Goal: Task Accomplishment & Management: Use online tool/utility

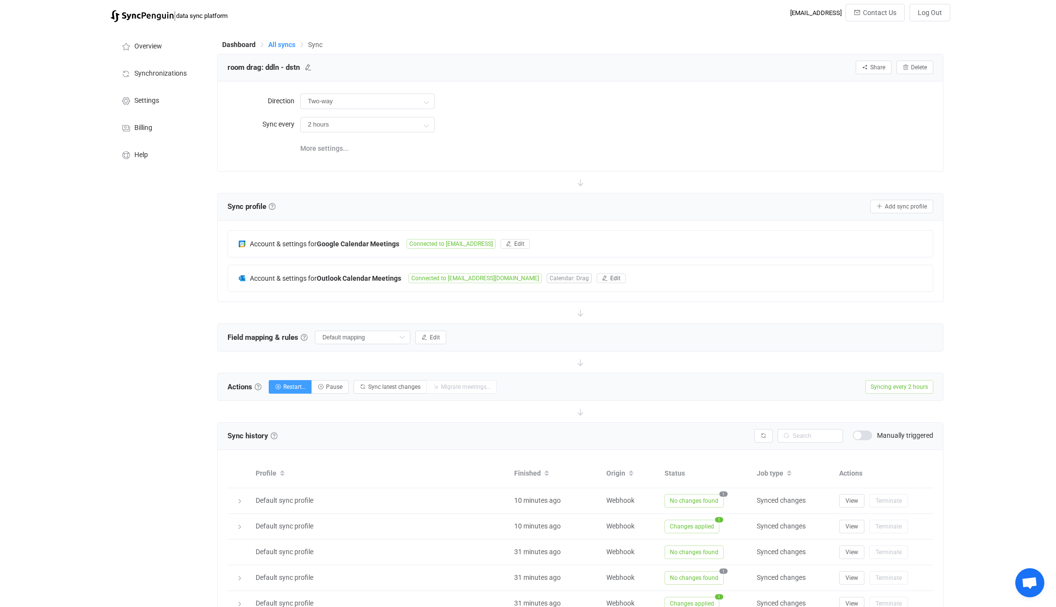
click at [278, 41] on span "All syncs" at bounding box center [281, 45] width 27 height 8
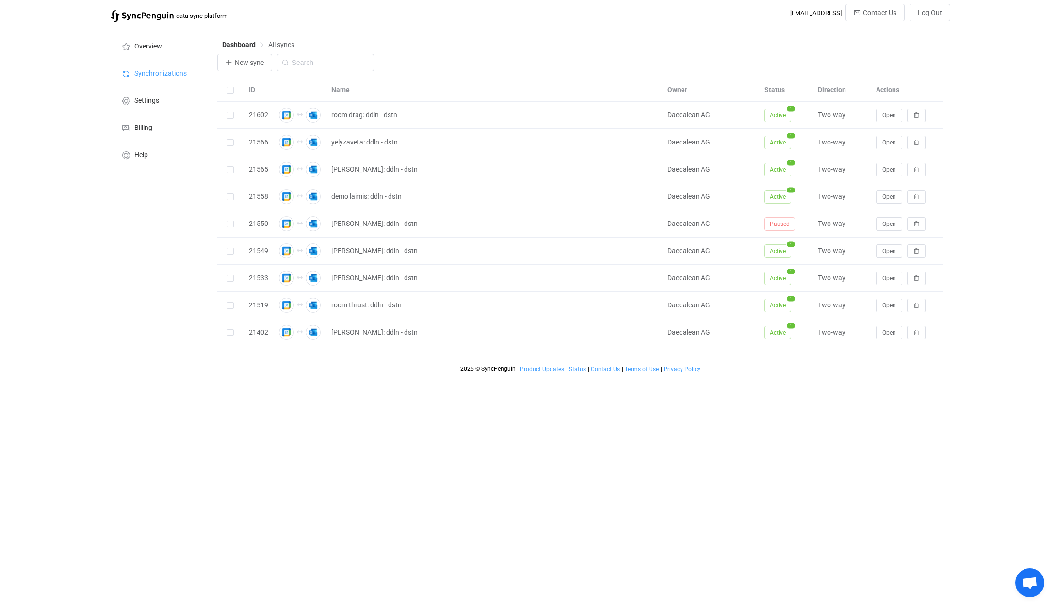
click at [340, 93] on div "Name" at bounding box center [494, 89] width 336 height 11
click at [338, 87] on div "Name" at bounding box center [494, 89] width 336 height 11
click at [315, 61] on input "text" at bounding box center [325, 62] width 97 height 17
type input "room"
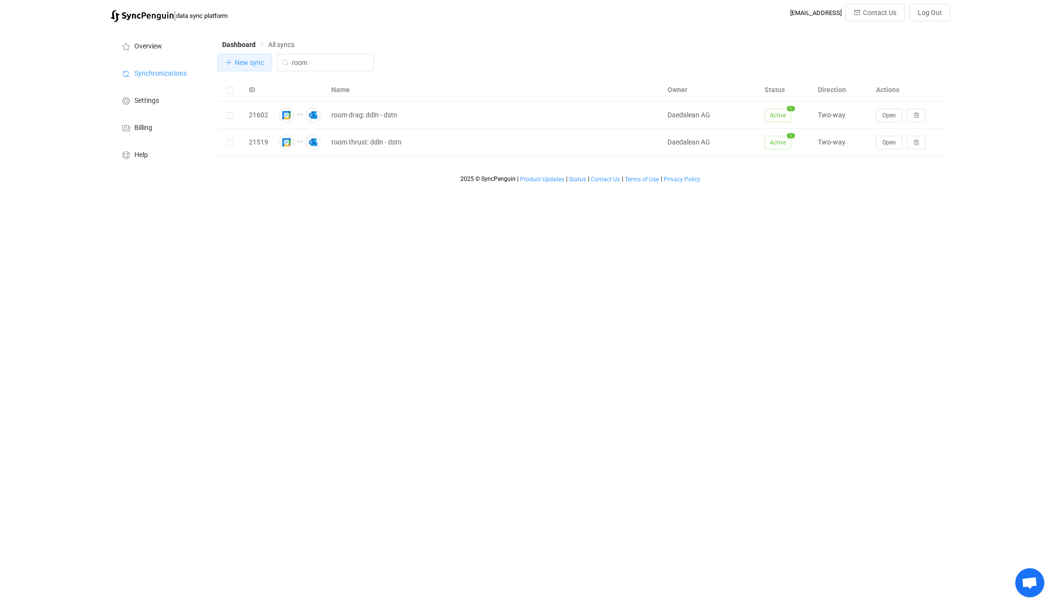
click at [254, 64] on span "New sync" at bounding box center [249, 63] width 29 height 8
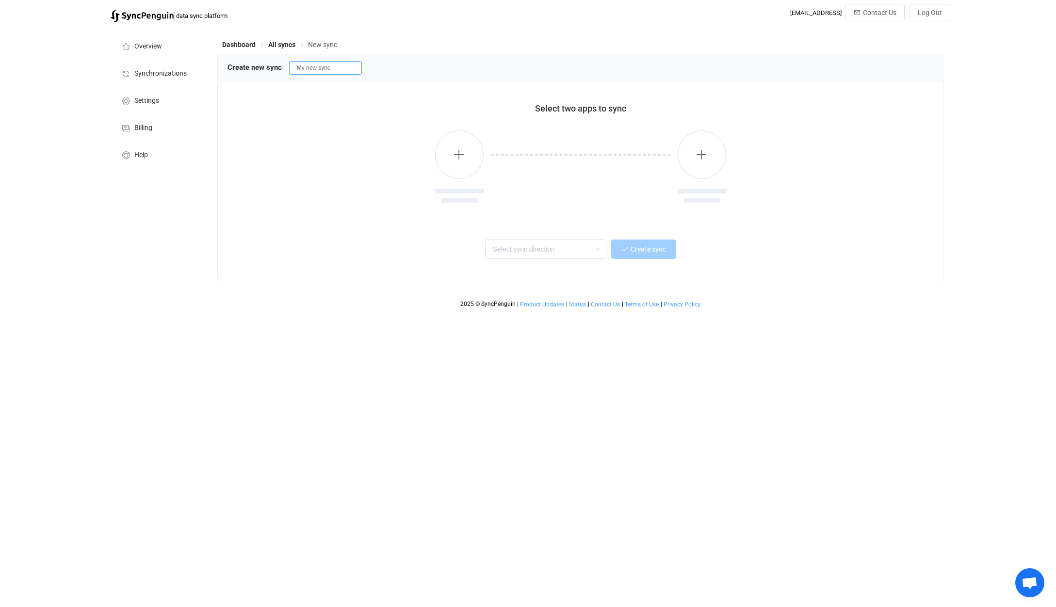
click at [331, 69] on input "My new sync" at bounding box center [325, 68] width 73 height 14
click at [341, 67] on input "My new sync" at bounding box center [325, 68] width 73 height 14
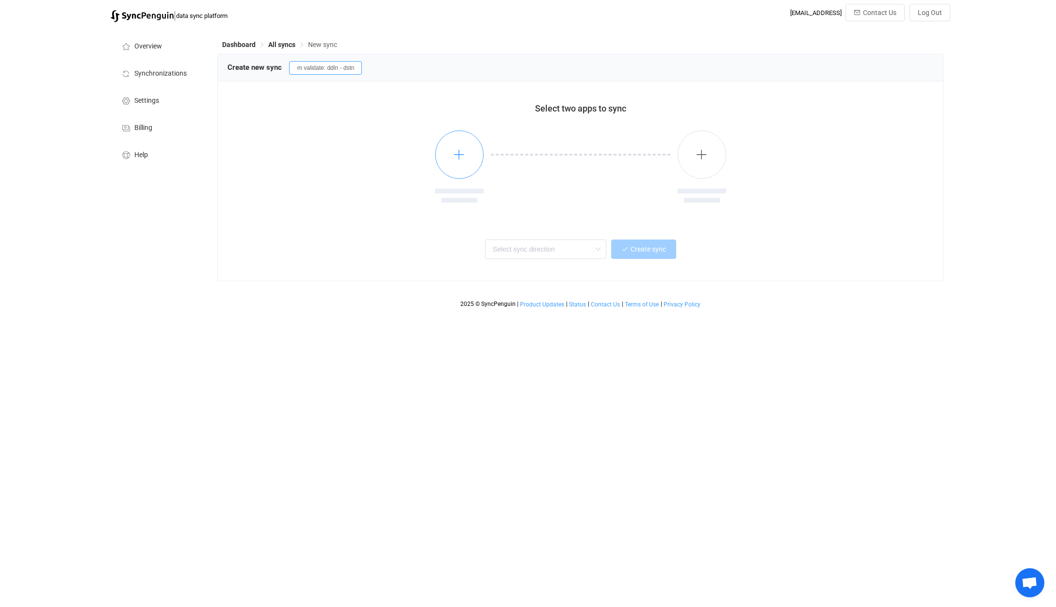
type input "room validate: ddln - dstn"
click at [443, 141] on button "button" at bounding box center [459, 154] width 49 height 49
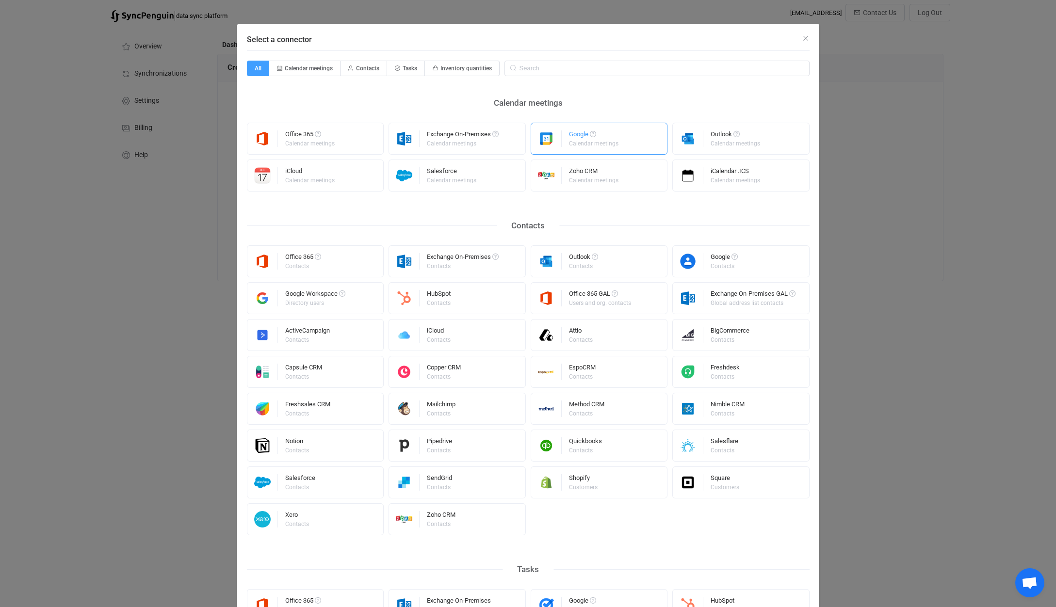
click at [586, 139] on div "Google" at bounding box center [594, 136] width 51 height 10
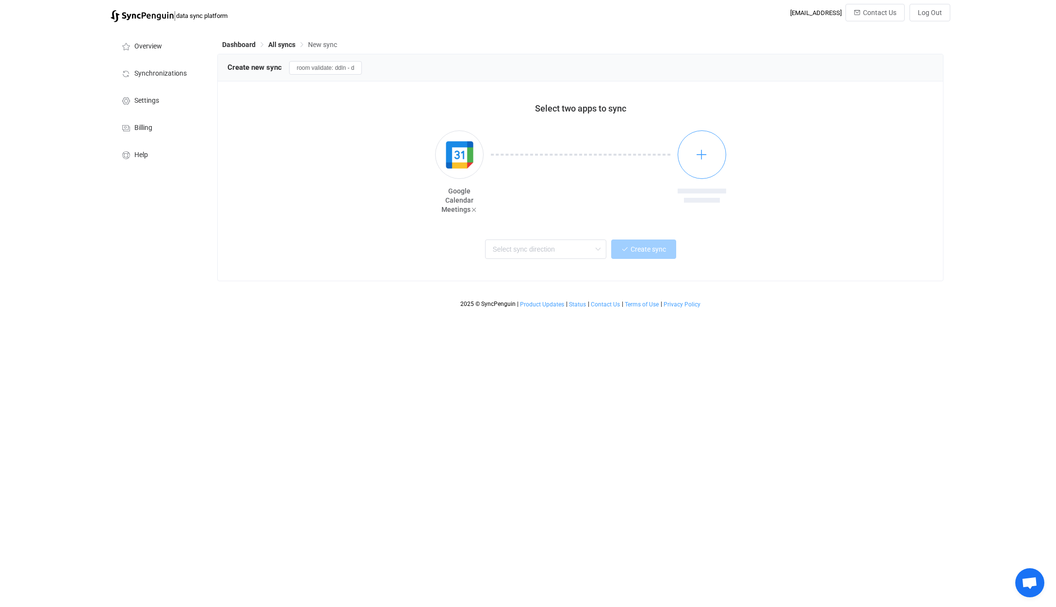
click at [701, 168] on button "button" at bounding box center [702, 154] width 49 height 49
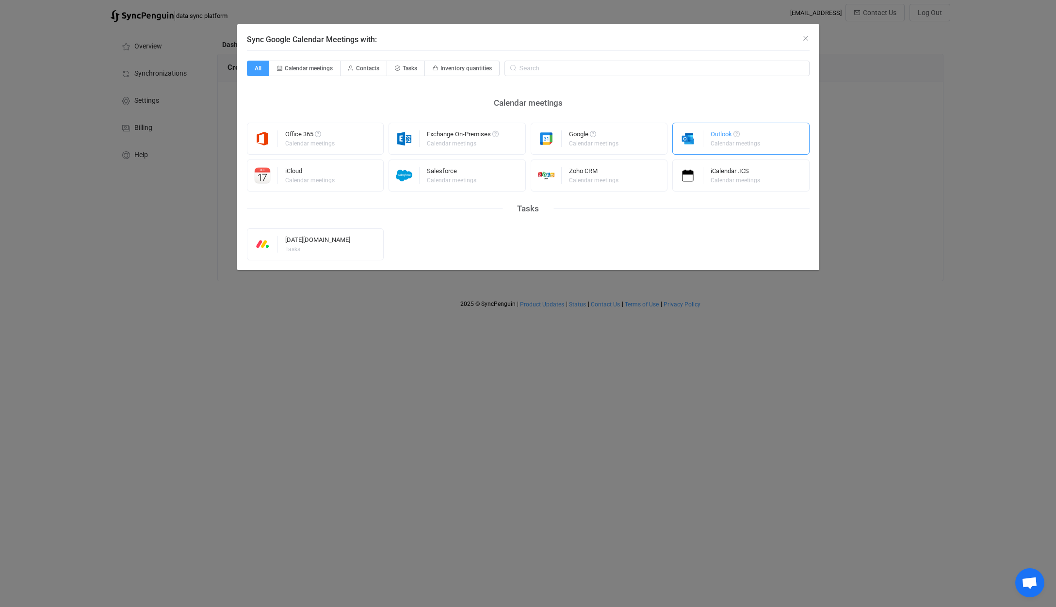
click at [729, 141] on div "Calendar meetings" at bounding box center [735, 144] width 49 height 6
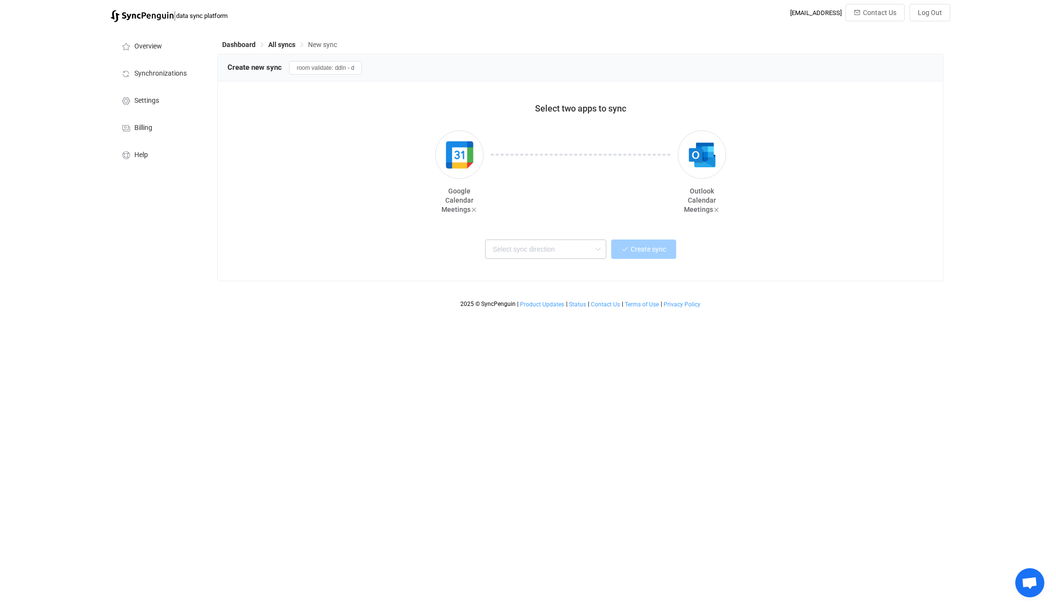
click at [596, 254] on icon at bounding box center [598, 249] width 12 height 19
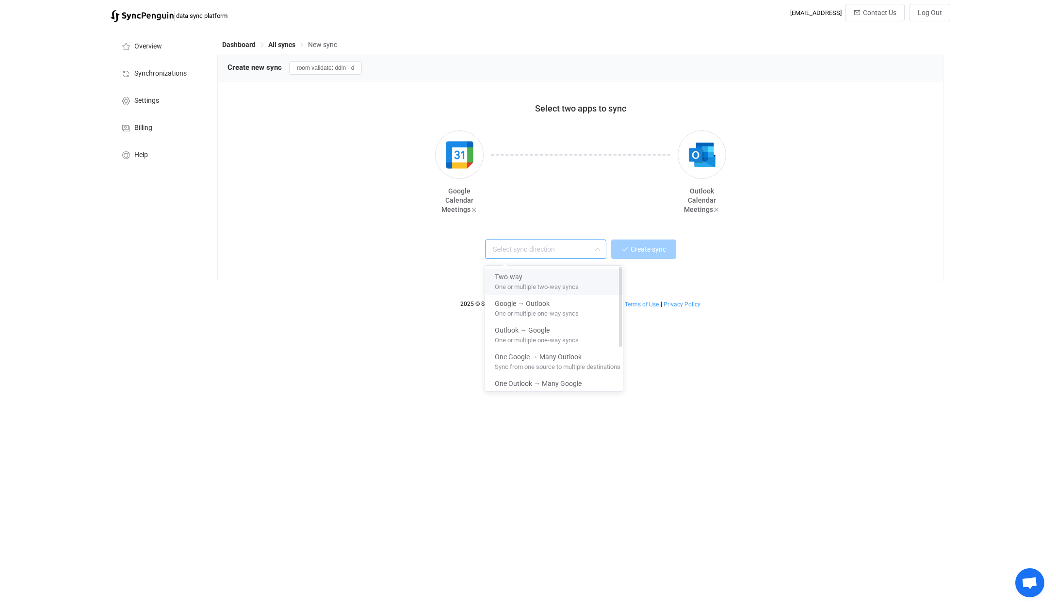
click at [561, 280] on span "One or multiple two-way syncs" at bounding box center [537, 285] width 84 height 11
type input "Two-way"
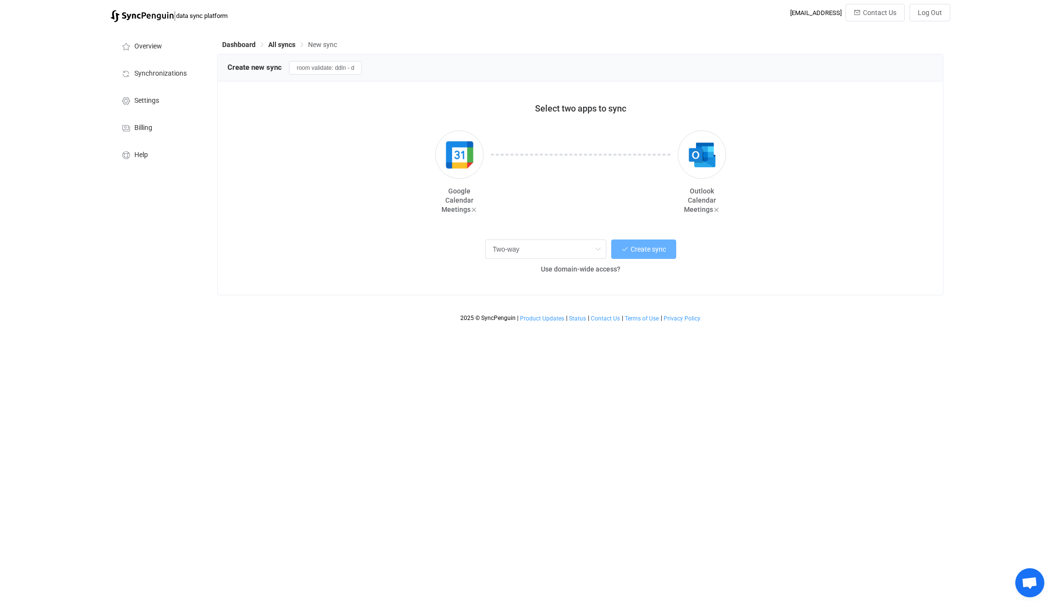
click at [642, 255] on button "Create sync" at bounding box center [643, 249] width 65 height 19
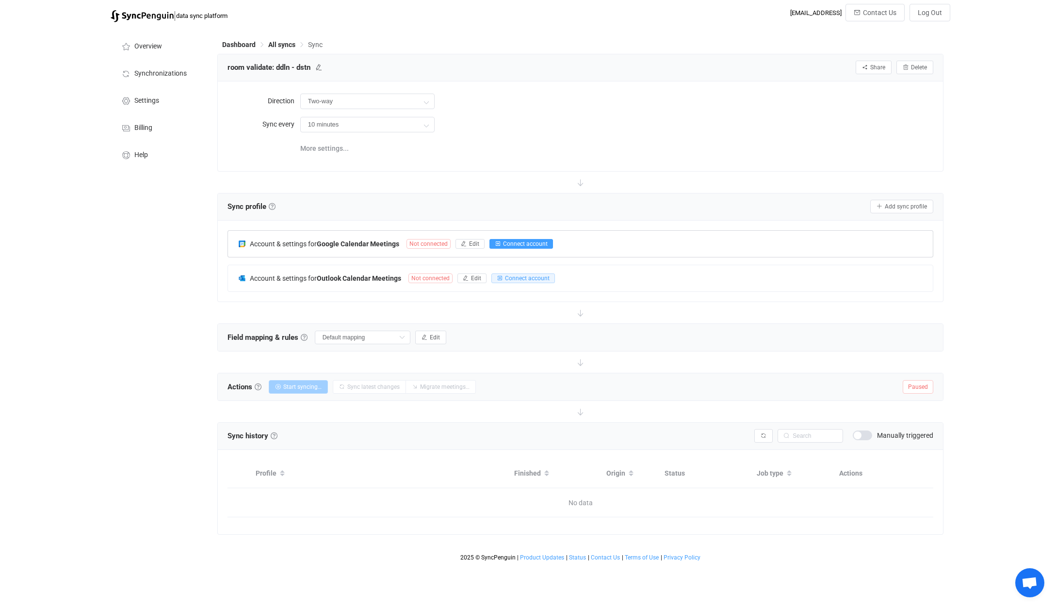
click at [500, 242] on icon "button" at bounding box center [498, 244] width 6 height 6
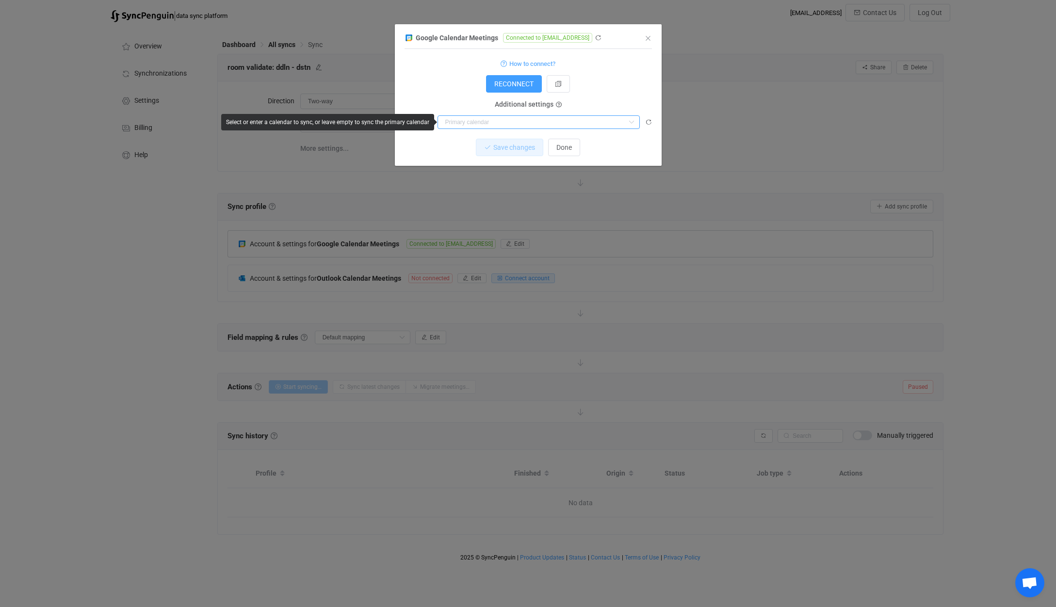
click at [555, 125] on input "dialog" at bounding box center [538, 122] width 202 height 14
paste input "c_18838mahrmmnsjtkngv0kqfq1n5v0@resource.calendar.google.com"
type input "c_18838mahrmmnsjtkngv0kqfq1n5v0@resource.calendar.google.com"
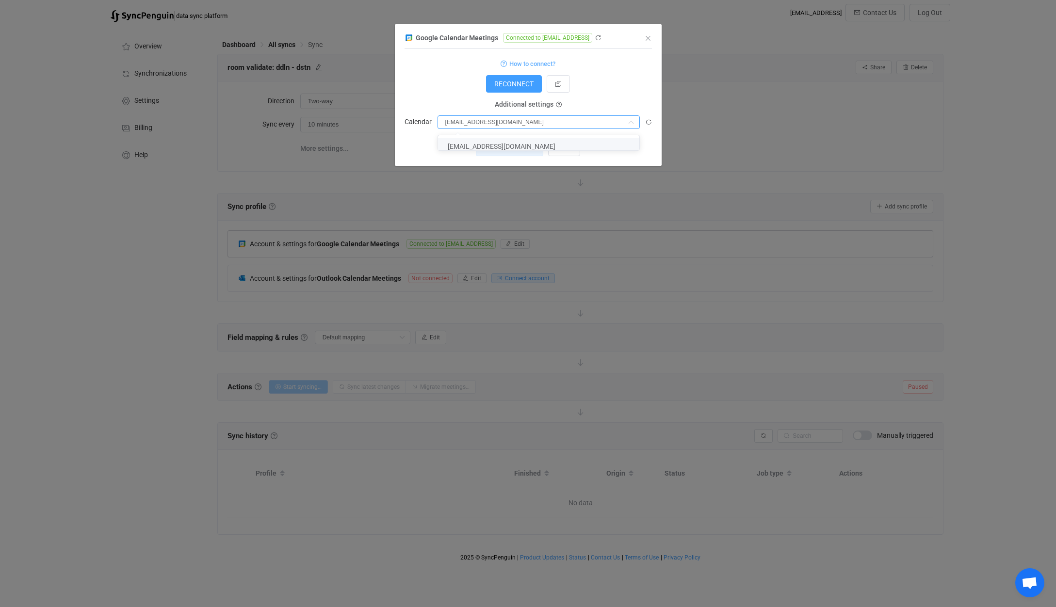
click at [550, 144] on span "c_18838mahrmmnsjtkngv0kqfq1n5v0@resource.calendar.google.com" at bounding box center [502, 147] width 108 height 8
click at [520, 151] on span "Save changes" at bounding box center [506, 148] width 42 height 8
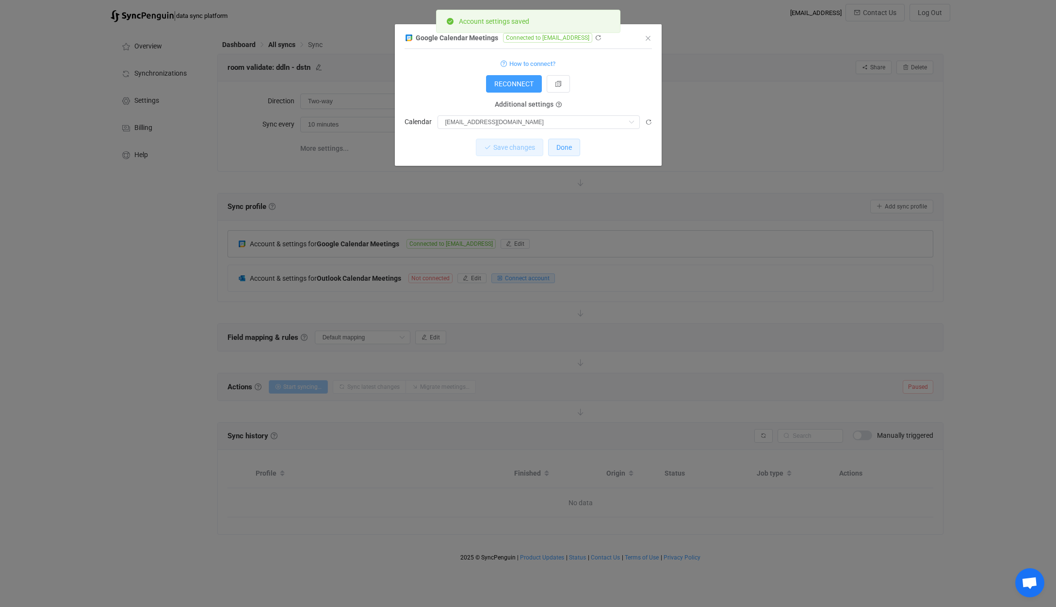
click at [572, 142] on button "Done" at bounding box center [564, 147] width 32 height 17
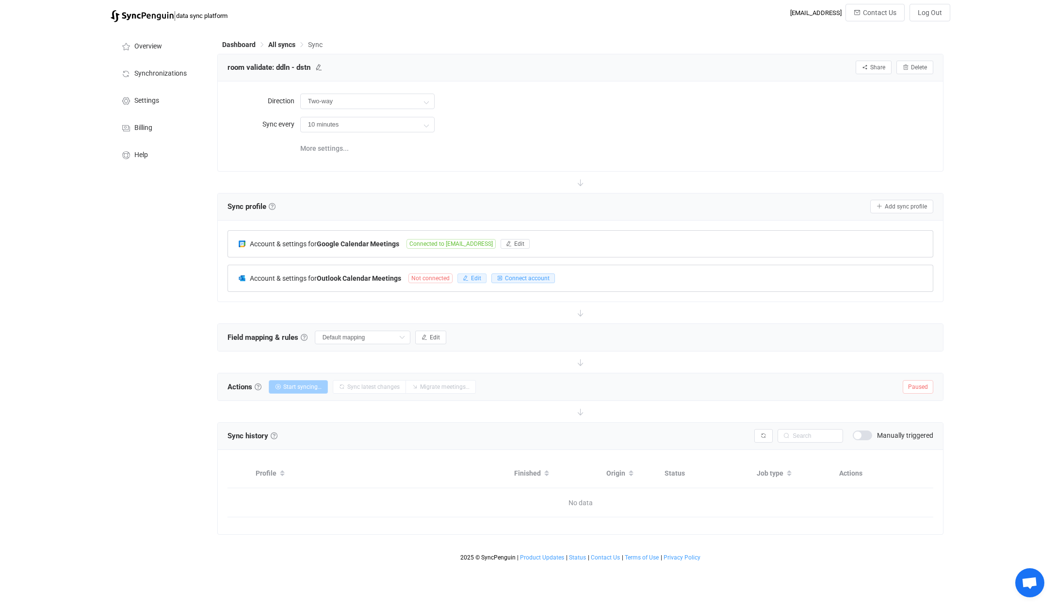
click at [473, 277] on span "Edit" at bounding box center [476, 278] width 10 height 7
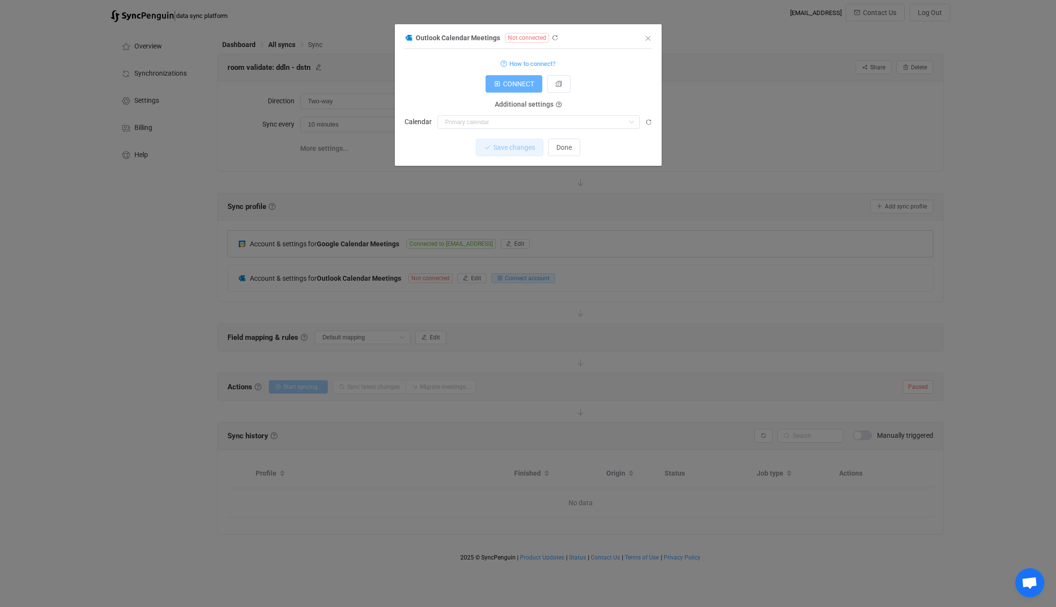
click at [522, 88] on button "CONNECT" at bounding box center [513, 83] width 57 height 17
click at [524, 122] on input "dialog" at bounding box center [538, 122] width 202 height 14
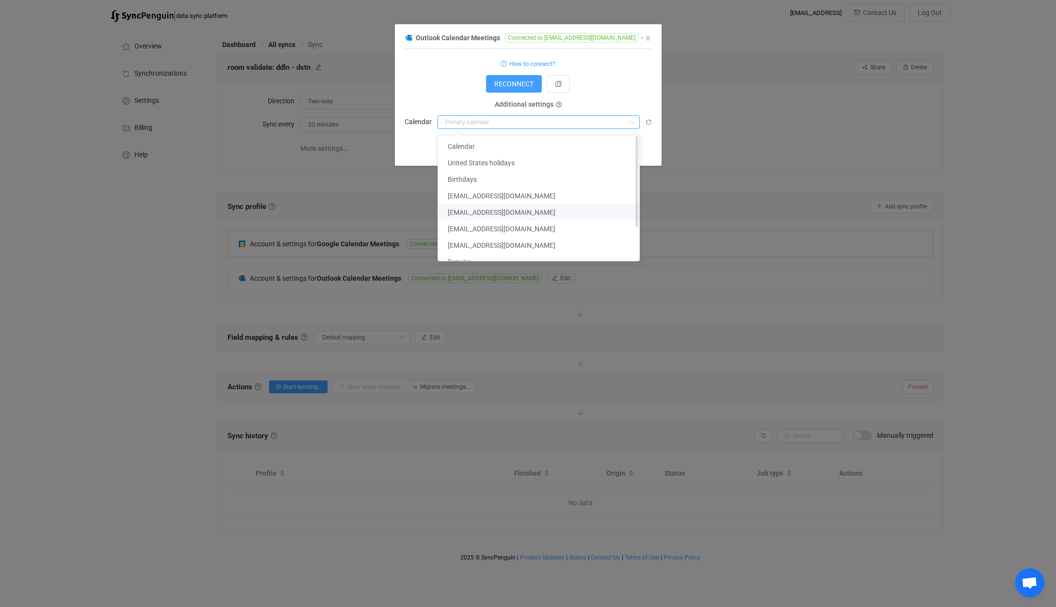
click at [512, 217] on li "[EMAIL_ADDRESS][DOMAIN_NAME]" at bounding box center [542, 212] width 209 height 16
type input "[EMAIL_ADDRESS][DOMAIN_NAME]"
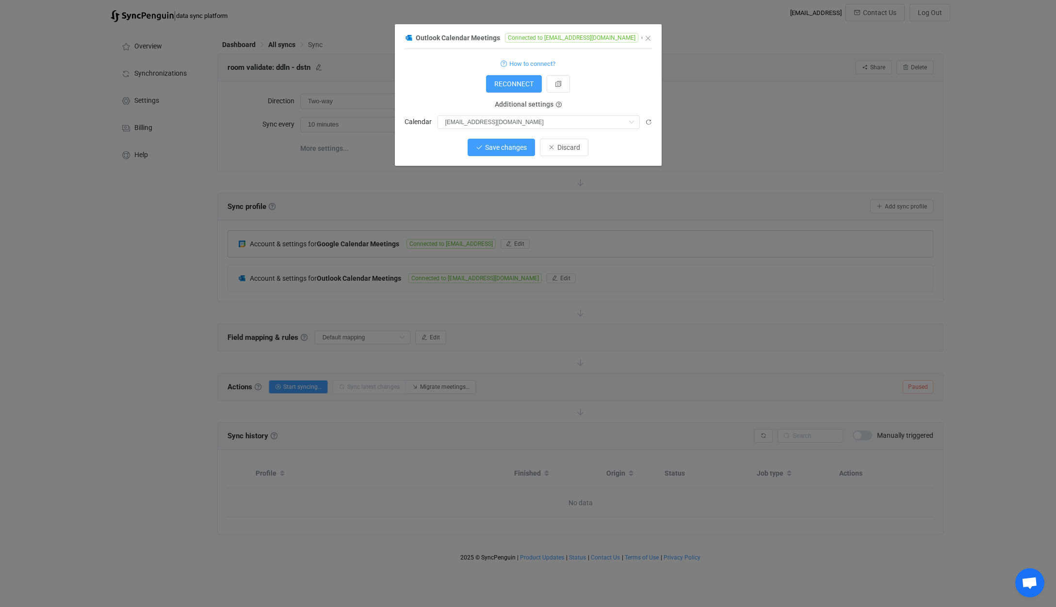
click at [504, 150] on span "Save changes" at bounding box center [506, 148] width 42 height 8
click at [562, 146] on span "Done" at bounding box center [564, 148] width 16 height 8
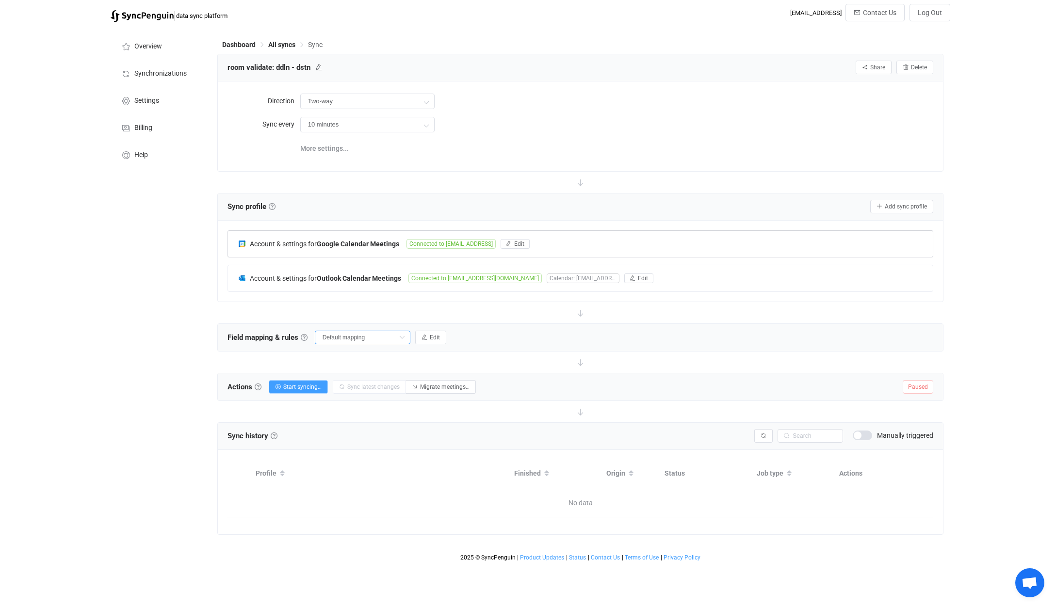
click at [357, 338] on input "Default mapping" at bounding box center [363, 338] width 96 height 14
click at [444, 331] on button "Edit" at bounding box center [430, 338] width 31 height 14
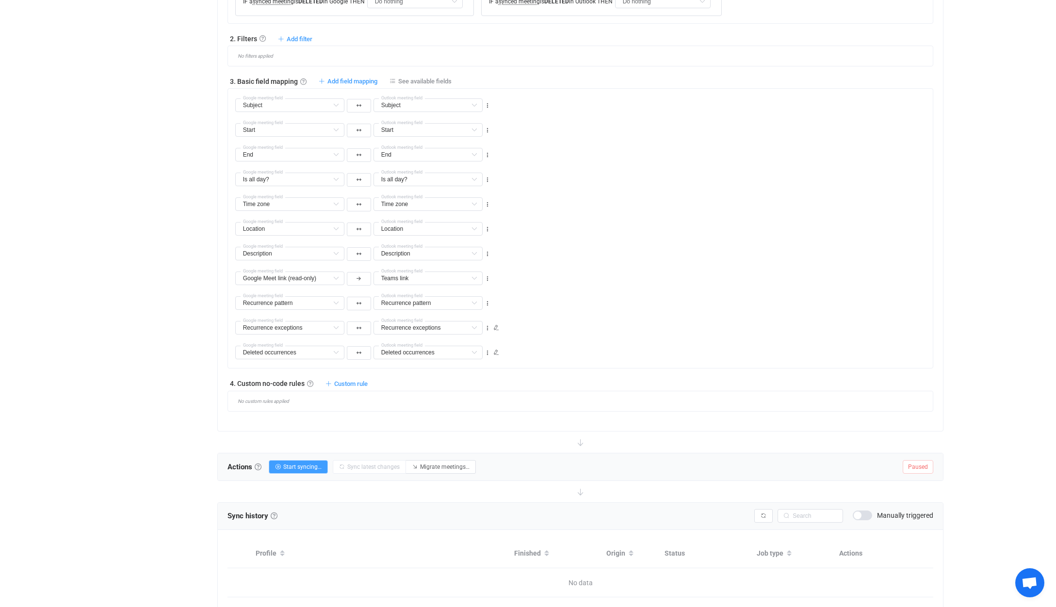
scroll to position [502, 0]
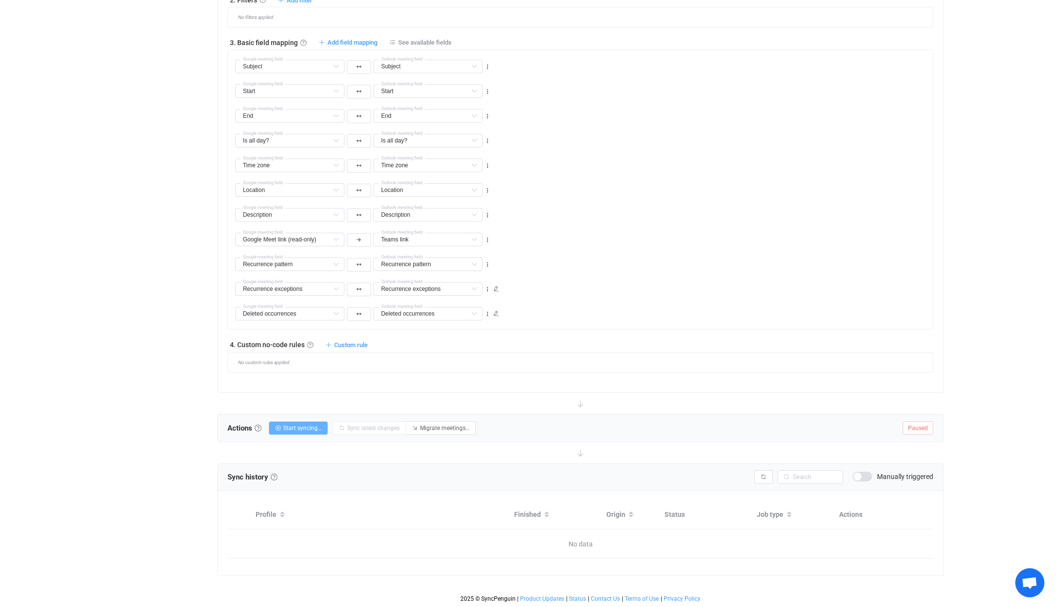
click at [301, 426] on span "Start syncing…" at bounding box center [302, 428] width 38 height 7
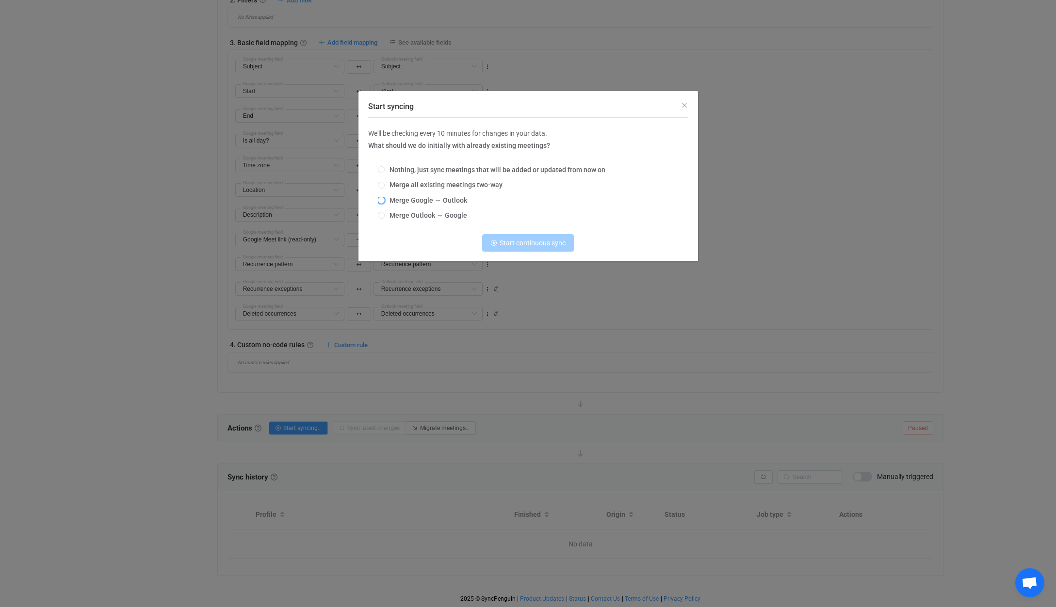
click at [433, 203] on span "Merge Google → Outlook" at bounding box center [426, 200] width 82 height 8
click at [385, 203] on input "Merge Google → Outlook" at bounding box center [381, 201] width 7 height 8
radio input "true"
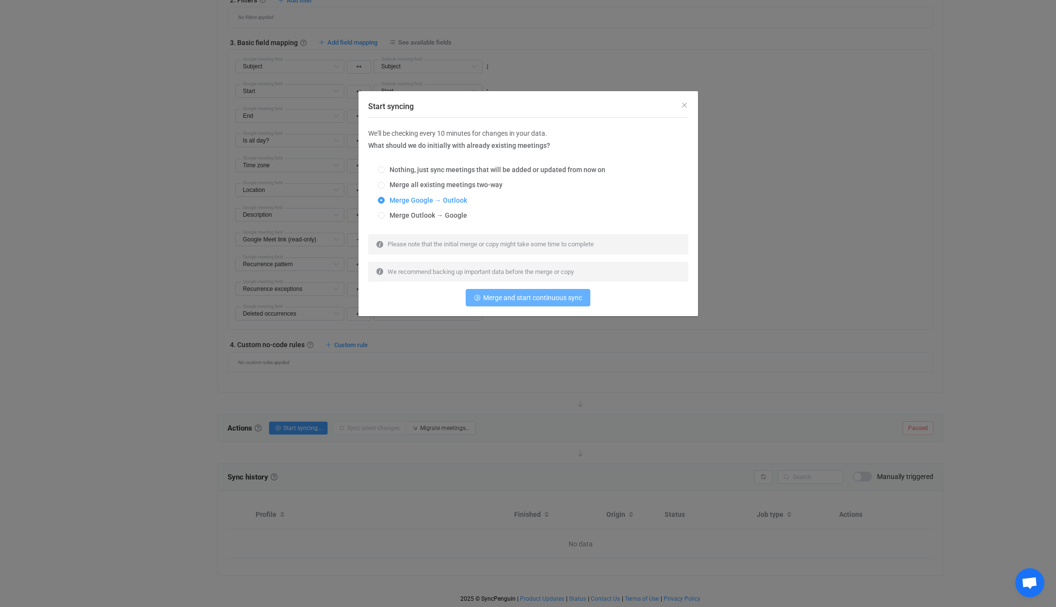
click at [506, 299] on span "Merge and start continuous sync" at bounding box center [532, 298] width 99 height 8
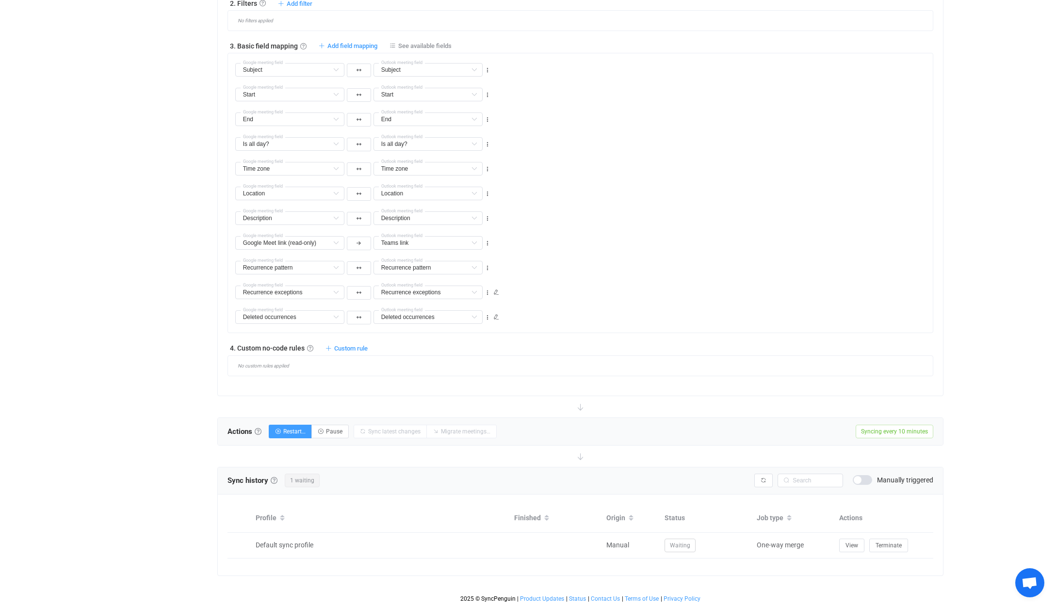
scroll to position [0, 0]
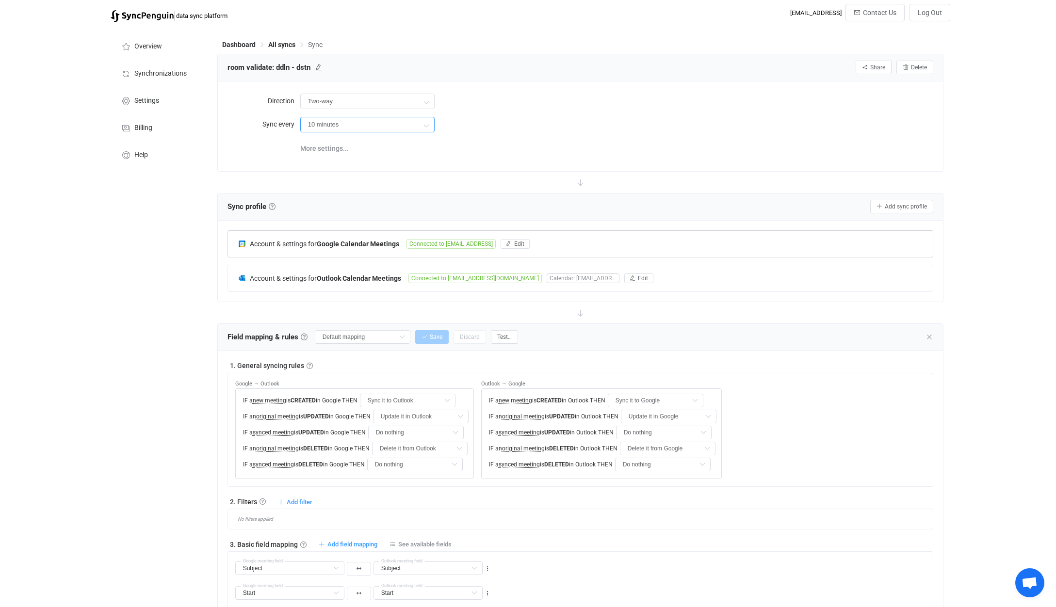
click at [417, 125] on input "10 minutes" at bounding box center [367, 125] width 134 height 16
click at [358, 234] on li "4 hours" at bounding box center [371, 234] width 141 height 16
type input "4 hours"
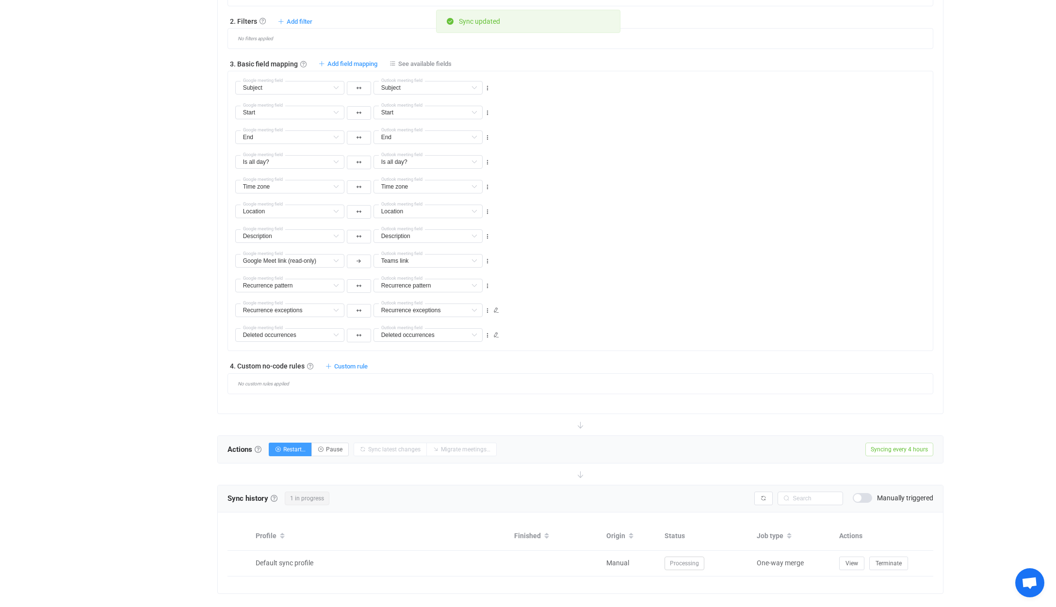
scroll to position [499, 0]
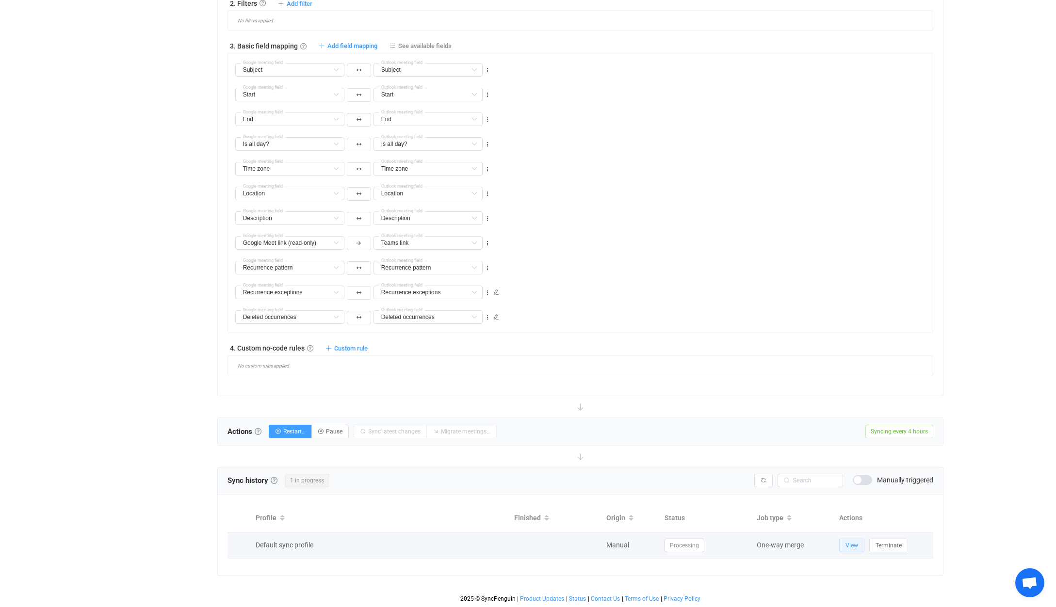
click at [856, 548] on span "View" at bounding box center [851, 545] width 13 height 7
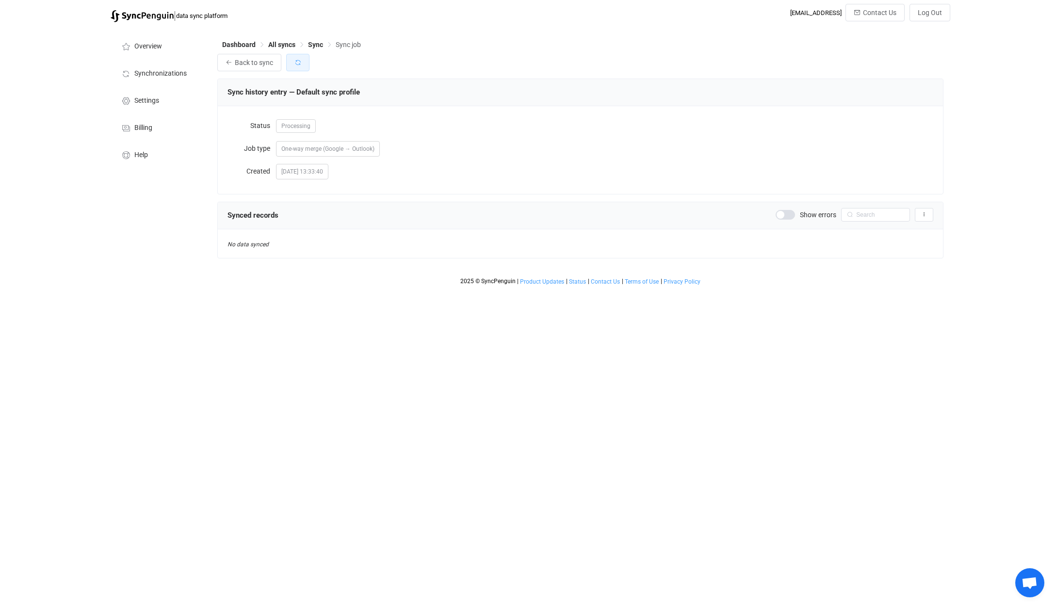
click at [295, 65] on icon "button" at bounding box center [297, 62] width 7 height 7
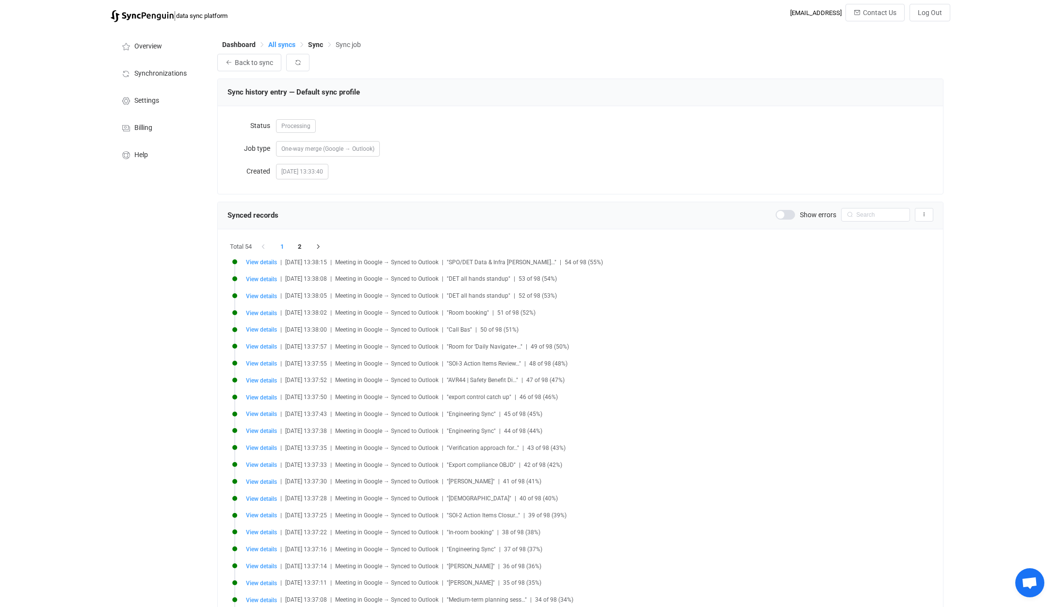
click at [280, 45] on span "All syncs" at bounding box center [281, 45] width 27 height 8
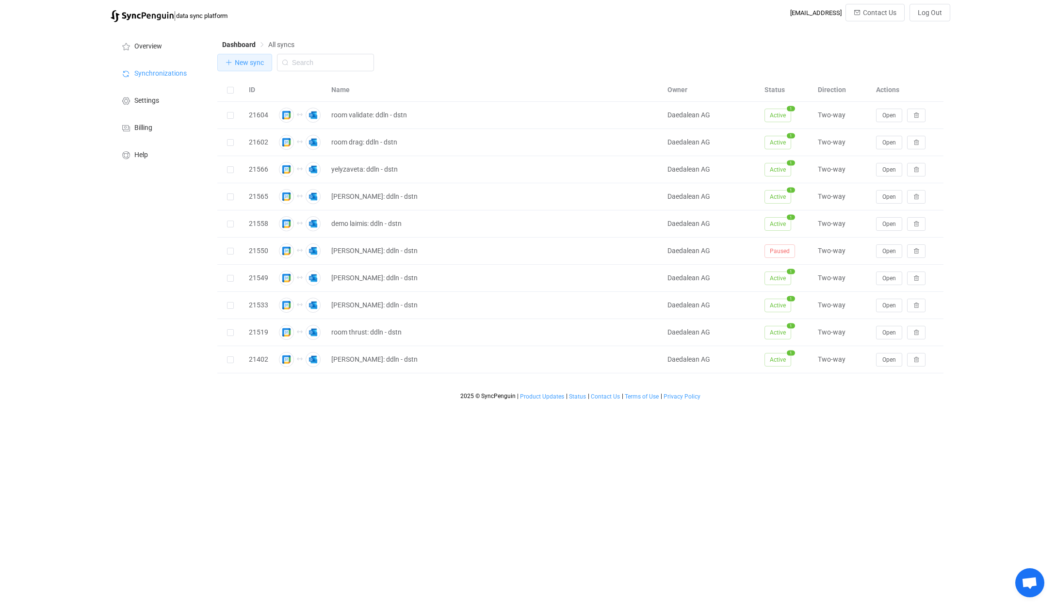
click at [254, 66] on span "New sync" at bounding box center [249, 63] width 29 height 8
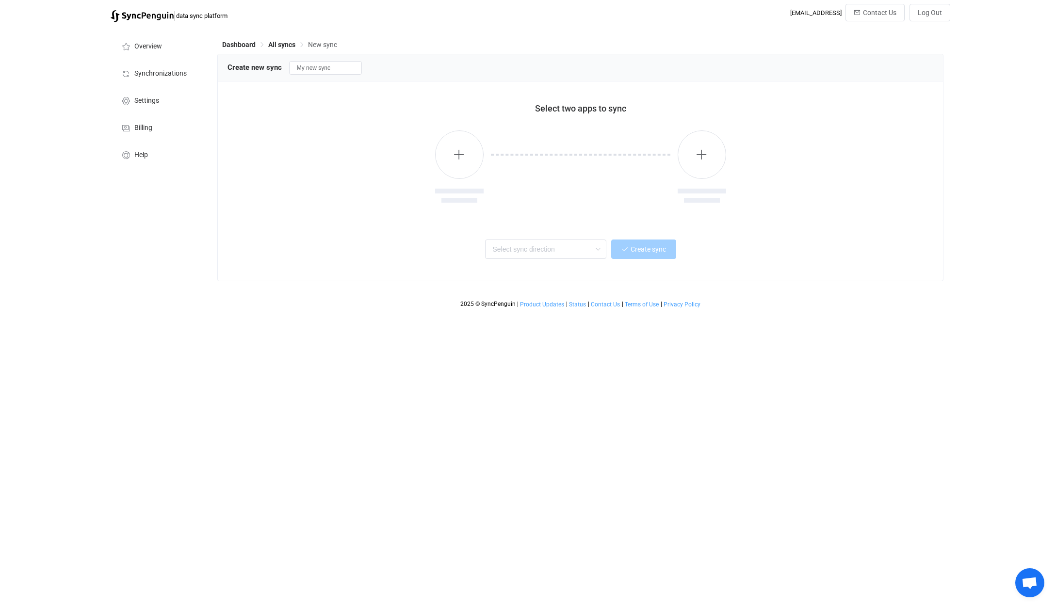
click at [326, 76] on div "Create new sync My new sync" at bounding box center [581, 67] width 726 height 27
click at [339, 66] on input "My new sync" at bounding box center [325, 68] width 73 height 14
click at [347, 70] on input "My new sync" at bounding box center [325, 68] width 73 height 14
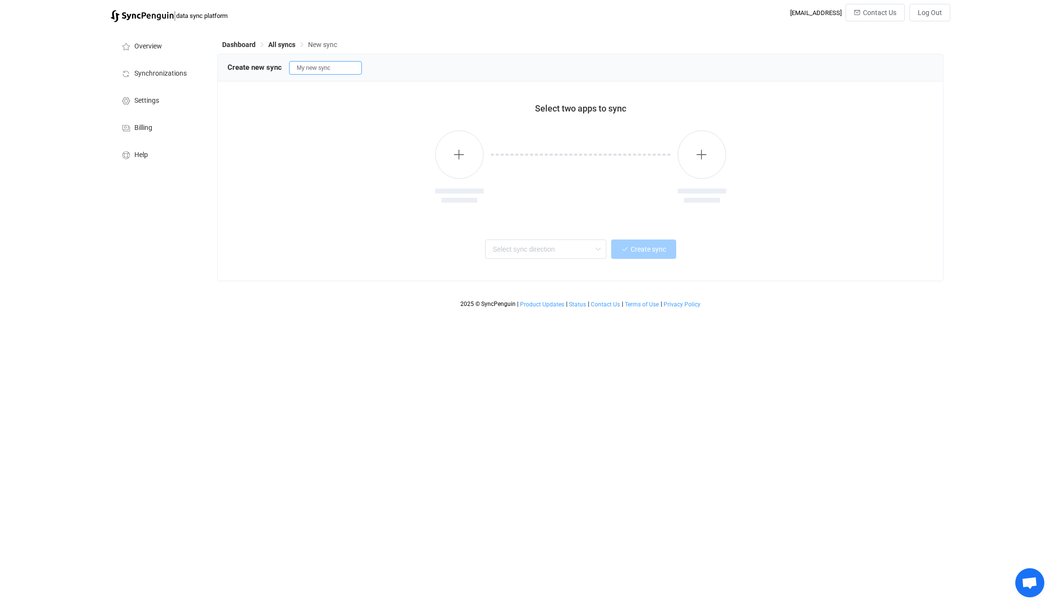
click at [347, 70] on input "My new sync" at bounding box center [325, 68] width 73 height 14
type input "room verify: ddln - dstn"
click at [460, 144] on button "button" at bounding box center [459, 154] width 49 height 49
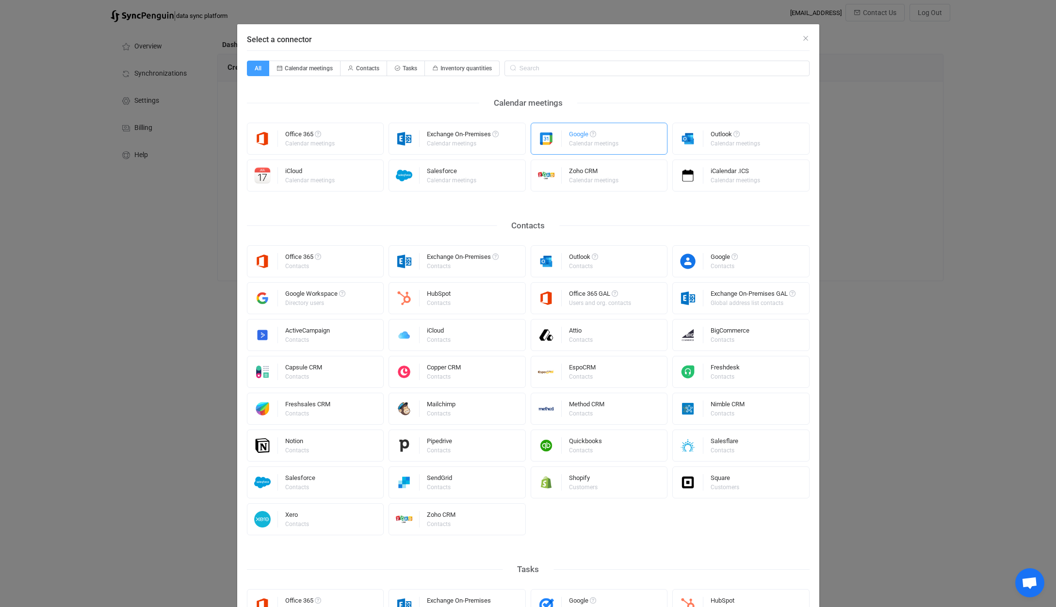
click at [575, 141] on div "Calendar meetings" at bounding box center [593, 144] width 49 height 6
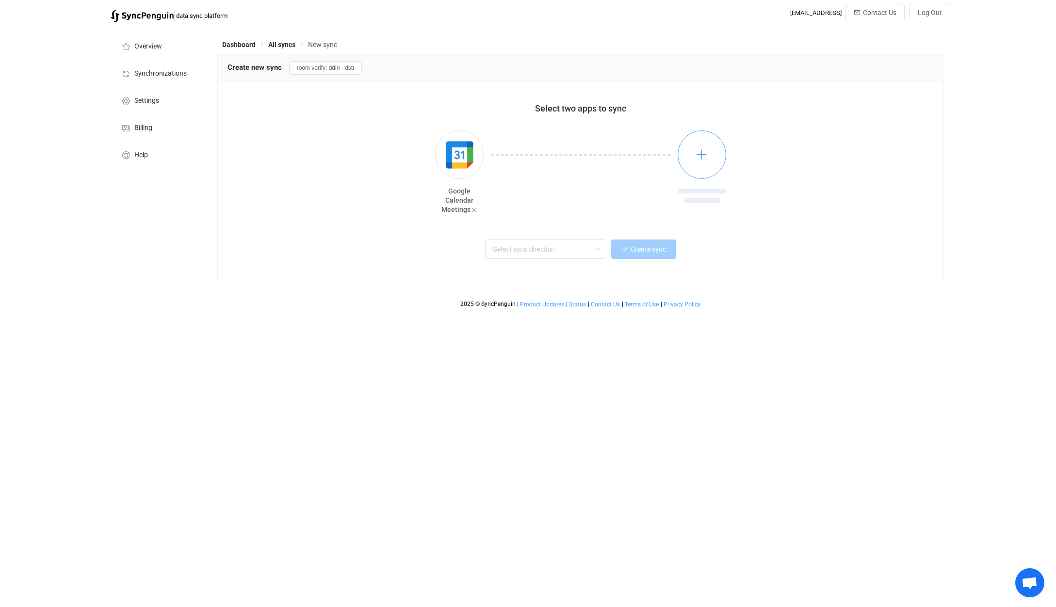
click at [690, 162] on button "button" at bounding box center [702, 154] width 49 height 49
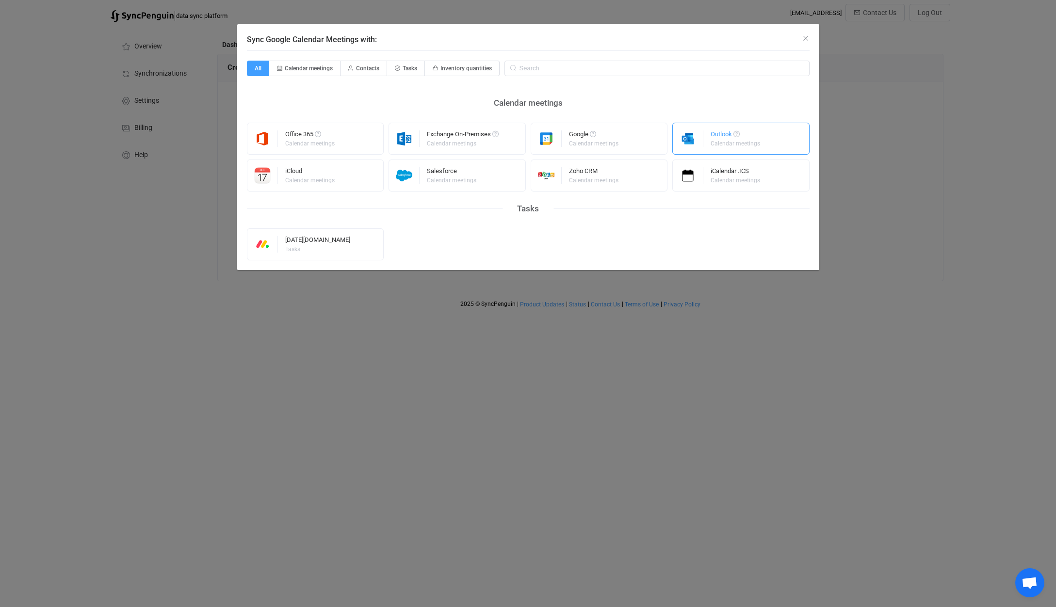
click at [720, 137] on div "Outlook" at bounding box center [736, 136] width 51 height 10
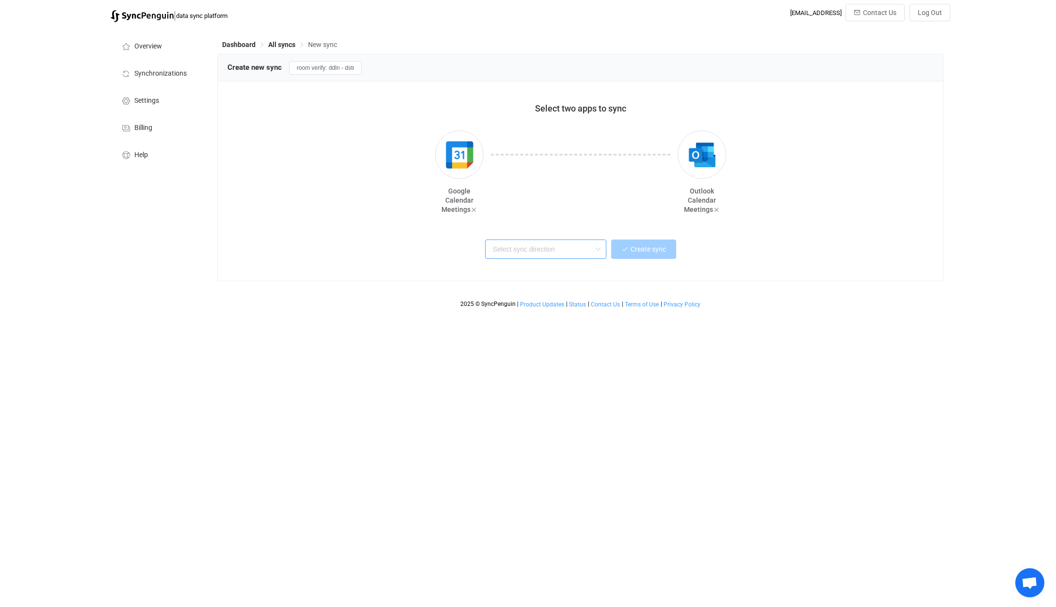
click at [535, 250] on input "text" at bounding box center [545, 249] width 121 height 19
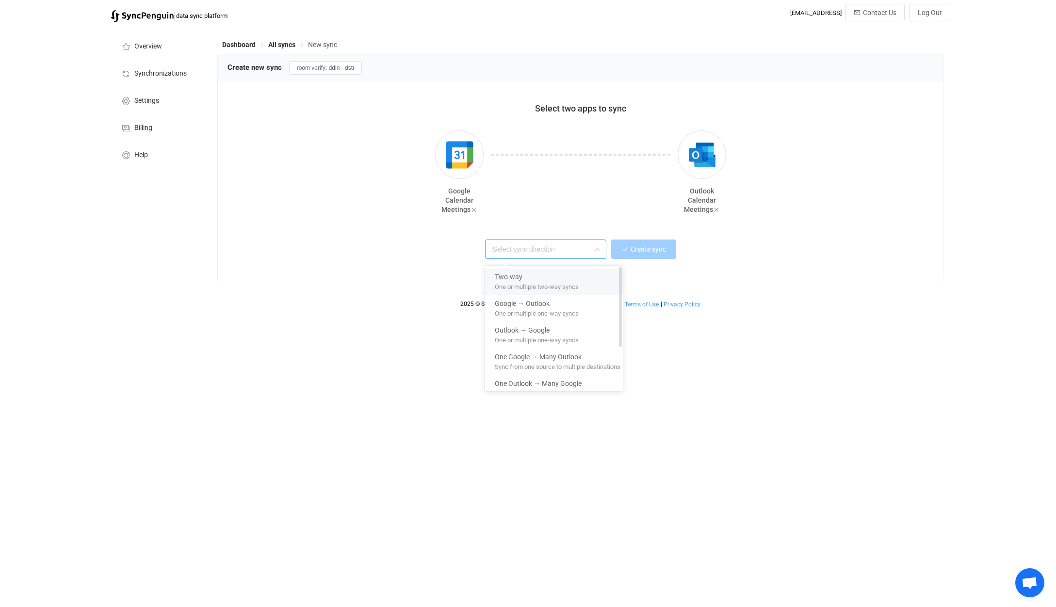
click at [526, 276] on div "Two-way" at bounding box center [558, 275] width 126 height 13
type input "Two-way"
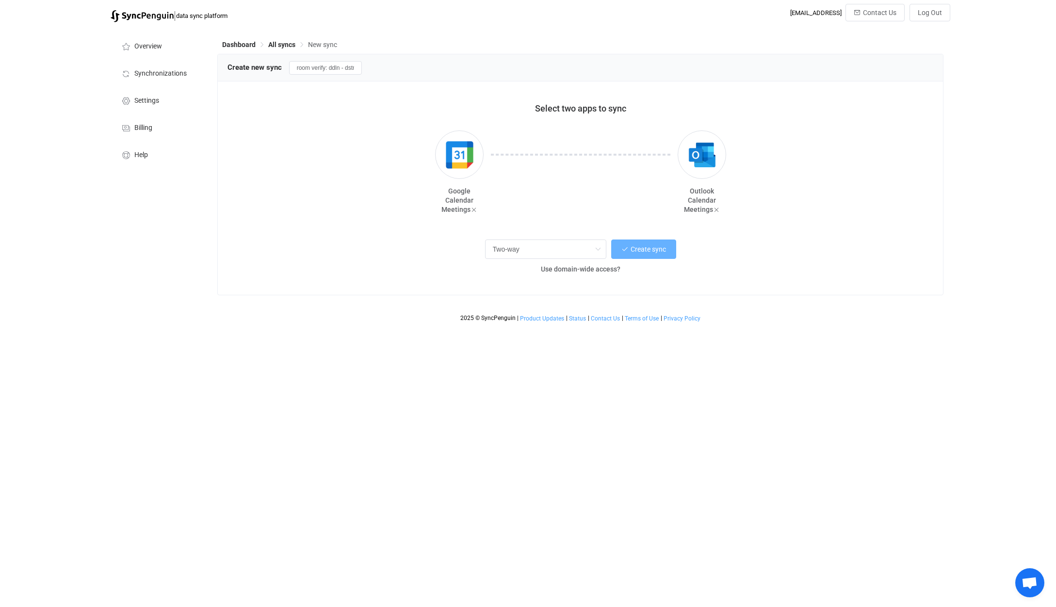
click at [628, 255] on button "Create sync" at bounding box center [643, 249] width 65 height 19
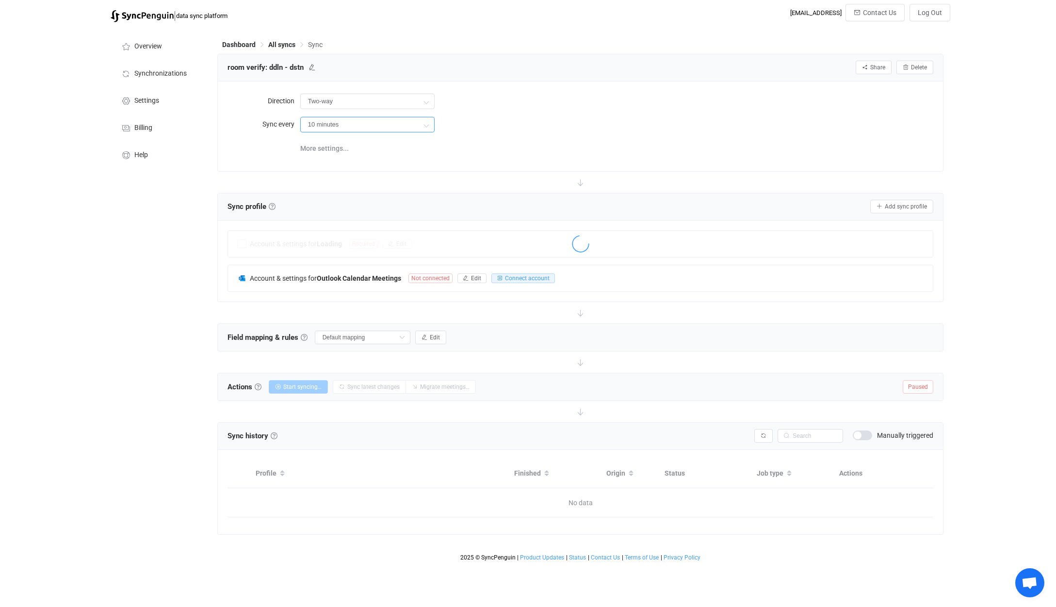
click at [395, 130] on input "10 minutes" at bounding box center [367, 125] width 134 height 16
click at [423, 124] on icon at bounding box center [426, 124] width 12 height 19
click at [391, 125] on input "10 minutes" at bounding box center [367, 125] width 134 height 16
click at [340, 216] on li "2 hours" at bounding box center [371, 217] width 141 height 16
type input "2 hours"
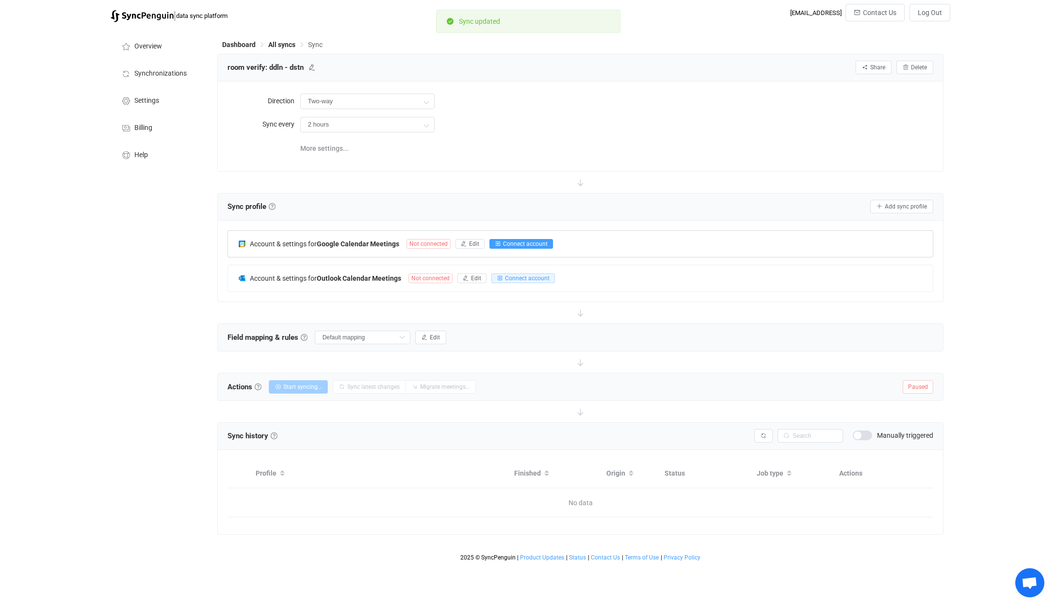
click at [509, 243] on span "Connect account" at bounding box center [525, 244] width 45 height 7
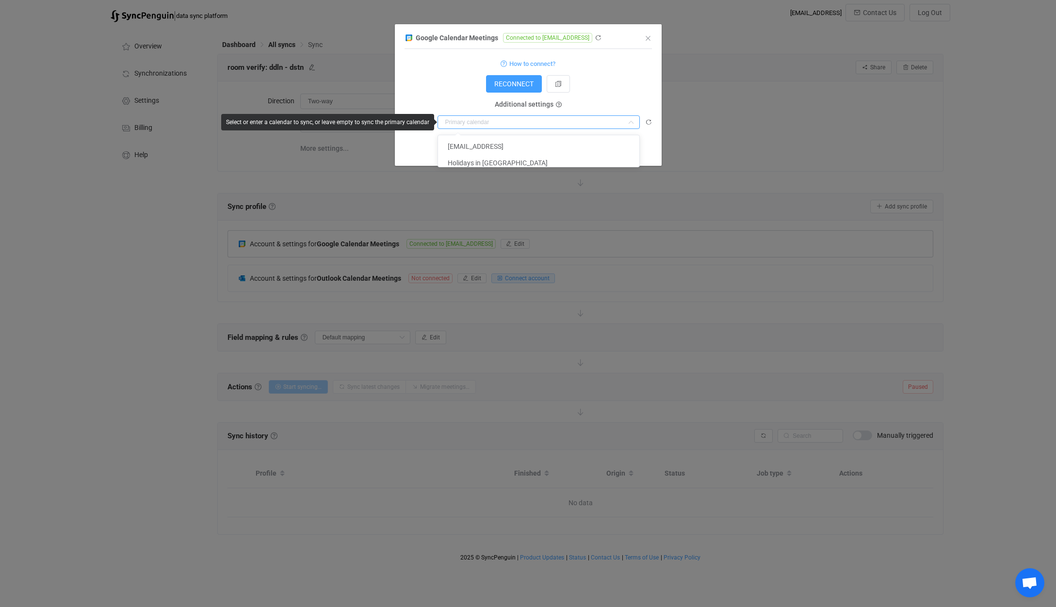
click at [561, 127] on input "dialog" at bounding box center [538, 122] width 202 height 14
paste input "[EMAIL_ADDRESS][DOMAIN_NAME]"
type input "[EMAIL_ADDRESS][DOMAIN_NAME]"
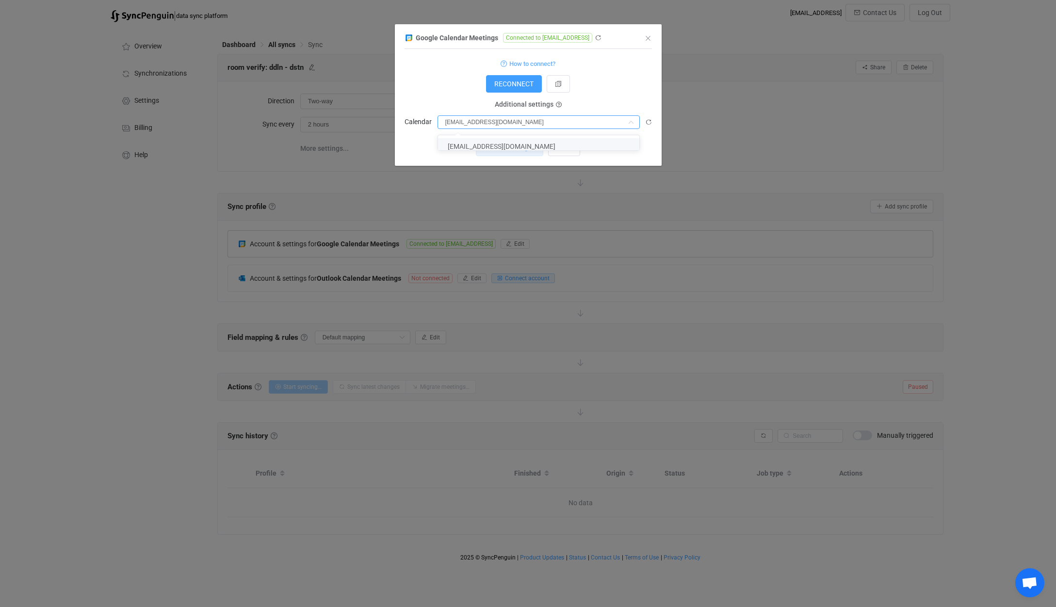
click at [553, 146] on span "[EMAIL_ADDRESS][DOMAIN_NAME]" at bounding box center [502, 147] width 108 height 8
click at [518, 151] on span "Save changes" at bounding box center [506, 148] width 42 height 8
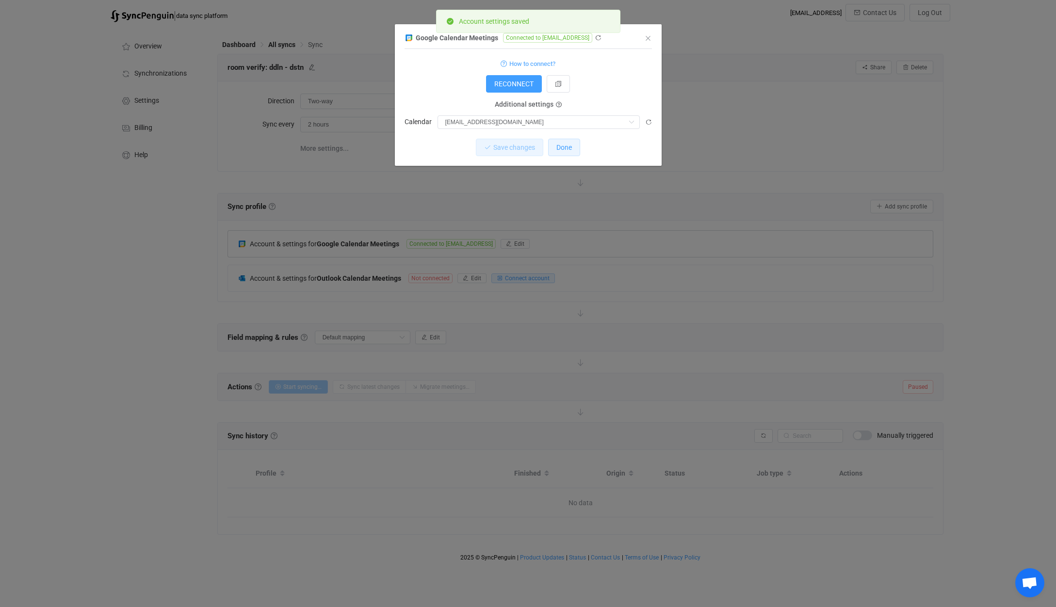
click at [562, 149] on span "Done" at bounding box center [564, 148] width 16 height 8
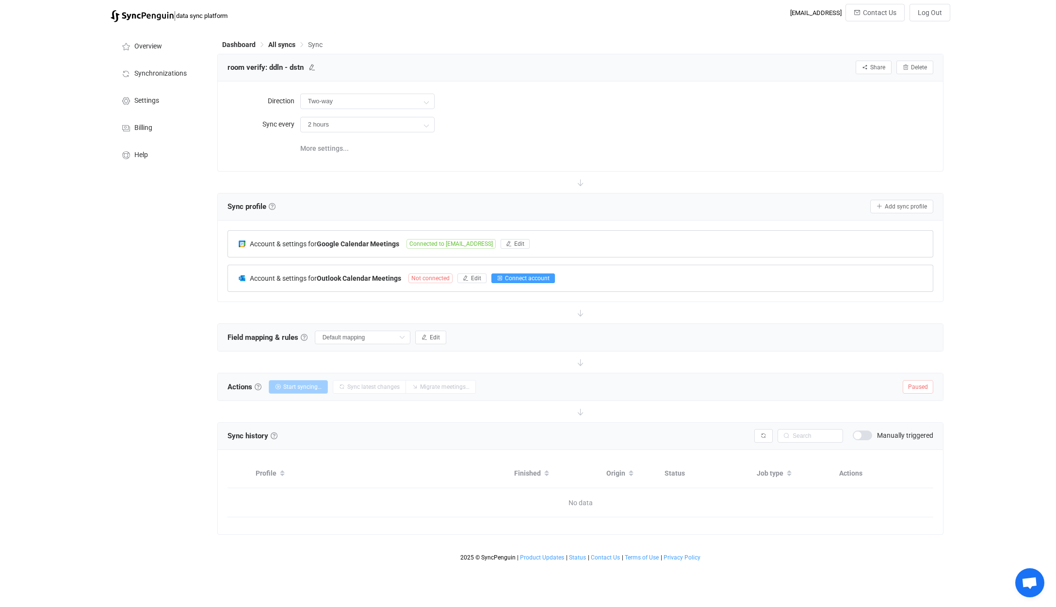
click at [520, 280] on span "Connect account" at bounding box center [527, 278] width 45 height 7
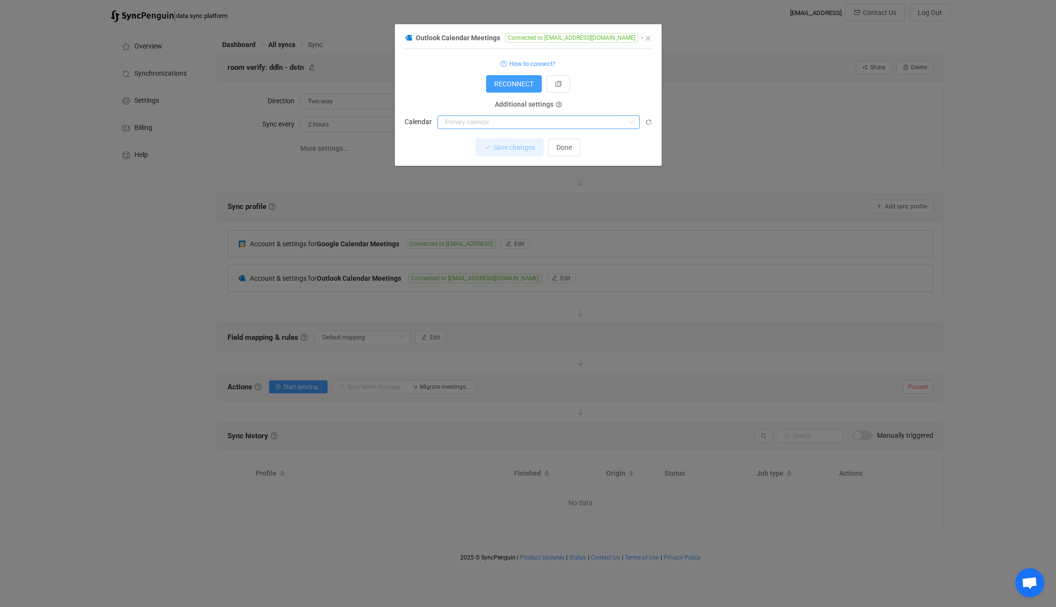
click at [489, 124] on input "dialog" at bounding box center [538, 122] width 202 height 14
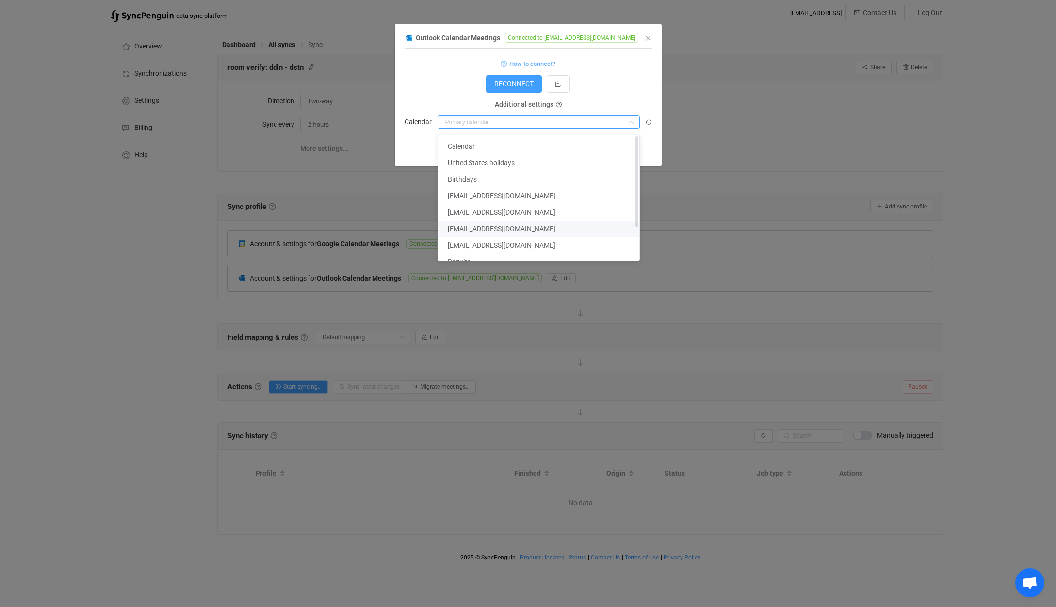
click at [478, 231] on span "[EMAIL_ADDRESS][DOMAIN_NAME]" at bounding box center [502, 229] width 108 height 8
type input "[EMAIL_ADDRESS][DOMAIN_NAME]"
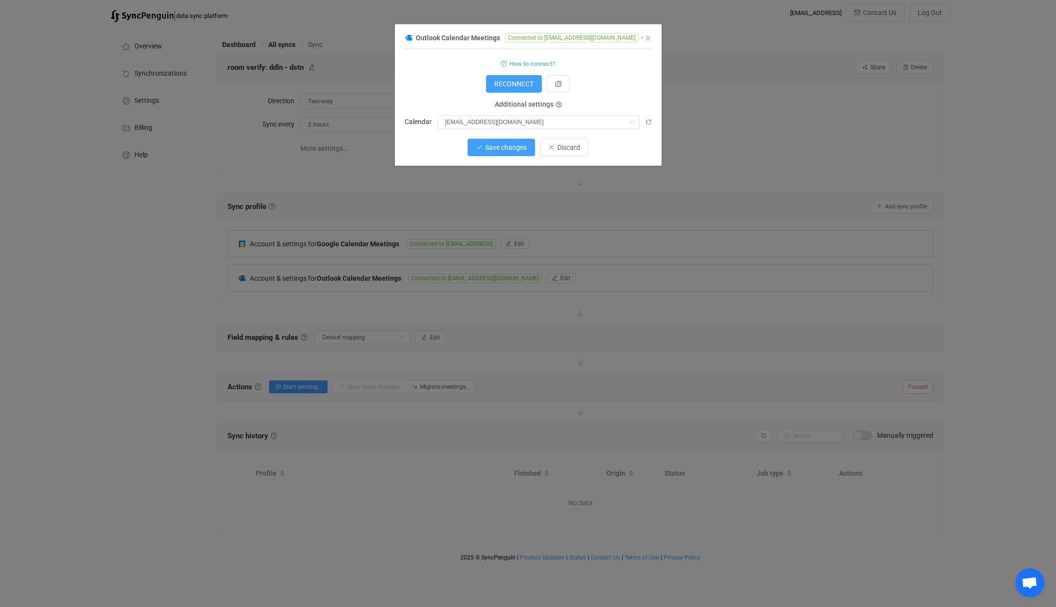
click at [506, 155] on button "Save changes" at bounding box center [501, 147] width 67 height 17
click at [568, 155] on button "Done" at bounding box center [564, 147] width 32 height 17
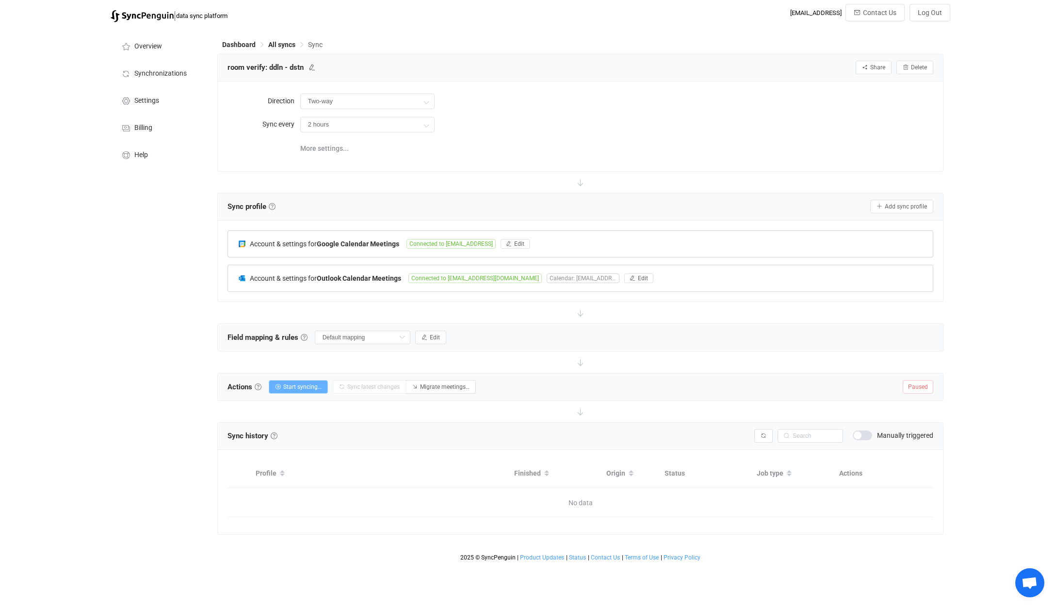
click at [300, 387] on span "Start syncing…" at bounding box center [302, 387] width 38 height 7
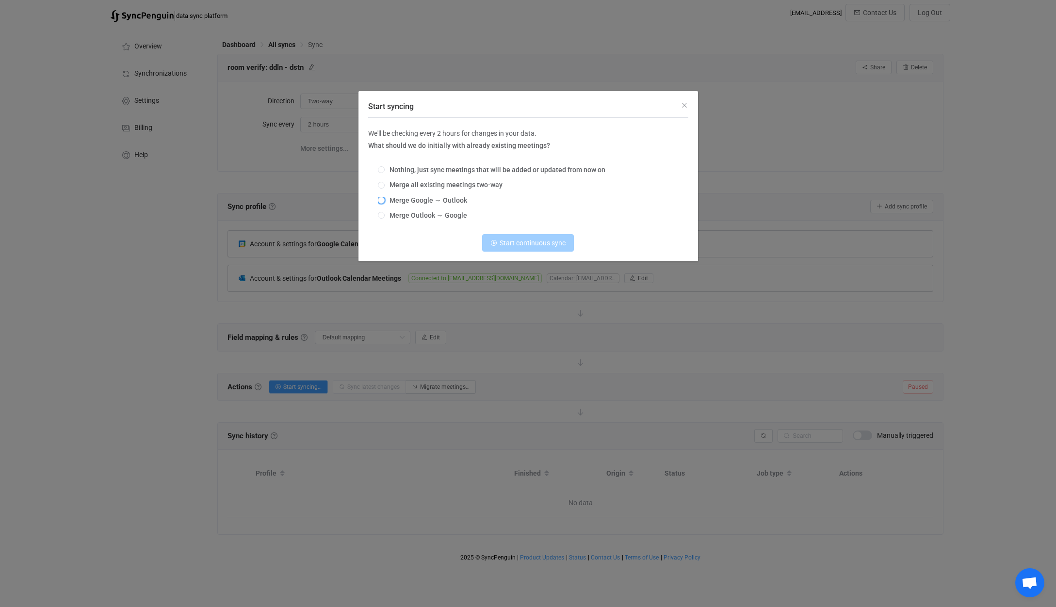
click at [444, 203] on span "Merge Google → Outlook" at bounding box center [426, 200] width 82 height 8
click at [385, 203] on input "Merge Google → Outlook" at bounding box center [381, 201] width 7 height 8
radio input "true"
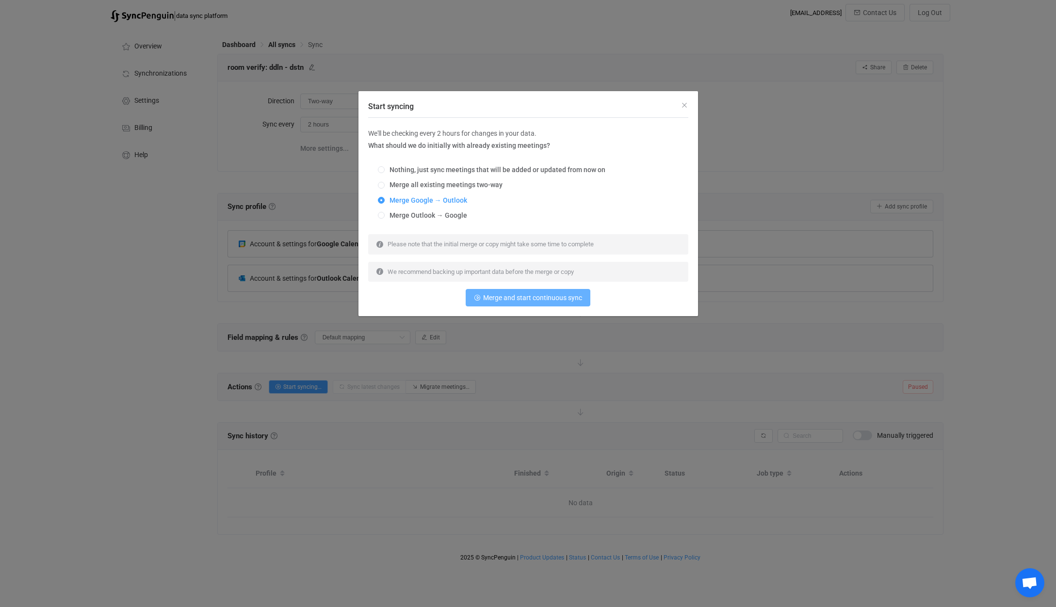
click at [496, 297] on span "Merge and start continuous sync" at bounding box center [532, 298] width 99 height 8
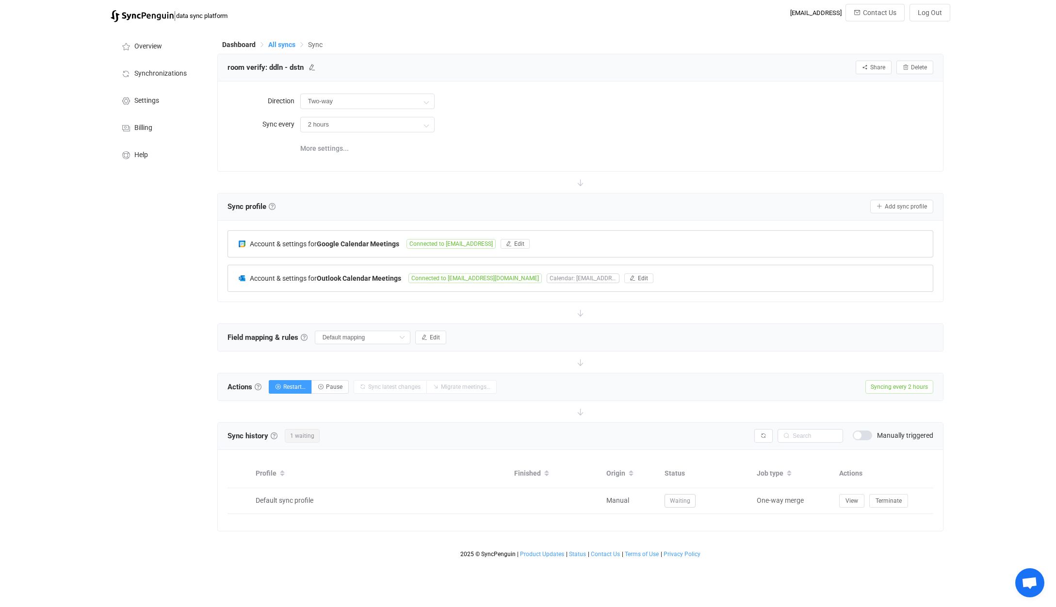
click at [282, 45] on span "All syncs" at bounding box center [281, 45] width 27 height 8
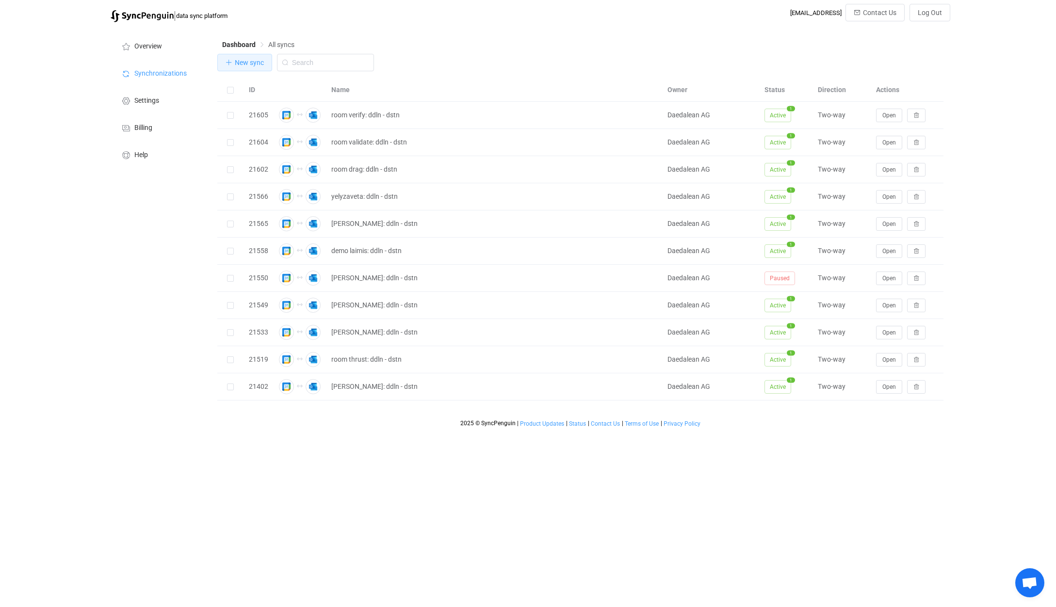
click at [244, 63] on span "New sync" at bounding box center [249, 63] width 29 height 8
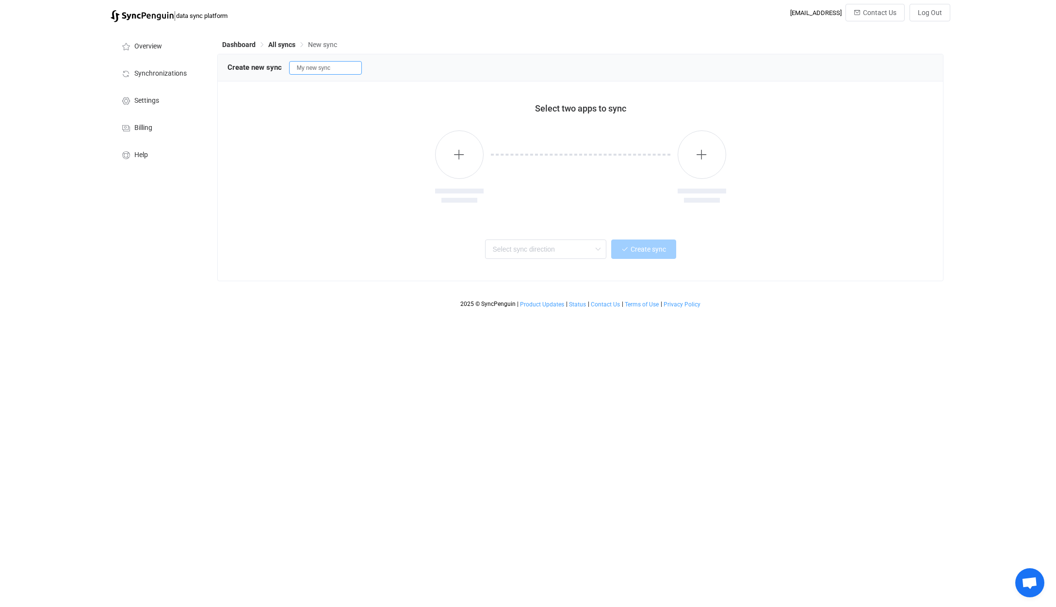
click at [328, 69] on input "My new sync" at bounding box center [325, 68] width 73 height 14
type input "room safety: ddln - dstn"
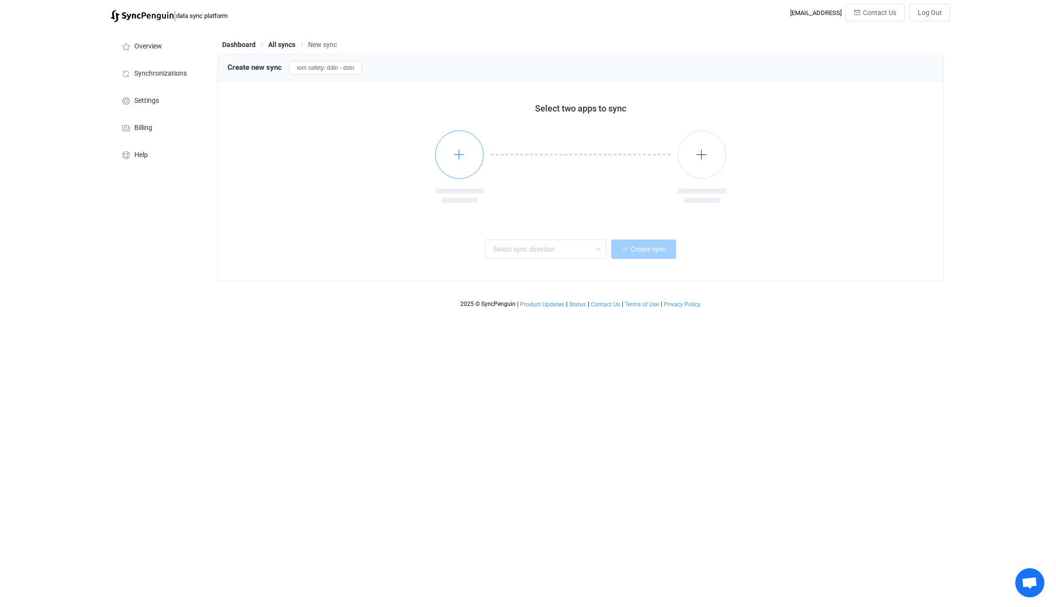
click at [451, 146] on button "button" at bounding box center [459, 154] width 49 height 49
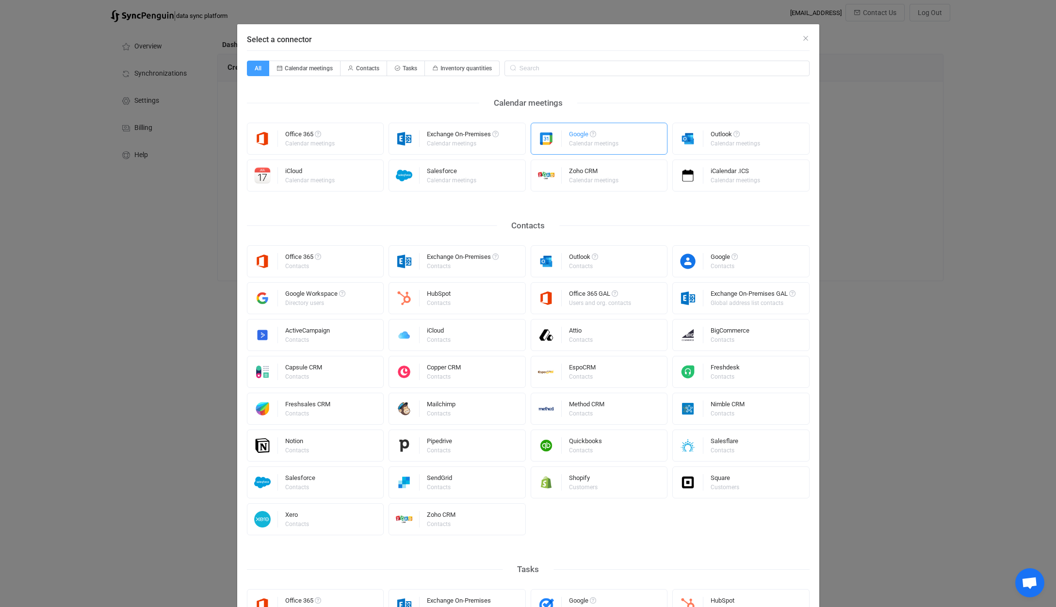
click at [569, 144] on div "Calendar meetings" at bounding box center [593, 144] width 49 height 6
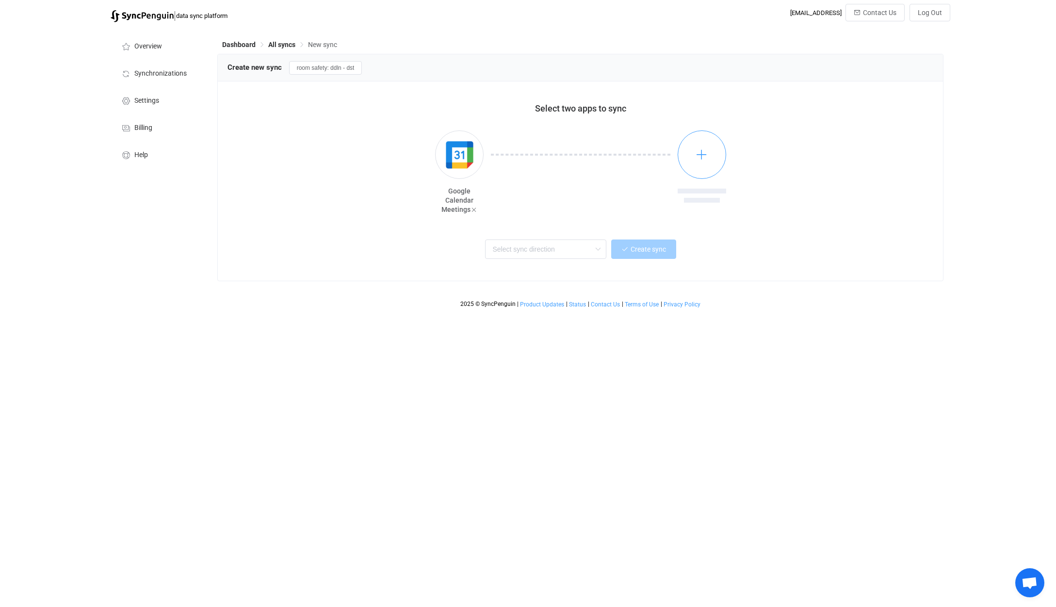
click at [694, 151] on button "button" at bounding box center [702, 154] width 49 height 49
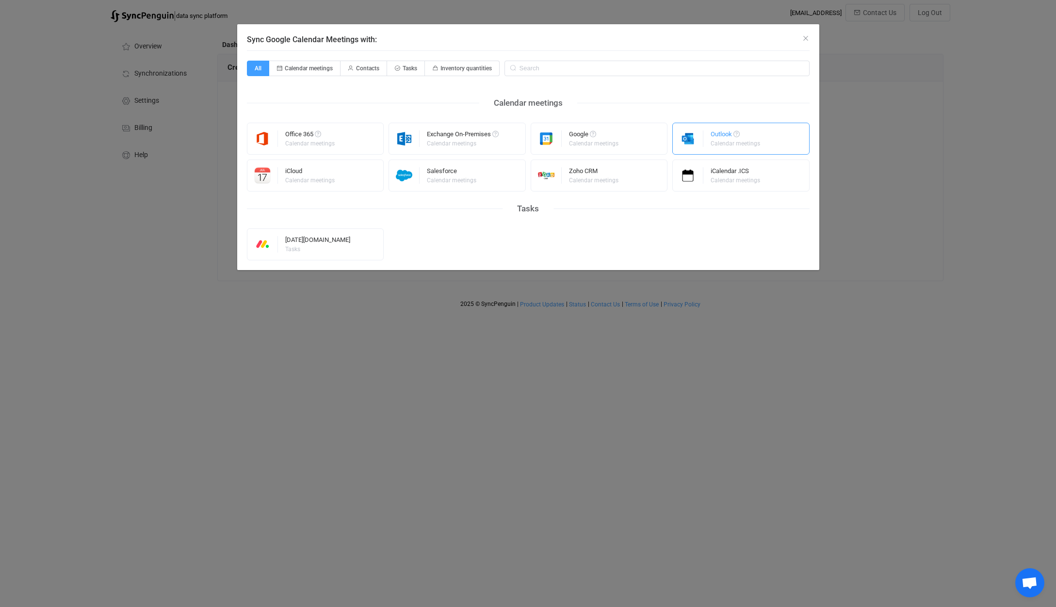
click at [710, 131] on div "Outlook Calendar meetings" at bounding box center [740, 139] width 137 height 32
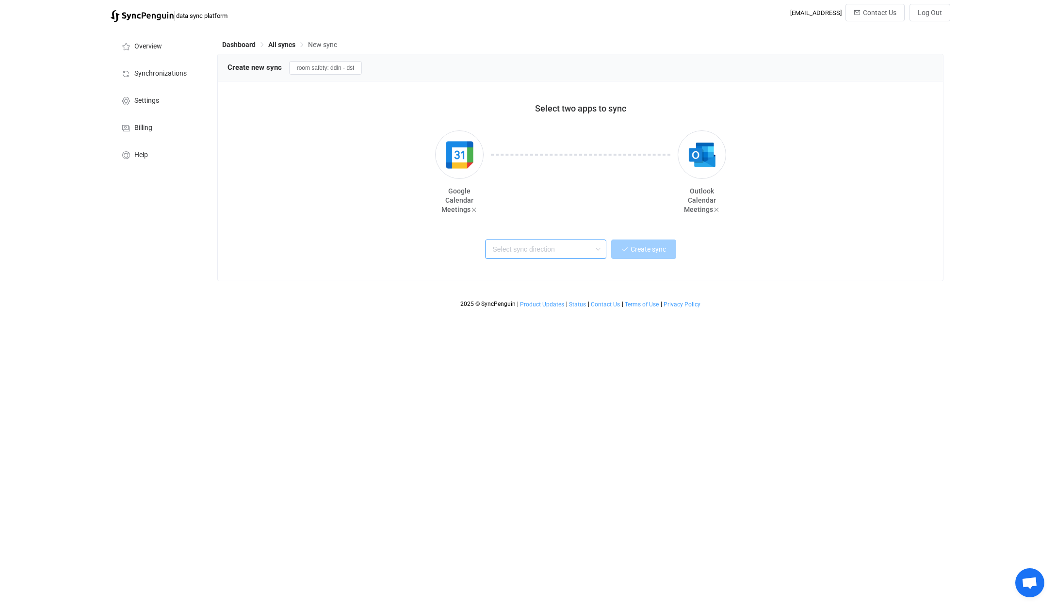
click at [569, 249] on input "text" at bounding box center [545, 249] width 121 height 19
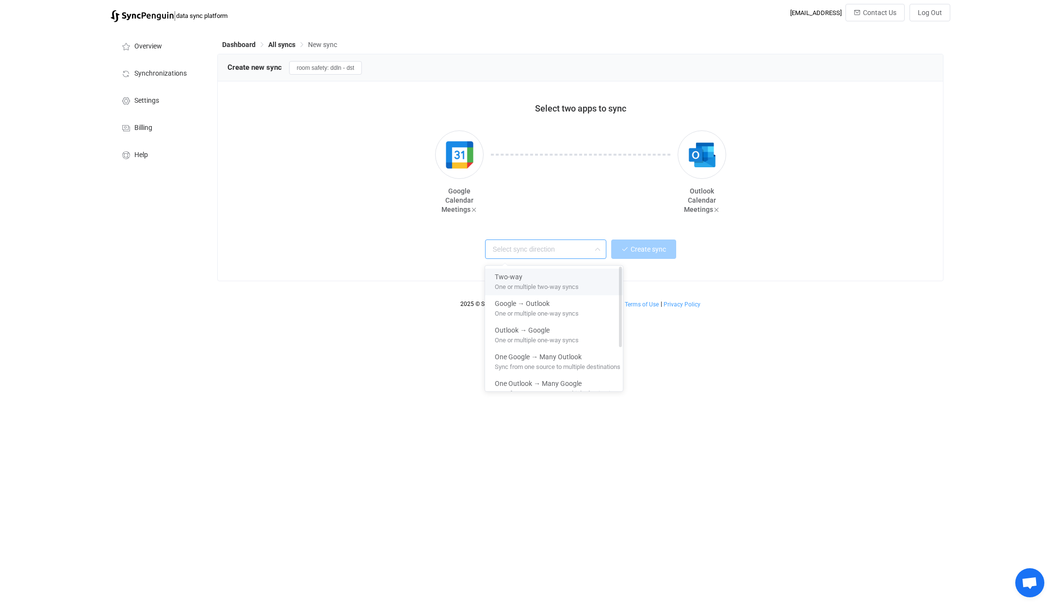
click at [533, 283] on span "One or multiple two-way syncs" at bounding box center [537, 285] width 84 height 11
type input "Two-way"
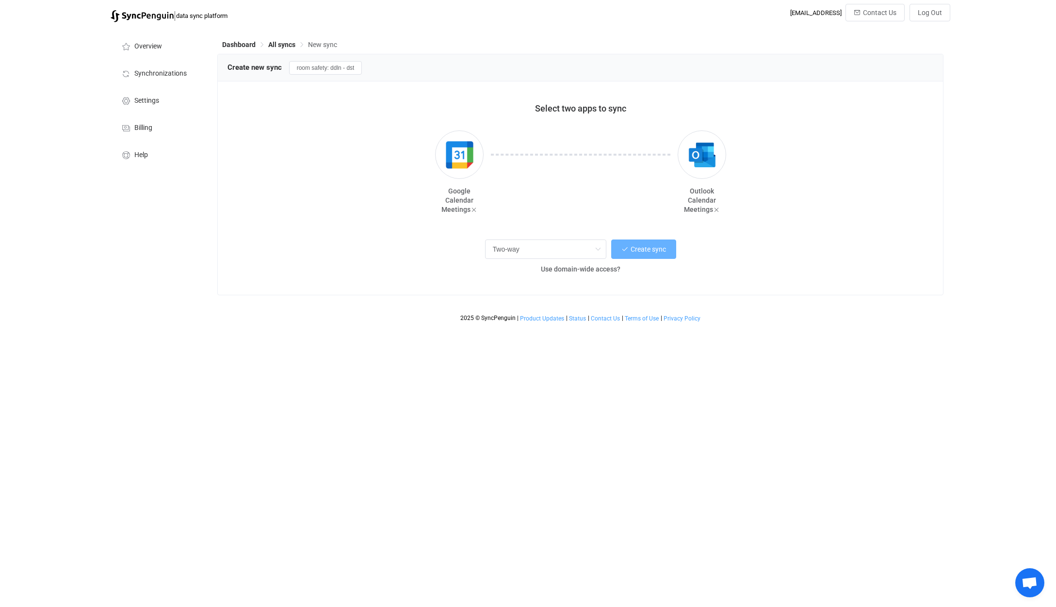
click at [636, 251] on span "Create sync" at bounding box center [648, 249] width 35 height 8
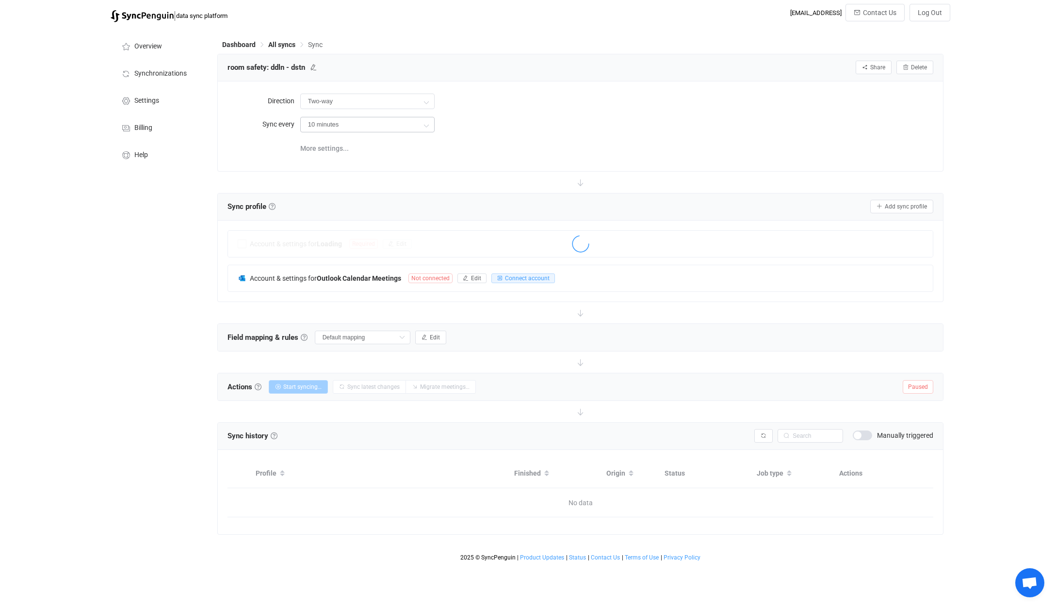
click at [420, 130] on icon at bounding box center [426, 124] width 12 height 19
click at [407, 122] on input "10 minutes" at bounding box center [367, 125] width 134 height 16
click at [409, 124] on input "10 minutes" at bounding box center [367, 125] width 134 height 16
click at [355, 219] on li "2 hours" at bounding box center [371, 217] width 141 height 16
type input "2 hours"
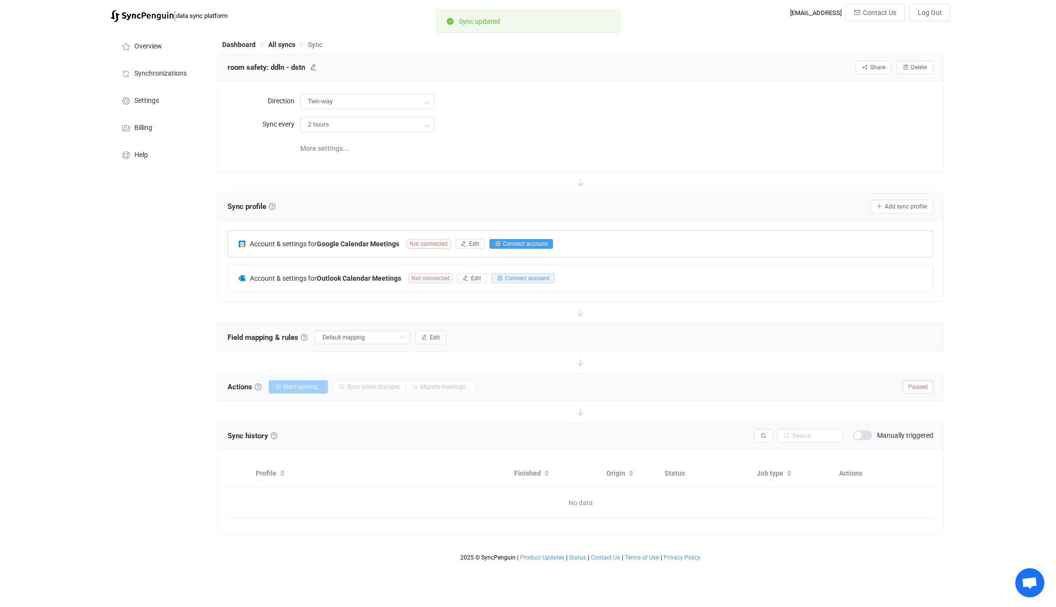
click at [506, 242] on span "Connect account" at bounding box center [525, 244] width 45 height 7
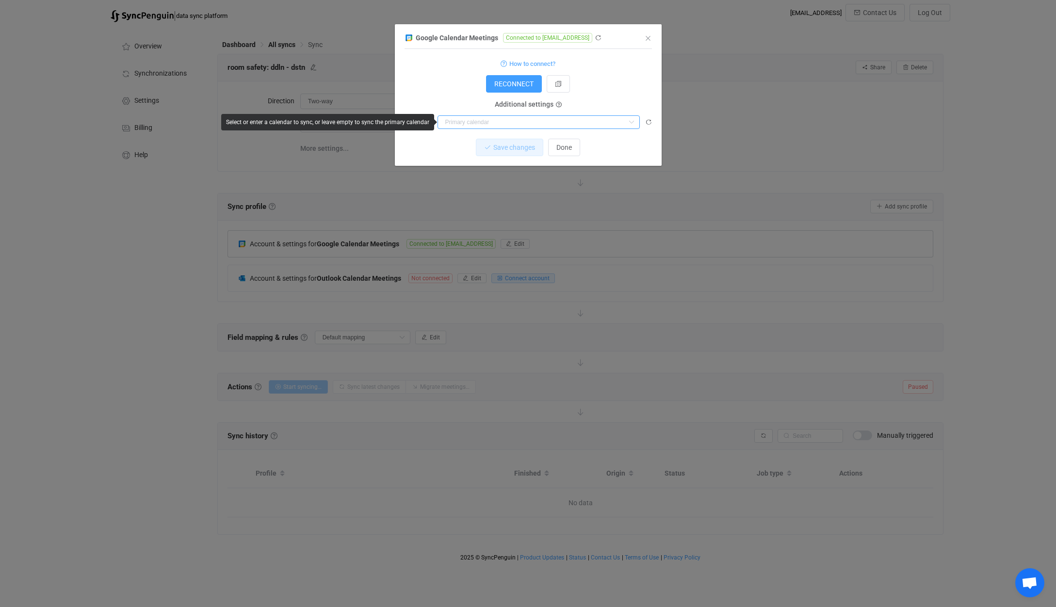
click at [536, 123] on input "dialog" at bounding box center [538, 122] width 202 height 14
paste input "[EMAIL_ADDRESS][DOMAIN_NAME]"
type input "[EMAIL_ADDRESS][DOMAIN_NAME]"
click at [526, 147] on span "[EMAIL_ADDRESS][DOMAIN_NAME]" at bounding box center [502, 147] width 108 height 8
click at [563, 153] on button "Discard" at bounding box center [564, 147] width 49 height 17
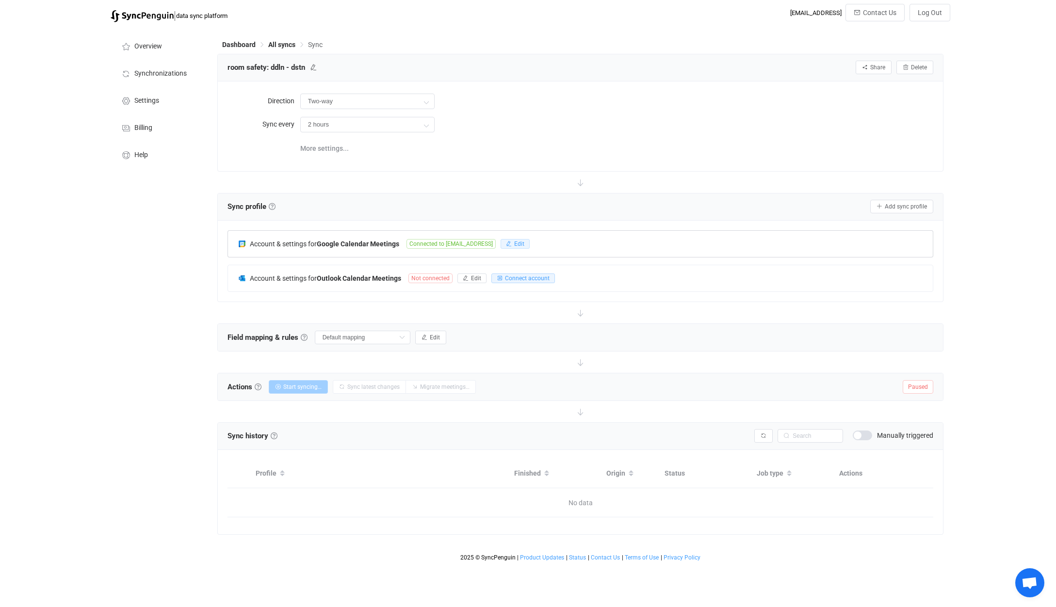
click at [512, 242] on icon "button" at bounding box center [509, 244] width 6 height 6
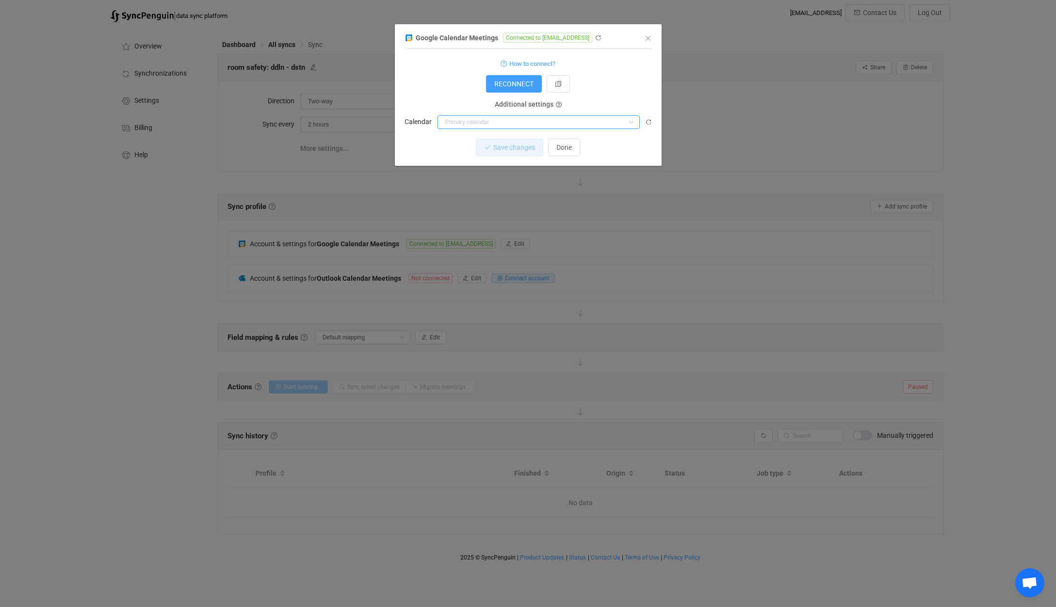
click at [514, 122] on input "dialog" at bounding box center [538, 122] width 202 height 14
paste input "[EMAIL_ADDRESS][DOMAIN_NAME]"
type input "[EMAIL_ADDRESS][DOMAIN_NAME]"
click at [504, 144] on span "[EMAIL_ADDRESS][DOMAIN_NAME]" at bounding box center [502, 147] width 108 height 8
click at [502, 151] on span "Save changes" at bounding box center [506, 148] width 42 height 8
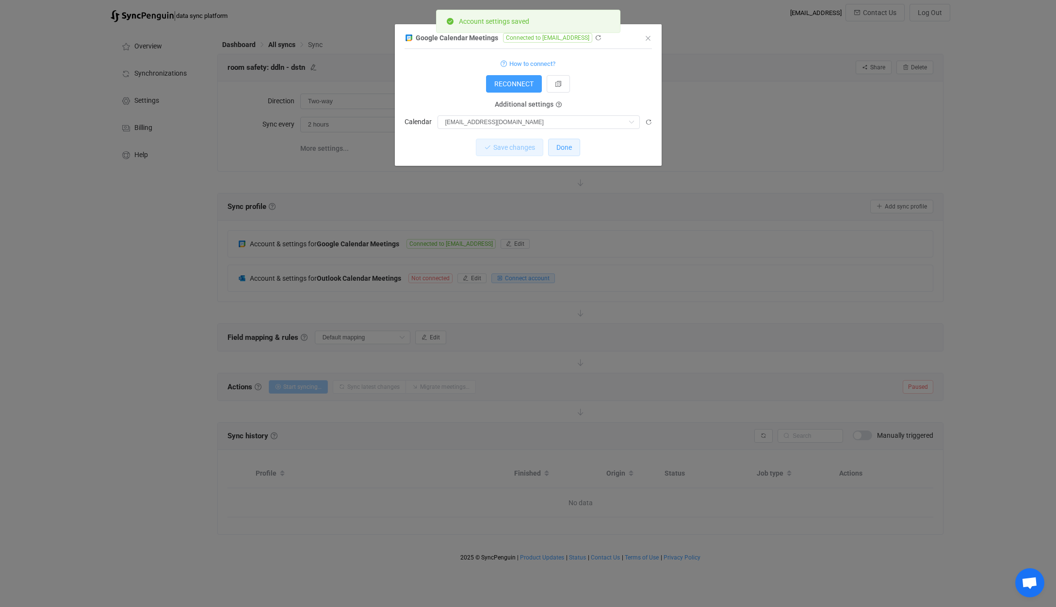
click at [563, 151] on span "Done" at bounding box center [564, 148] width 16 height 8
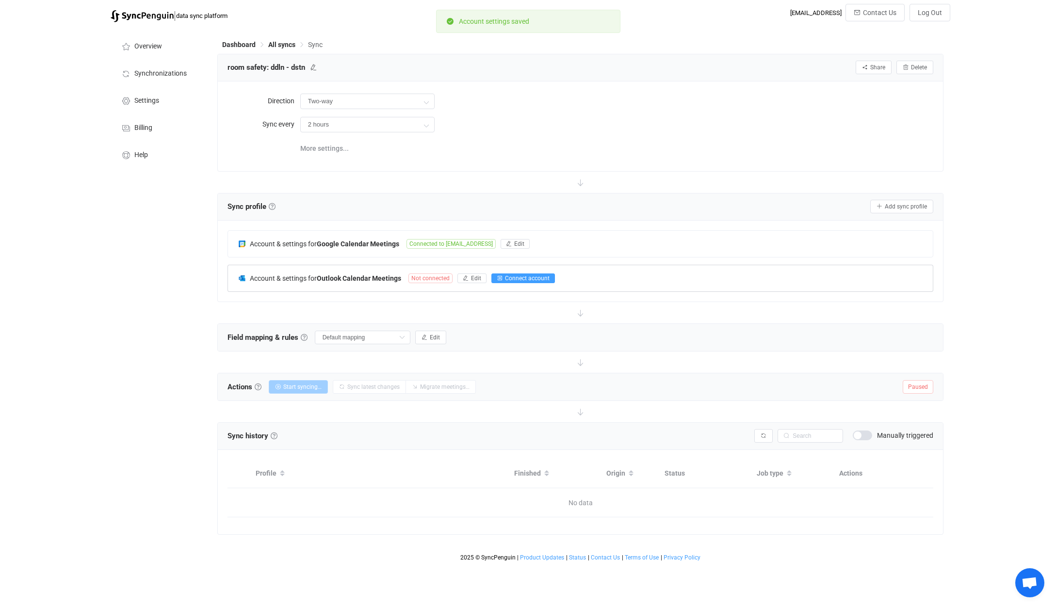
click at [507, 279] on span "Connect account" at bounding box center [527, 278] width 45 height 7
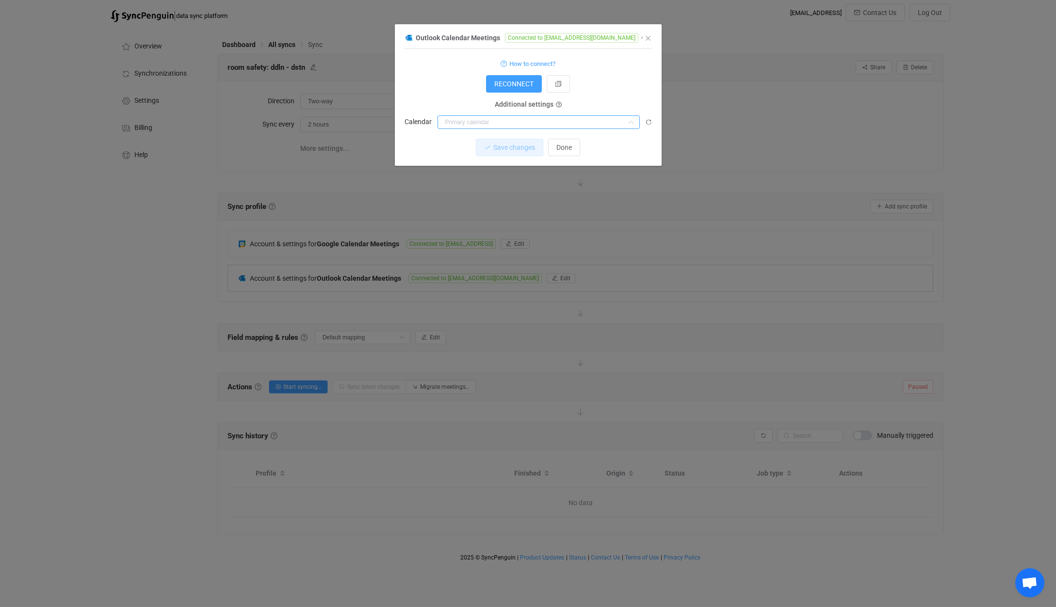
click at [480, 124] on input "dialog" at bounding box center [538, 122] width 202 height 14
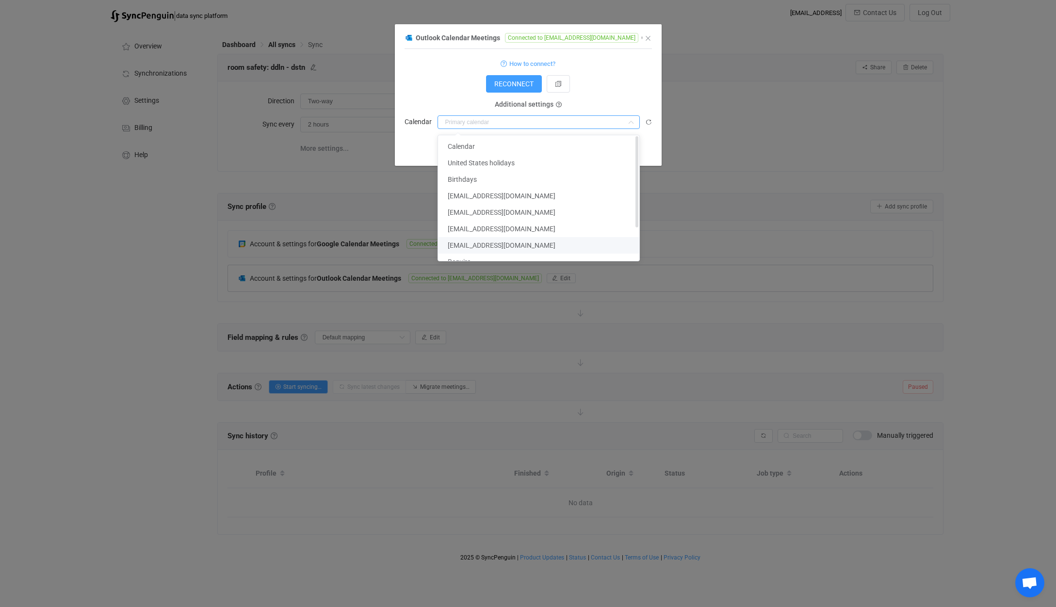
click at [492, 245] on span "[EMAIL_ADDRESS][DOMAIN_NAME]" at bounding box center [502, 246] width 108 height 8
type input "[EMAIL_ADDRESS][DOMAIN_NAME]"
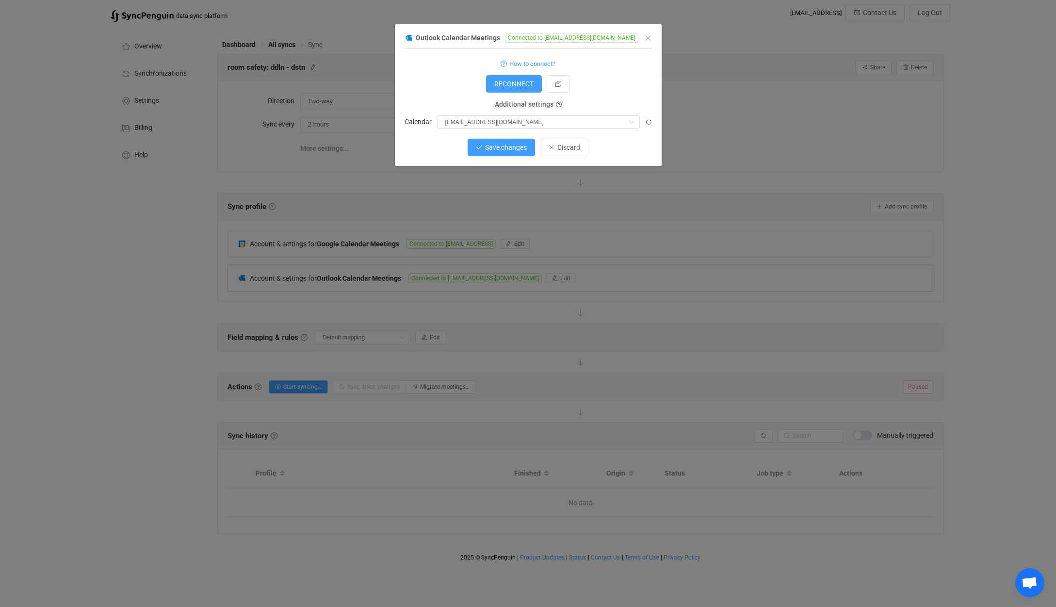
click at [511, 152] on button "Save changes" at bounding box center [501, 147] width 67 height 17
click at [565, 149] on span "Done" at bounding box center [564, 148] width 16 height 8
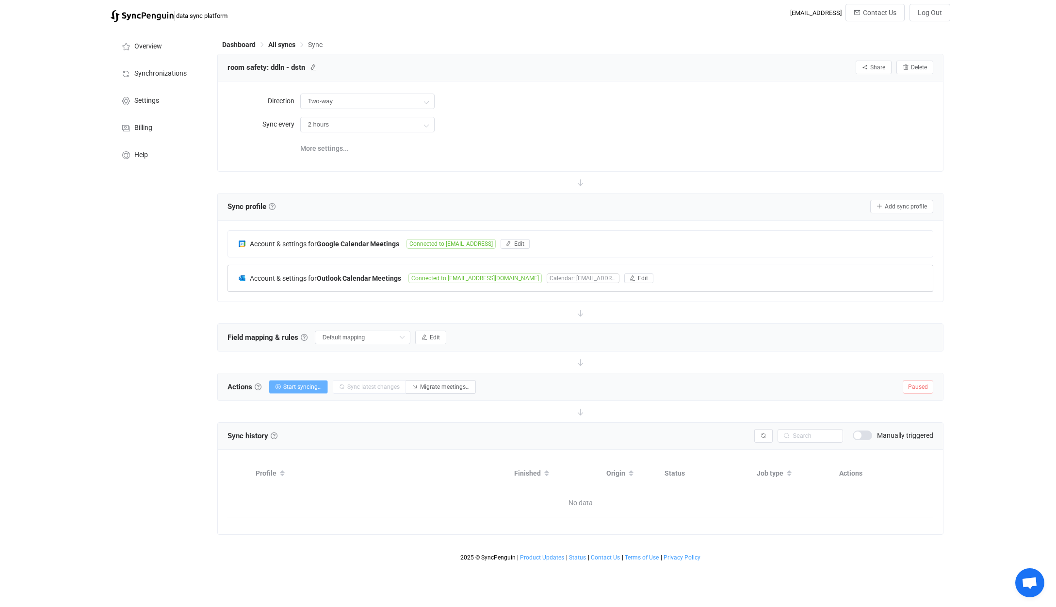
click at [302, 385] on span "Start syncing…" at bounding box center [302, 387] width 38 height 7
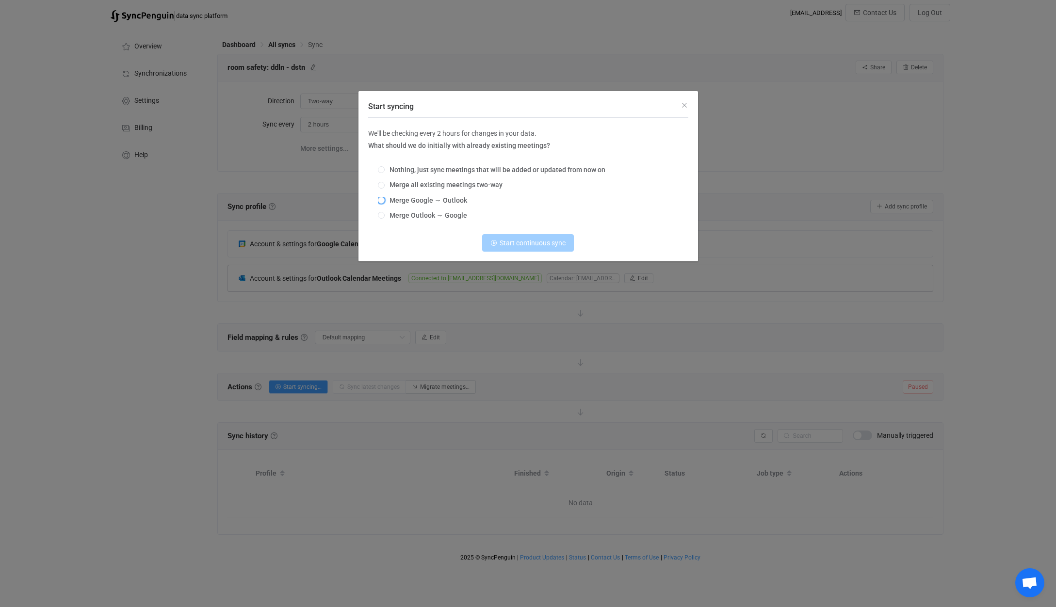
click at [446, 199] on span "Merge Google → Outlook" at bounding box center [426, 200] width 82 height 8
click at [385, 199] on input "Merge Google → Outlook" at bounding box center [381, 201] width 7 height 8
radio input "true"
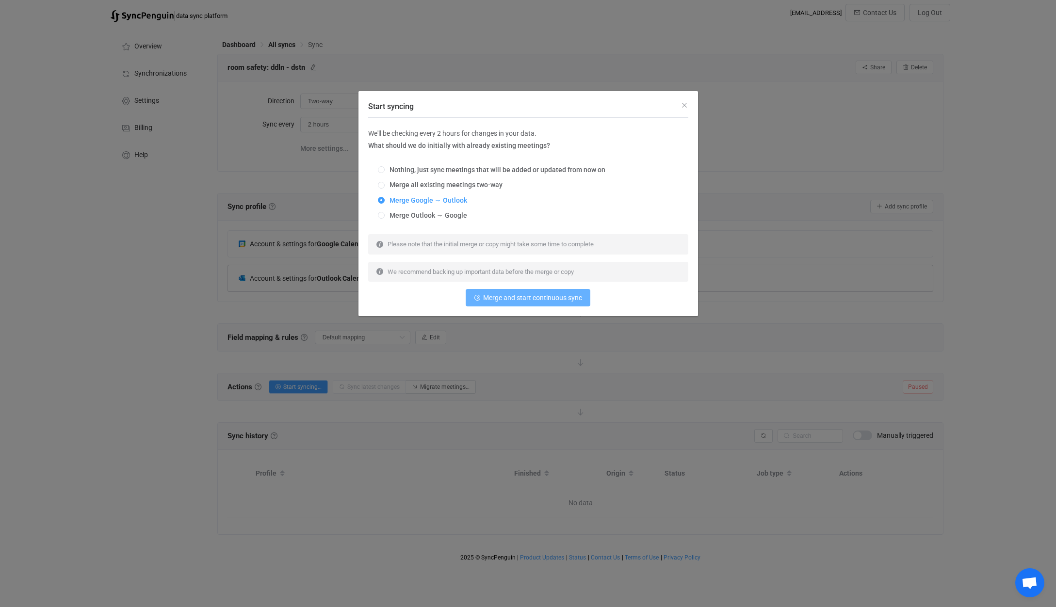
click at [505, 300] on span "Merge and start continuous sync" at bounding box center [532, 298] width 99 height 8
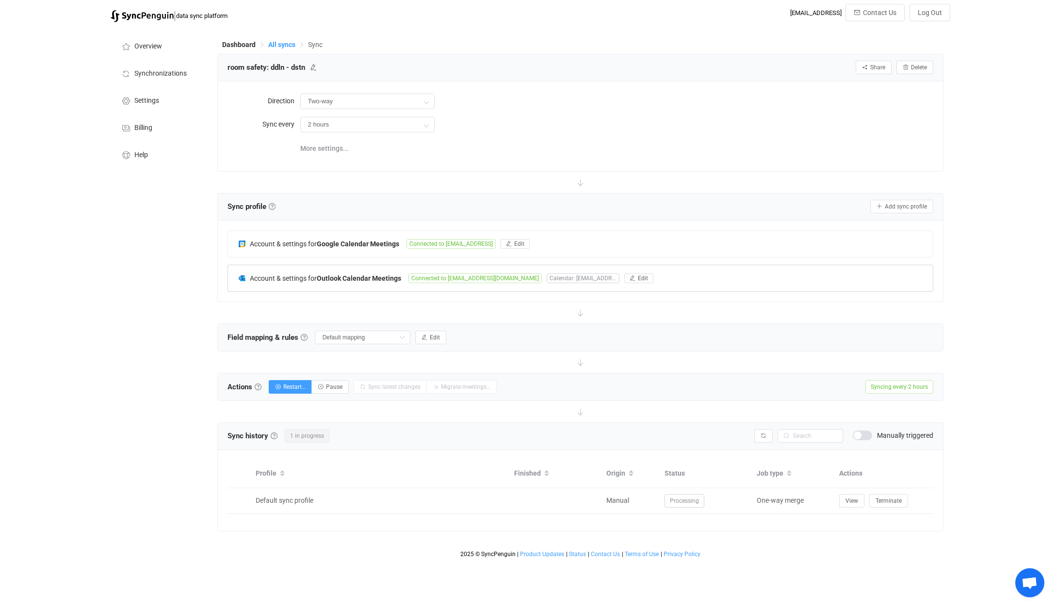
click at [286, 45] on span "All syncs" at bounding box center [281, 45] width 27 height 8
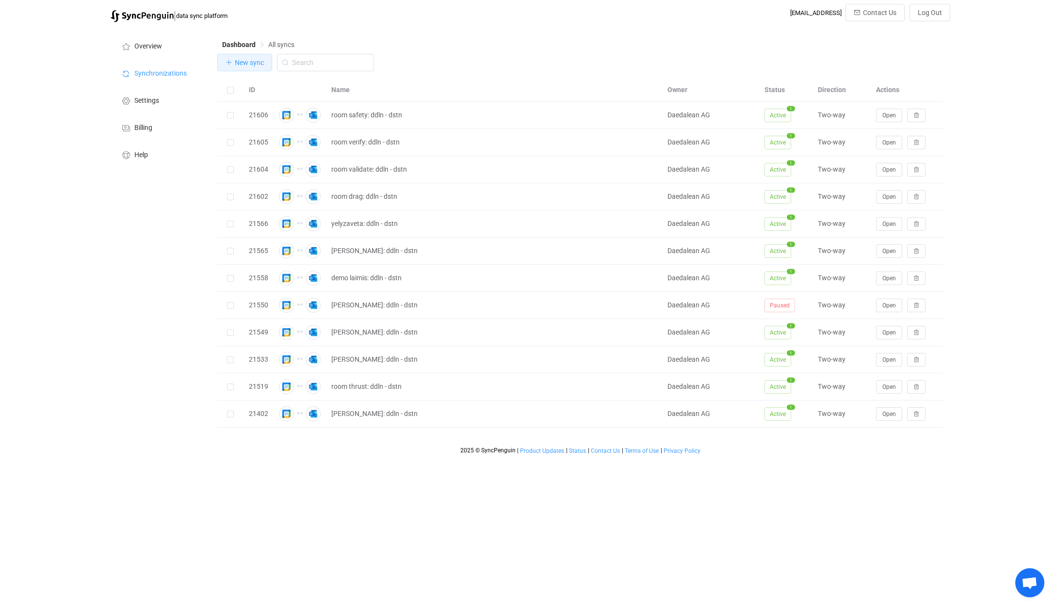
click at [245, 62] on span "New sync" at bounding box center [249, 63] width 29 height 8
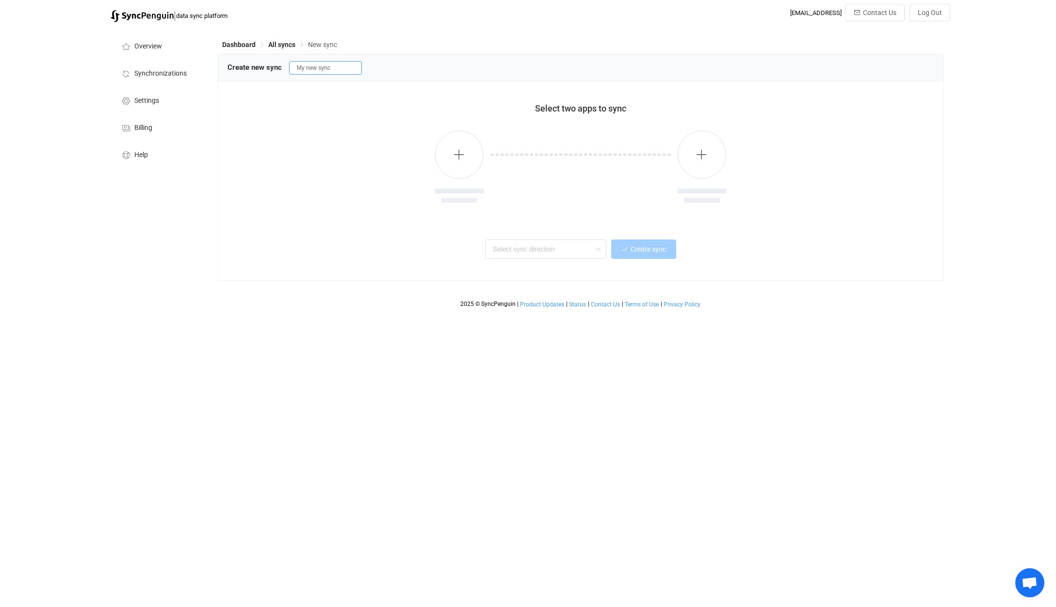
click at [328, 71] on input "My new sync" at bounding box center [325, 68] width 73 height 14
type input "room require: ddln - dstn"
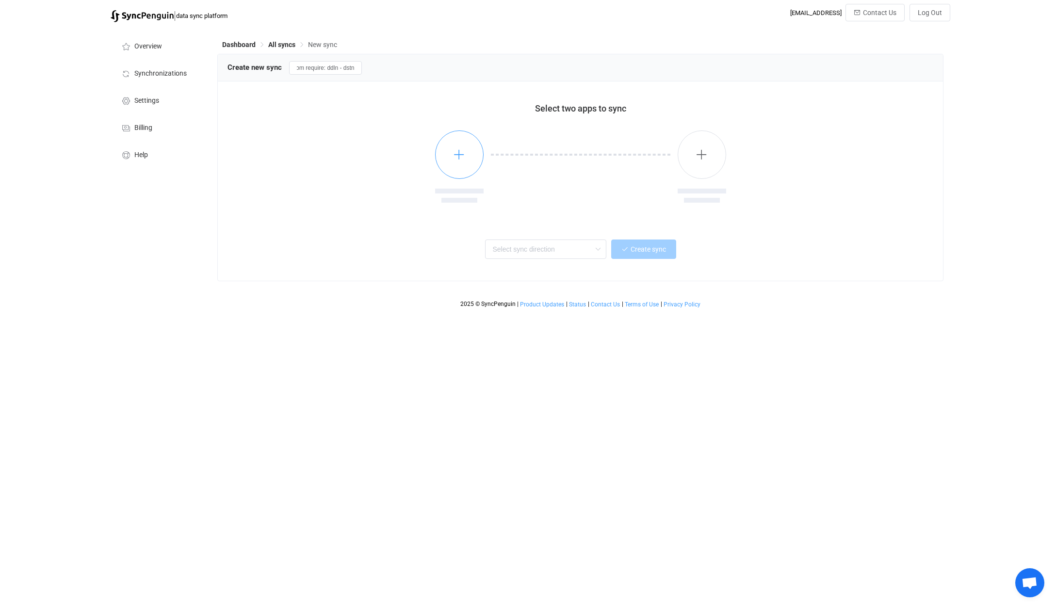
scroll to position [0, 0]
click at [451, 156] on button "button" at bounding box center [459, 154] width 49 height 49
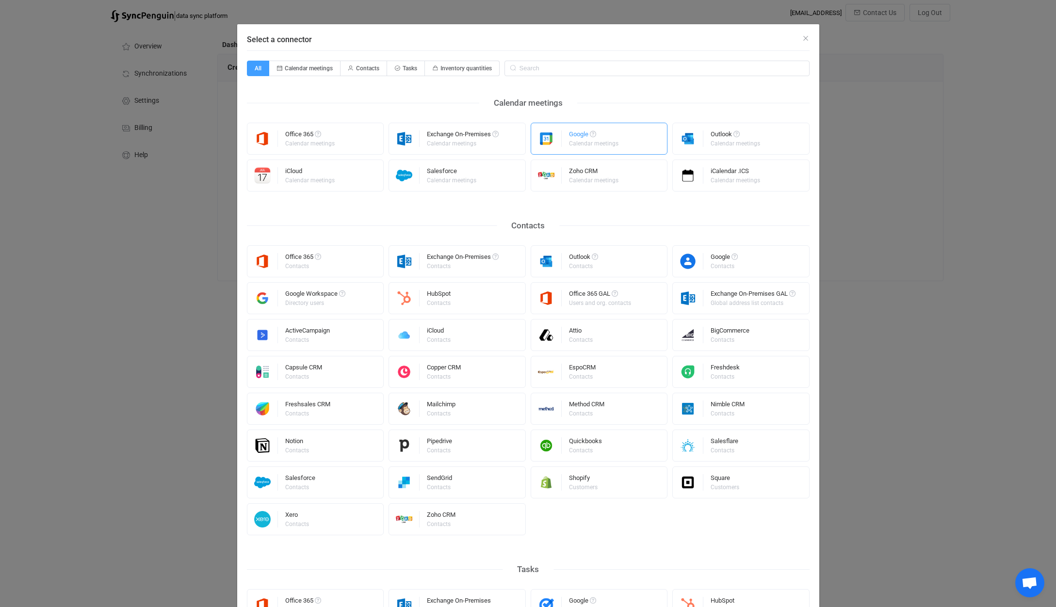
click at [553, 139] on img "Select a connector" at bounding box center [546, 138] width 31 height 16
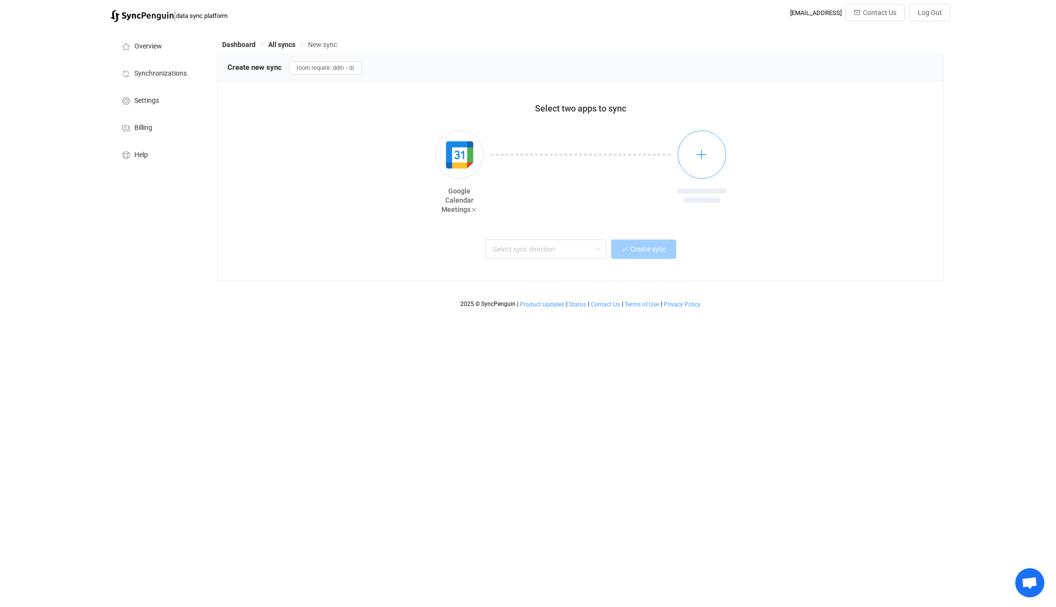
click at [692, 154] on button "button" at bounding box center [702, 154] width 49 height 49
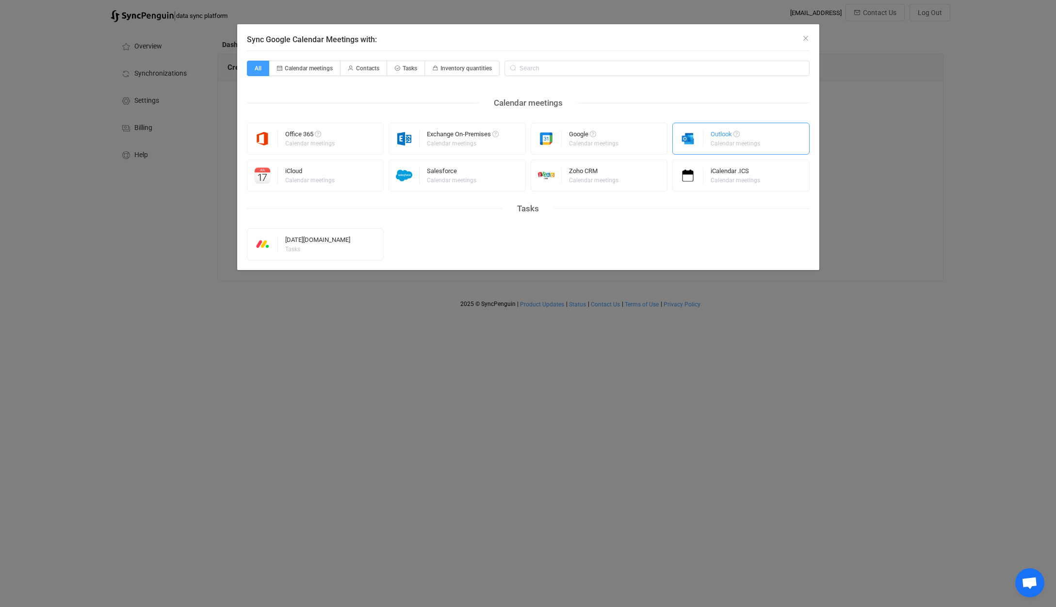
click at [724, 135] on div "Outlook" at bounding box center [736, 136] width 51 height 10
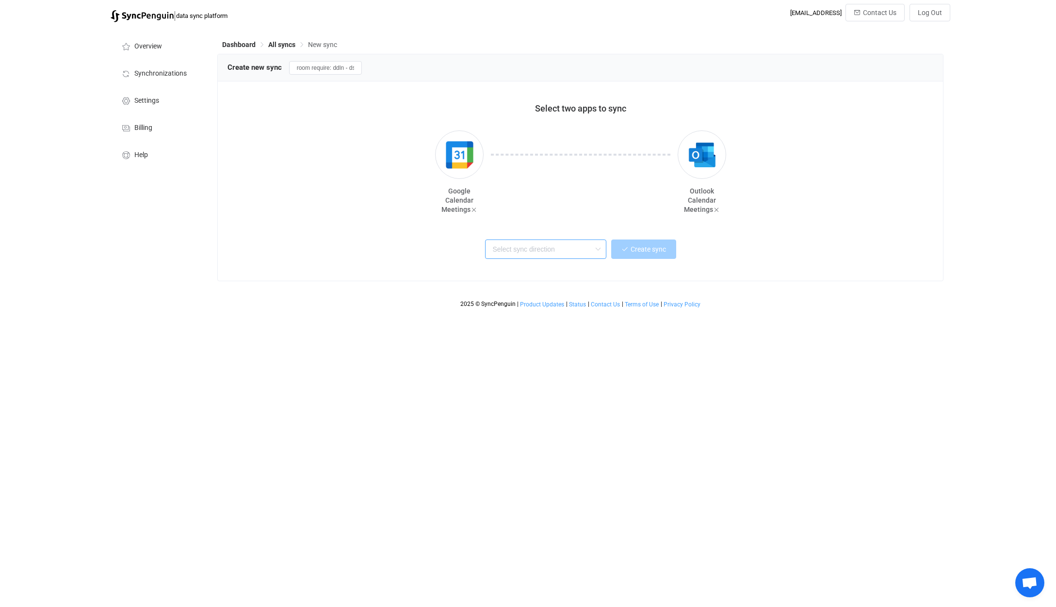
click at [549, 245] on input "text" at bounding box center [545, 249] width 121 height 19
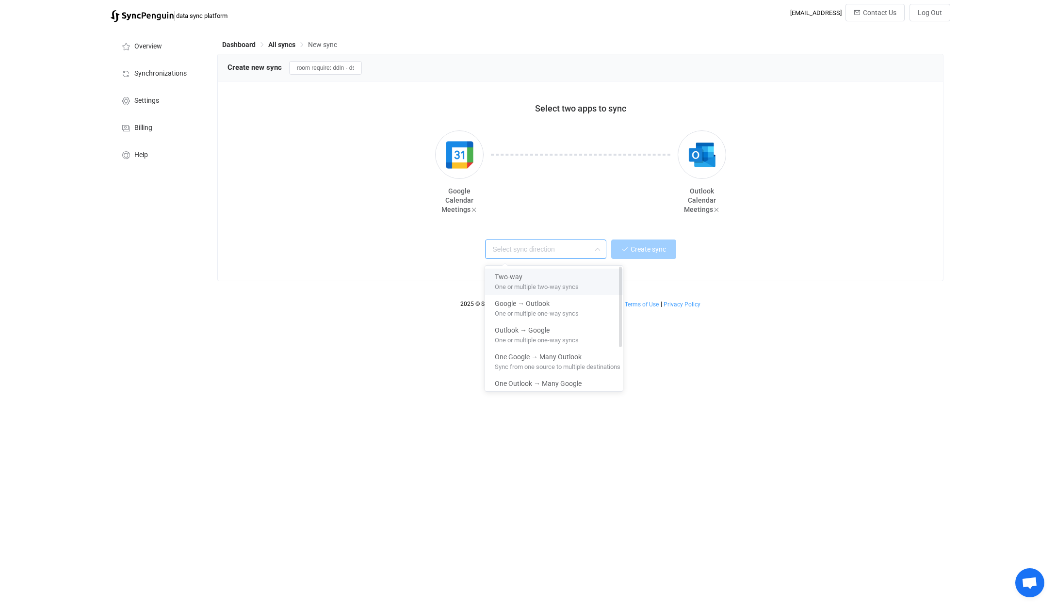
click at [526, 279] on div "Two-way" at bounding box center [558, 275] width 126 height 13
type input "Two-way"
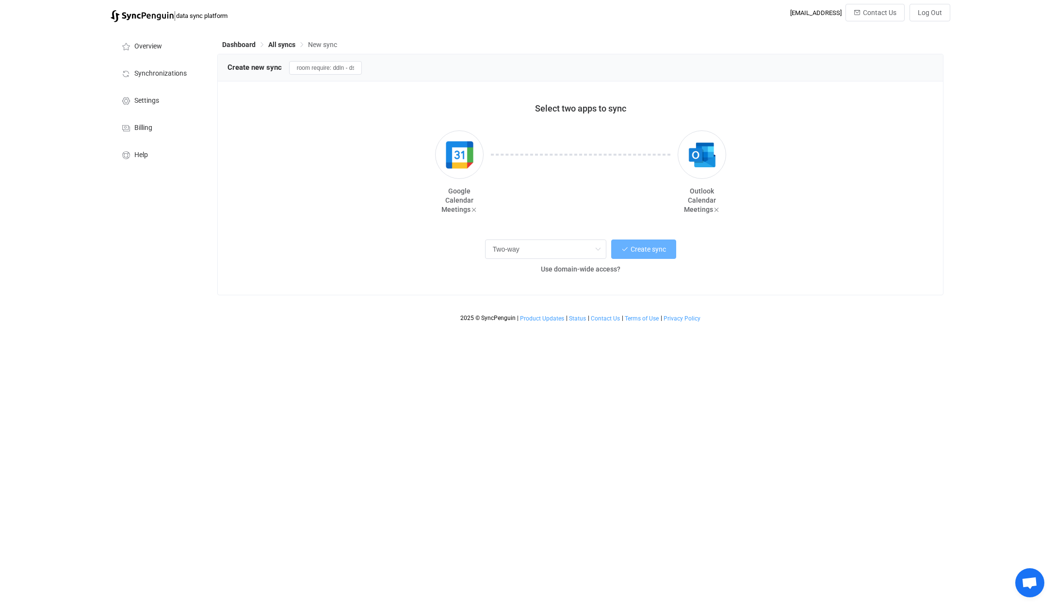
click at [631, 255] on button "Create sync" at bounding box center [643, 249] width 65 height 19
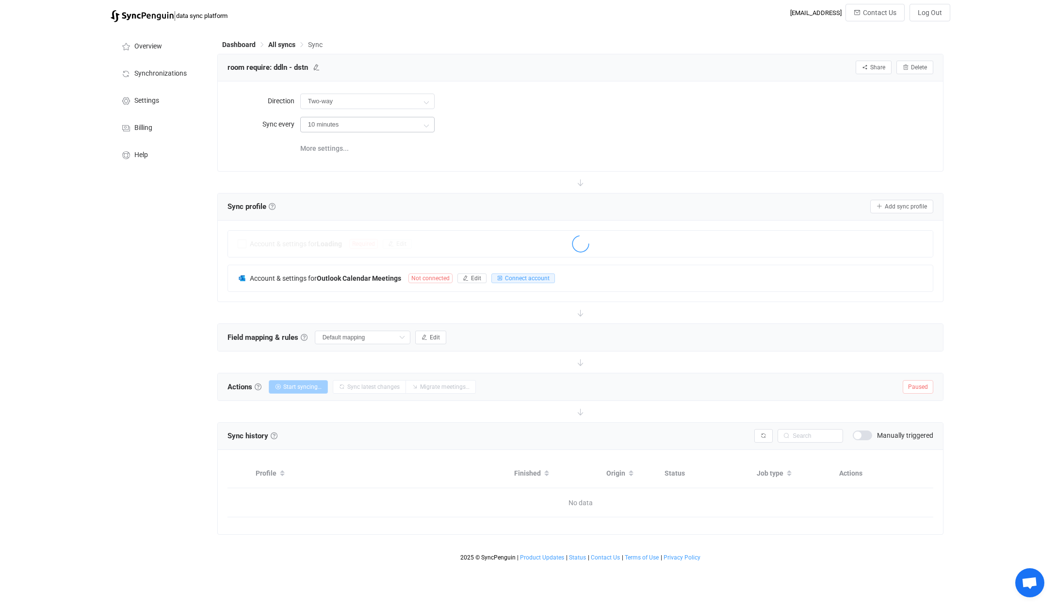
click at [422, 128] on icon at bounding box center [426, 124] width 12 height 19
click at [343, 223] on li "2 hours" at bounding box center [371, 217] width 141 height 16
type input "2 hours"
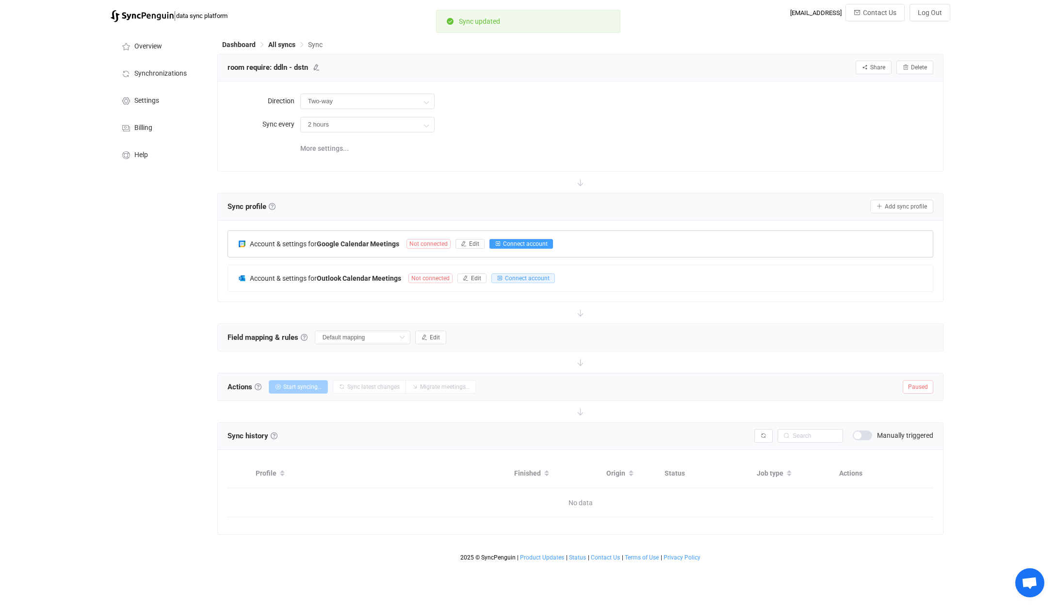
click at [505, 241] on span "Connect account" at bounding box center [525, 244] width 45 height 7
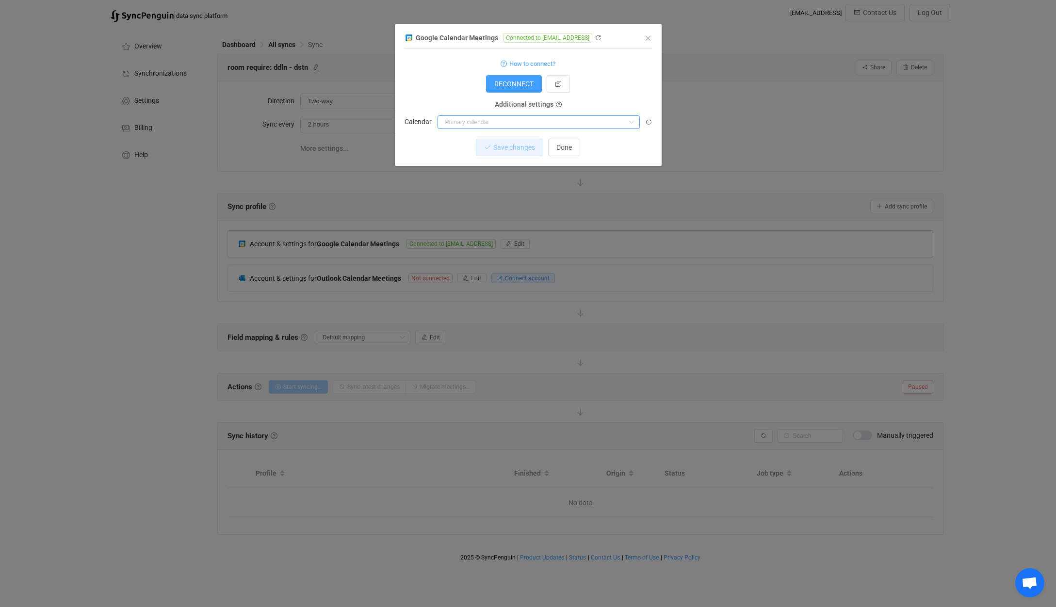
click at [517, 129] on input "dialog" at bounding box center [538, 122] width 202 height 14
paste input "[EMAIL_ADDRESS][DOMAIN_NAME]"
type input "[EMAIL_ADDRESS][DOMAIN_NAME]"
click at [483, 146] on span "[EMAIL_ADDRESS][DOMAIN_NAME]" at bounding box center [502, 147] width 108 height 8
click at [499, 154] on button "Save changes" at bounding box center [501, 147] width 67 height 17
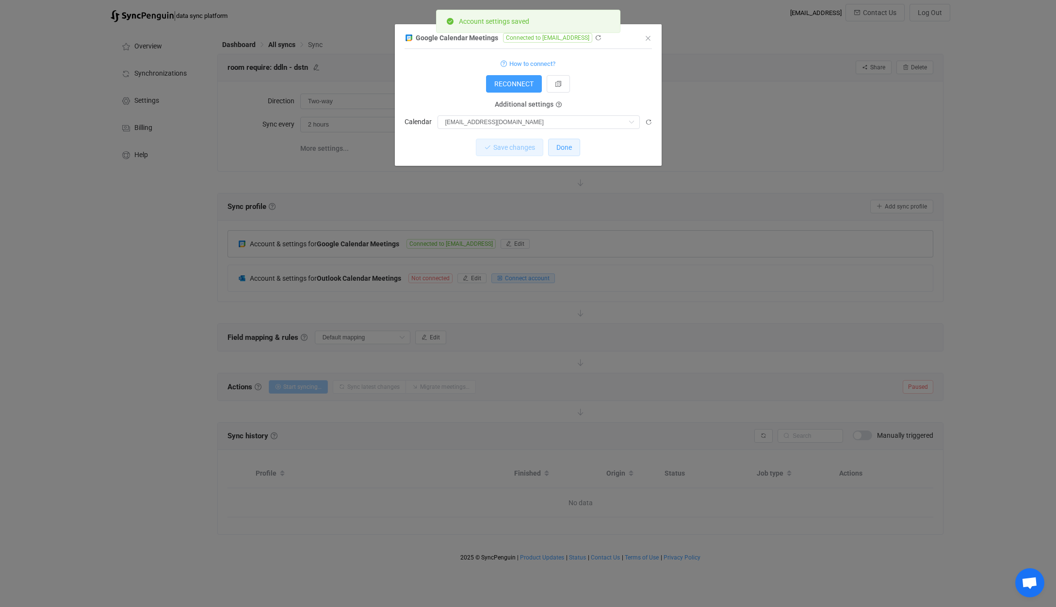
click at [566, 148] on span "Done" at bounding box center [564, 148] width 16 height 8
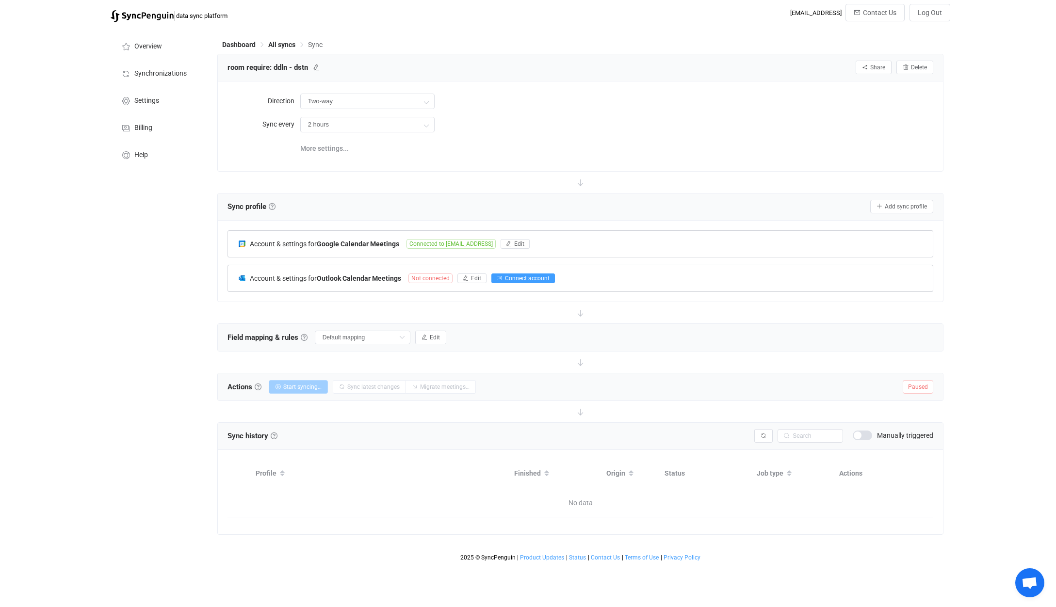
click at [509, 276] on span "Connect account" at bounding box center [527, 278] width 45 height 7
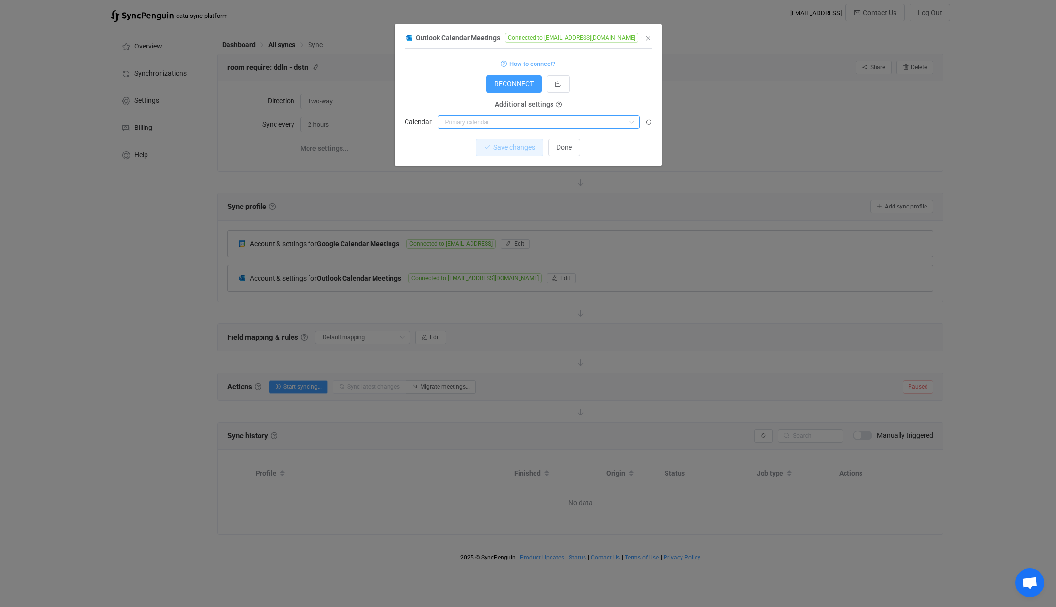
click at [525, 126] on input "dialog" at bounding box center [538, 122] width 202 height 14
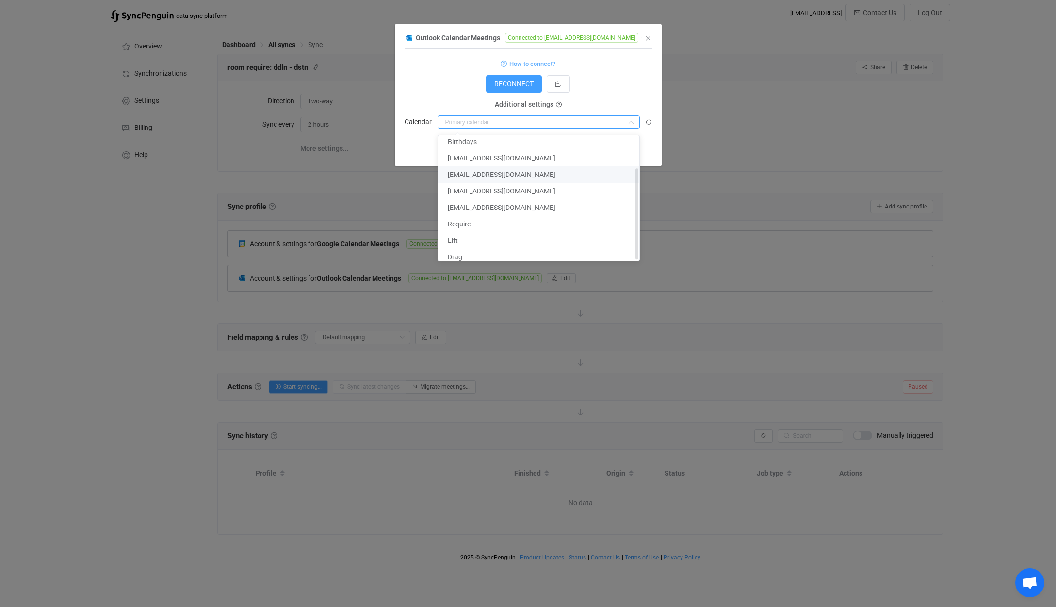
scroll to position [45, 0]
click at [507, 218] on li "Require" at bounding box center [542, 224] width 209 height 16
type input "Require"
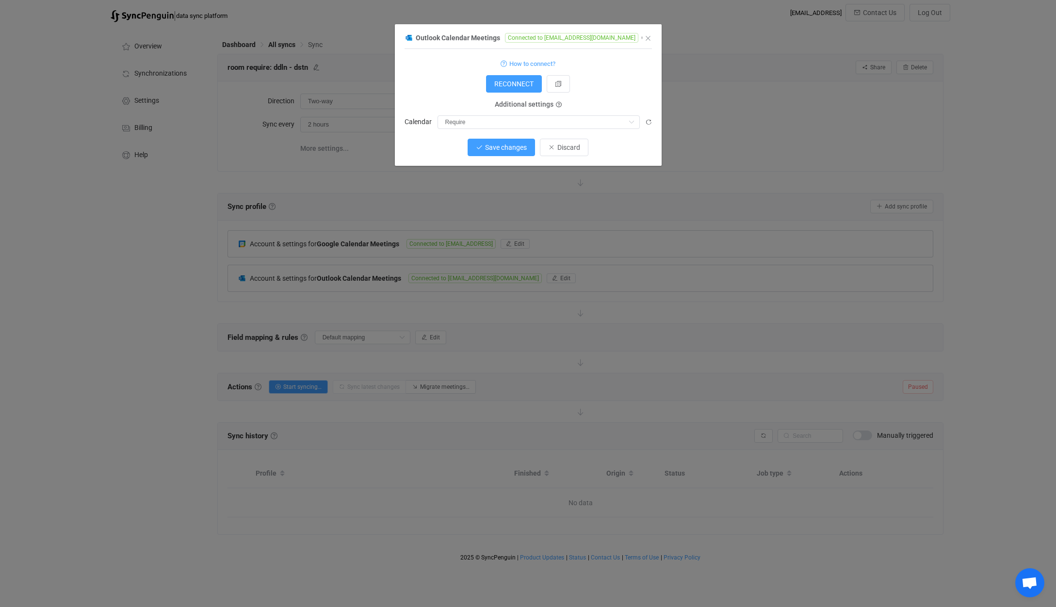
click at [514, 154] on button "Save changes" at bounding box center [501, 147] width 67 height 17
click at [569, 146] on span "Done" at bounding box center [564, 148] width 16 height 8
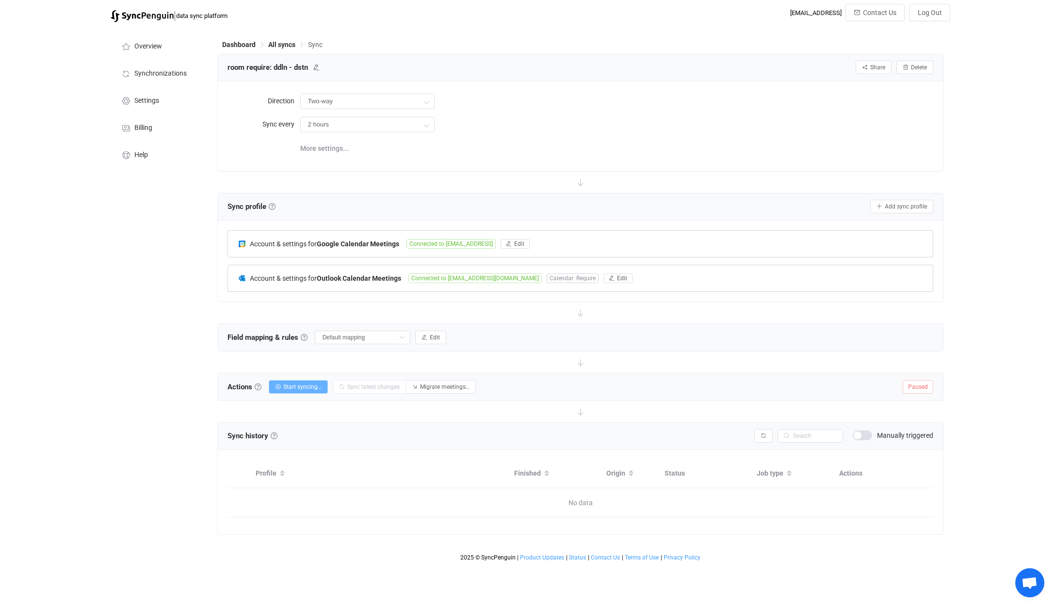
click at [308, 388] on span "Start syncing…" at bounding box center [302, 387] width 38 height 7
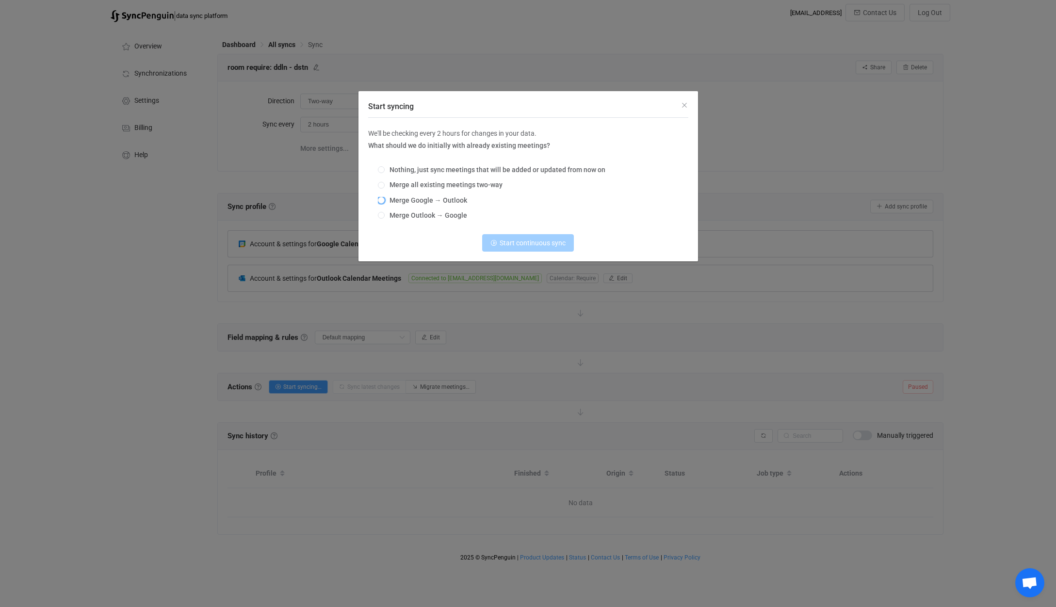
click at [462, 201] on span "Merge Google → Outlook" at bounding box center [426, 200] width 82 height 8
click at [385, 201] on input "Merge Google → Outlook" at bounding box center [381, 201] width 7 height 8
radio input "true"
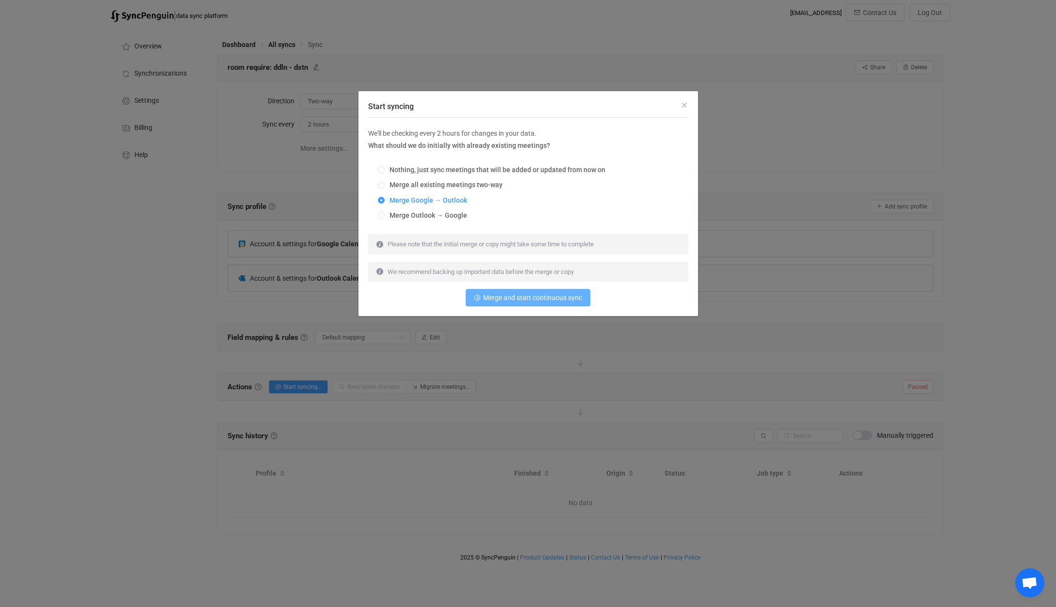
click at [522, 305] on button "Merge and start continuous sync" at bounding box center [528, 297] width 125 height 17
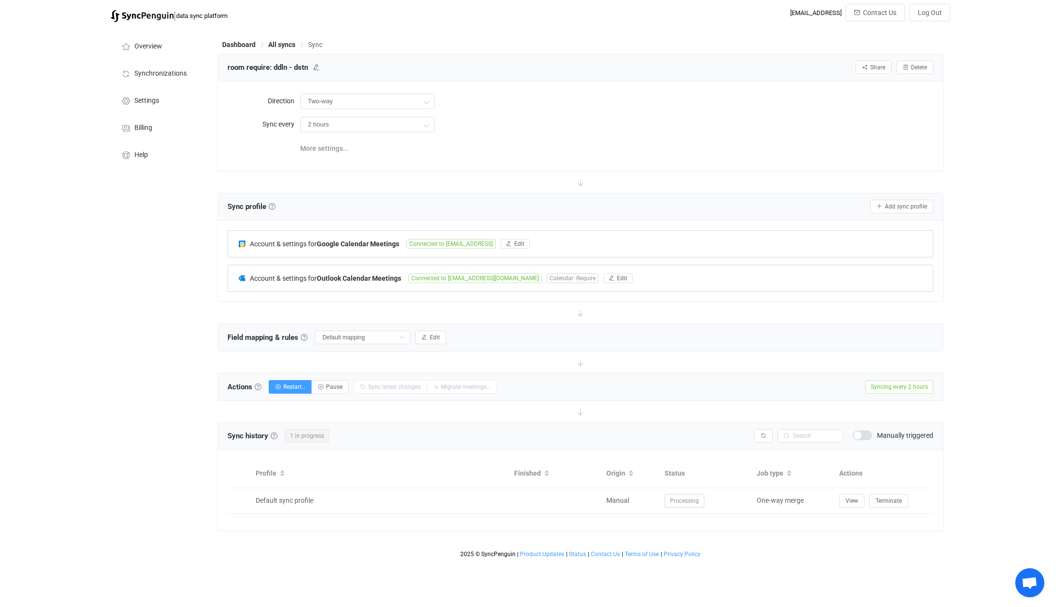
click at [286, 39] on div "Dashboard All syncs Sync room require: ddln - dstn Share Sync sharing Delete Di…" at bounding box center [581, 294] width 738 height 535
click at [284, 45] on span "All syncs" at bounding box center [281, 45] width 27 height 8
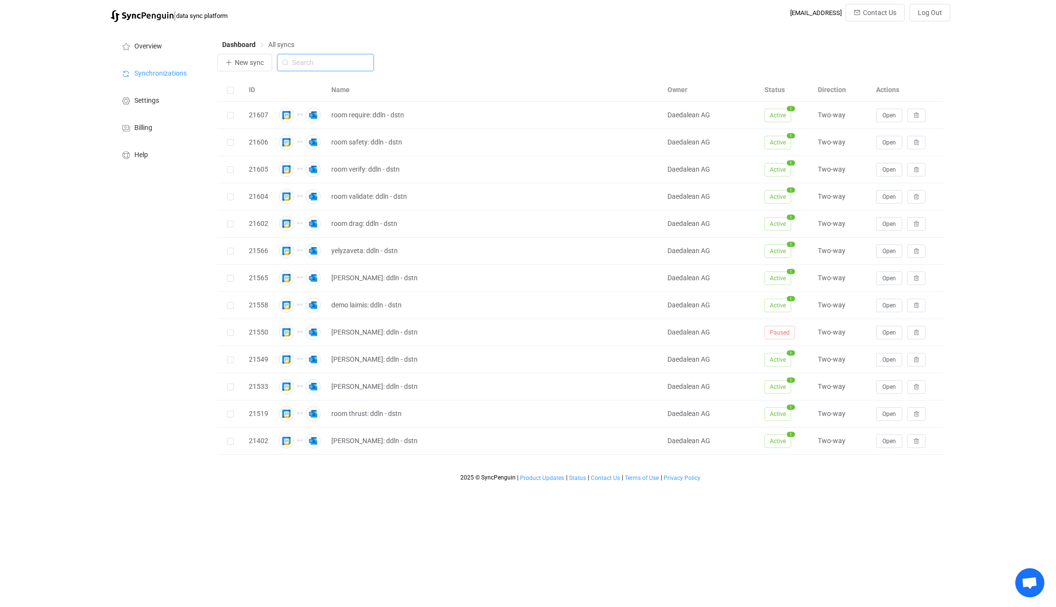
click at [320, 59] on input "text" at bounding box center [325, 62] width 97 height 17
type input "room"
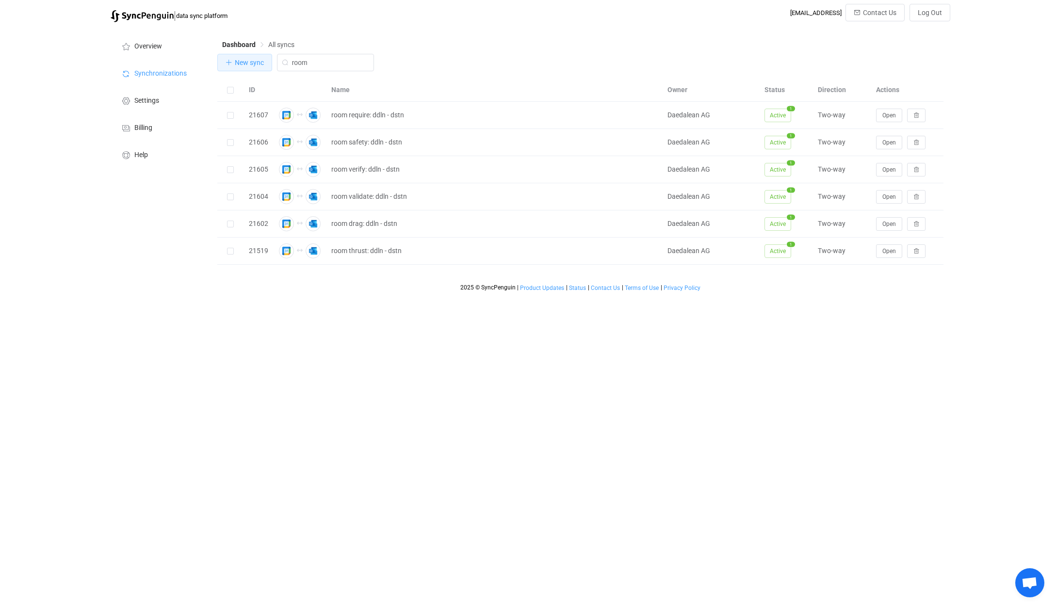
click at [237, 66] on span "New sync" at bounding box center [249, 63] width 29 height 8
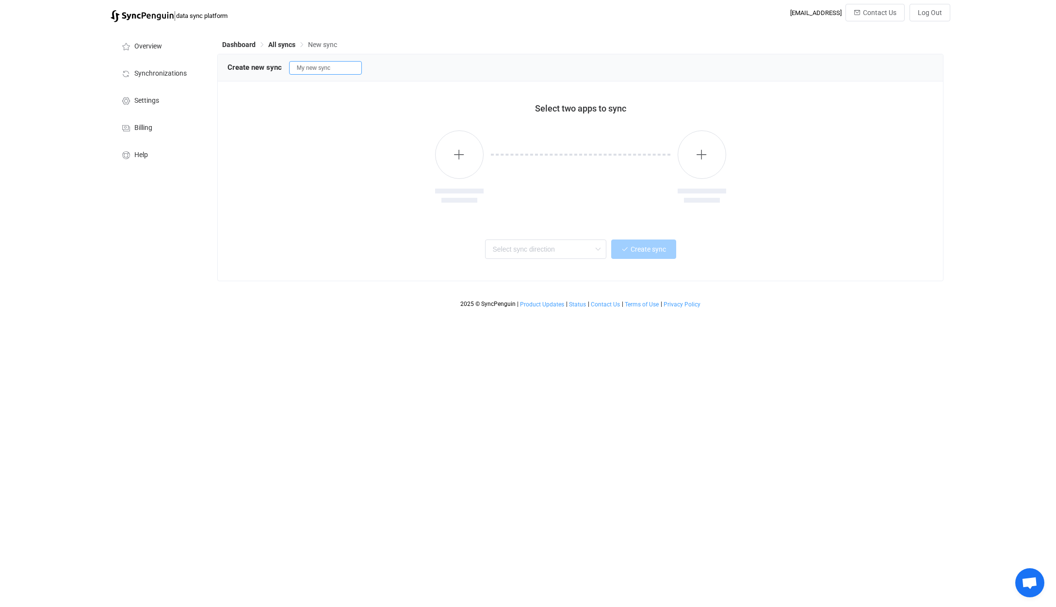
click at [340, 63] on input "My new sync" at bounding box center [325, 68] width 73 height 14
type input "room lift: ddln - dstn"
click at [469, 164] on button "button" at bounding box center [459, 154] width 49 height 49
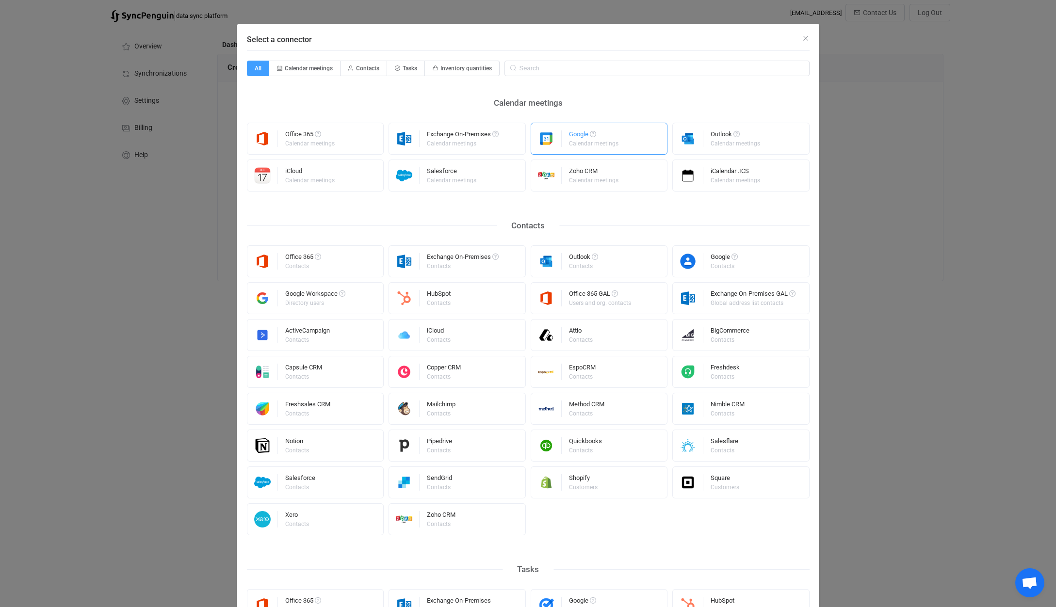
click at [574, 142] on div "Calendar meetings" at bounding box center [593, 144] width 49 height 6
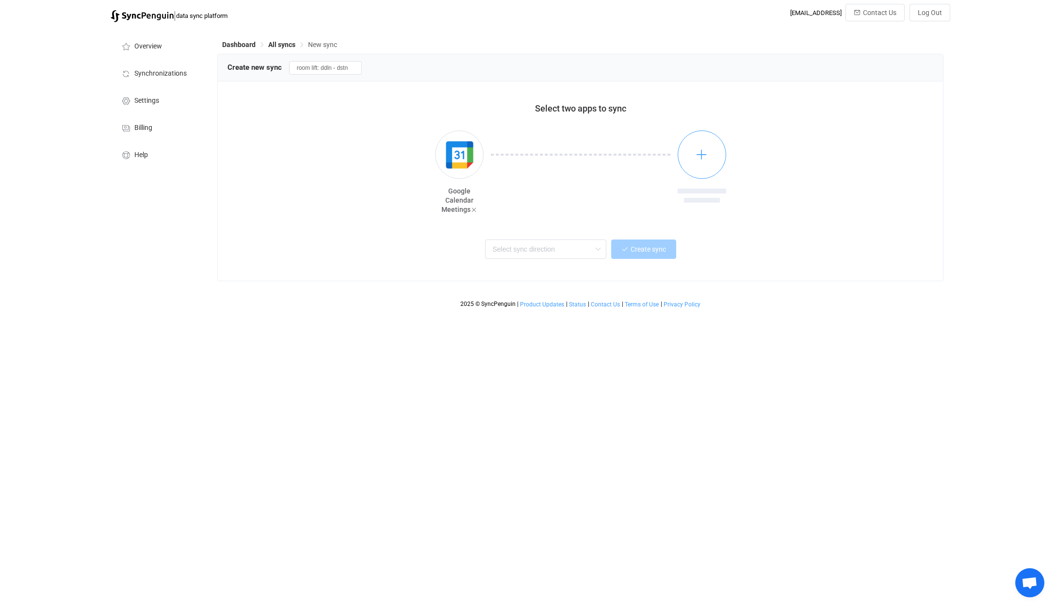
click at [679, 161] on button "button" at bounding box center [702, 154] width 49 height 49
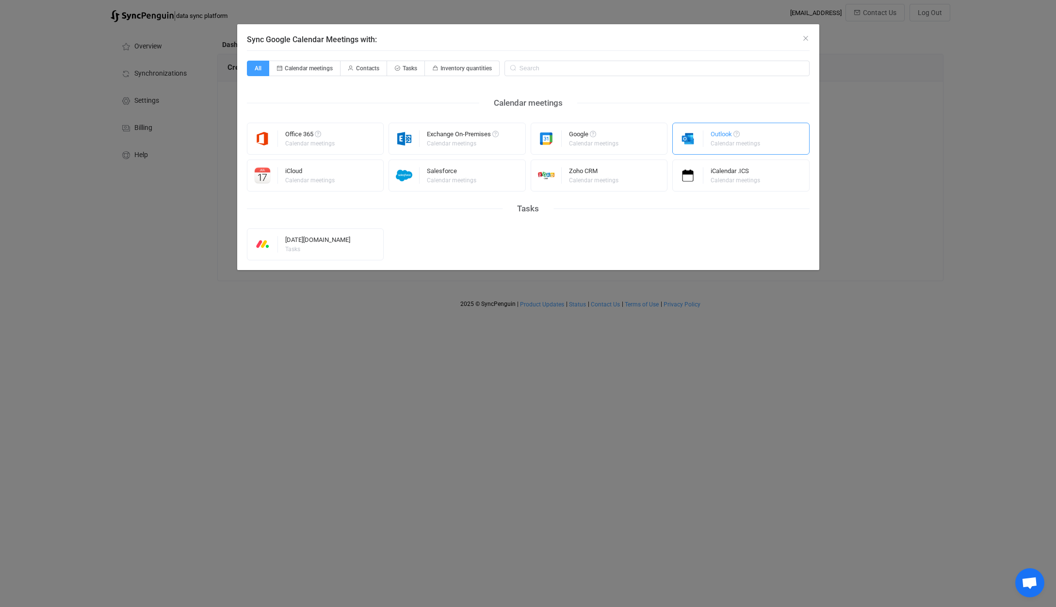
click at [705, 135] on div "Outlook Calendar meetings" at bounding box center [740, 139] width 137 height 32
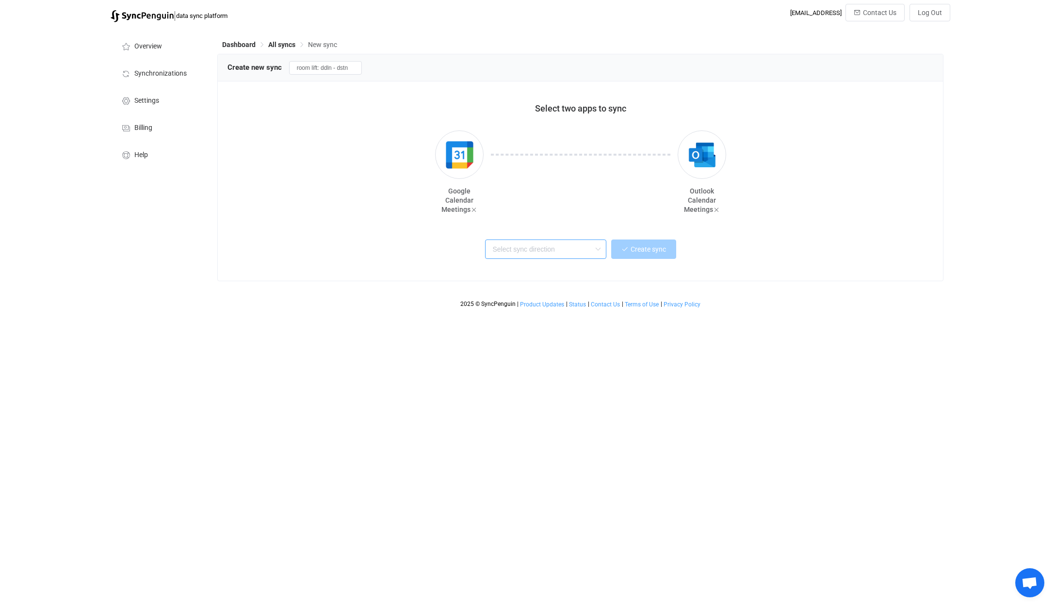
click at [537, 248] on input "text" at bounding box center [545, 249] width 121 height 19
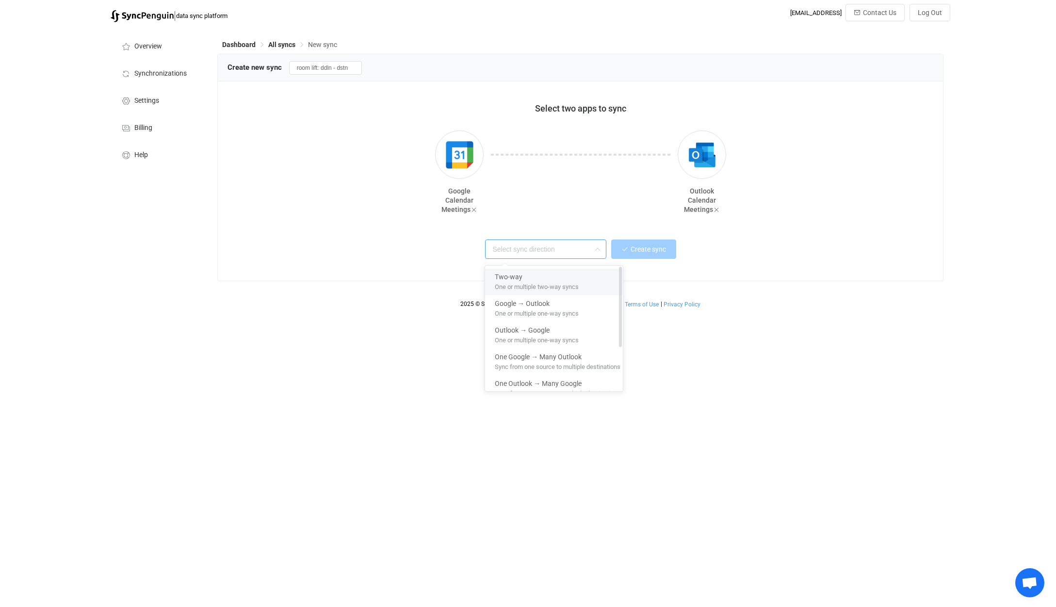
click at [527, 279] on div "Two-way" at bounding box center [558, 275] width 126 height 13
type input "Two-way"
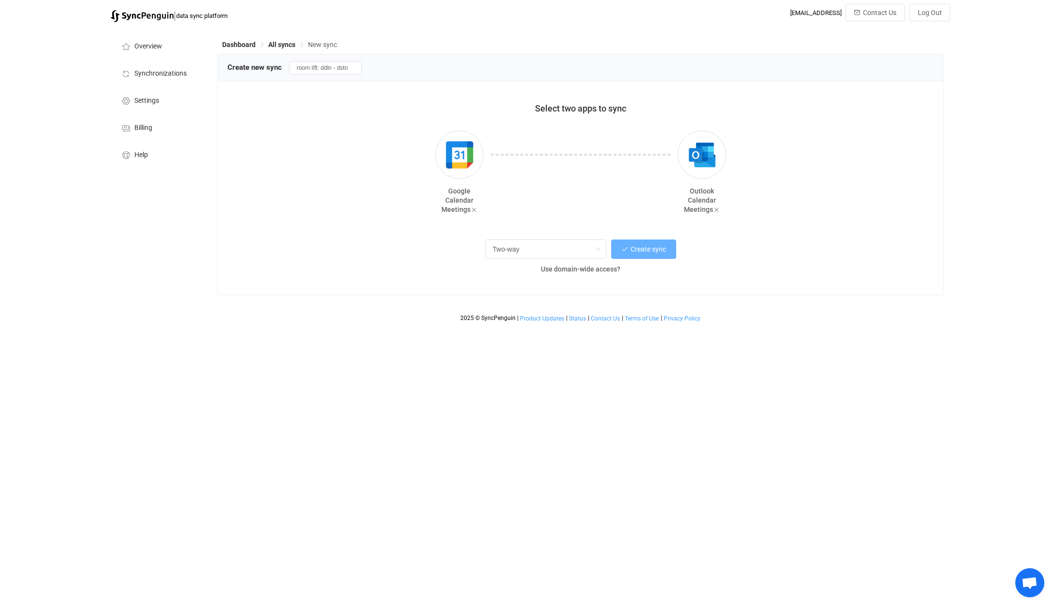
click at [646, 250] on span "Create sync" at bounding box center [648, 249] width 35 height 8
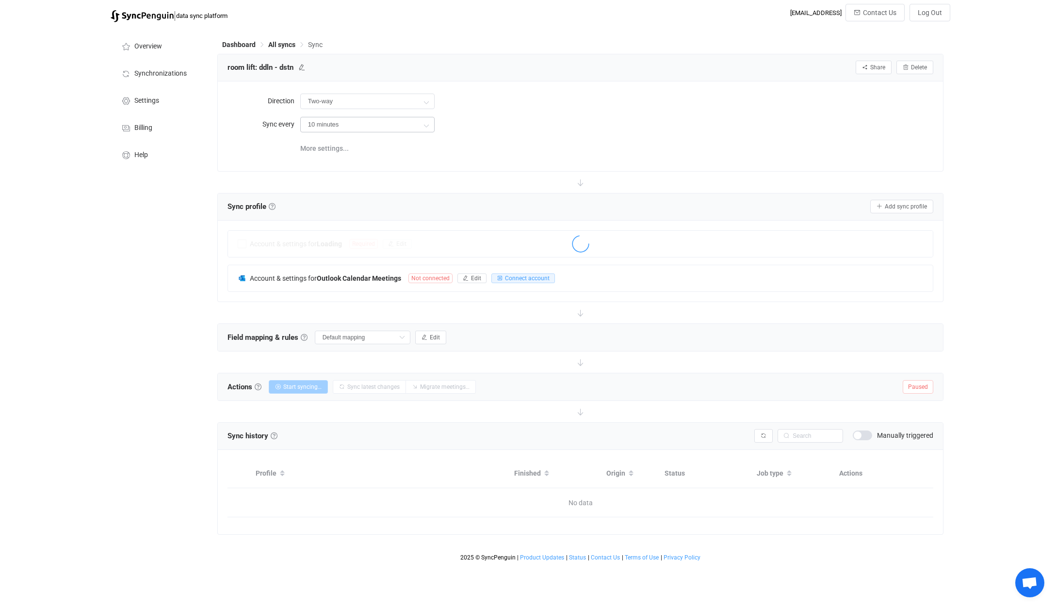
click at [424, 125] on icon at bounding box center [426, 124] width 12 height 19
click at [344, 220] on li "2 hours" at bounding box center [371, 217] width 141 height 16
type input "2 hours"
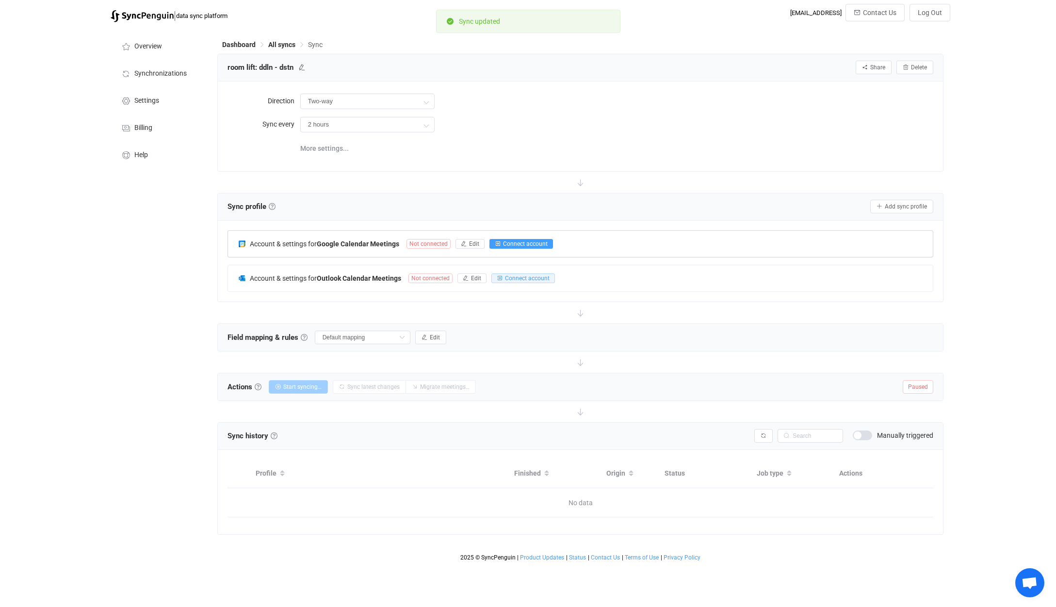
click at [512, 245] on span "Connect account" at bounding box center [525, 244] width 45 height 7
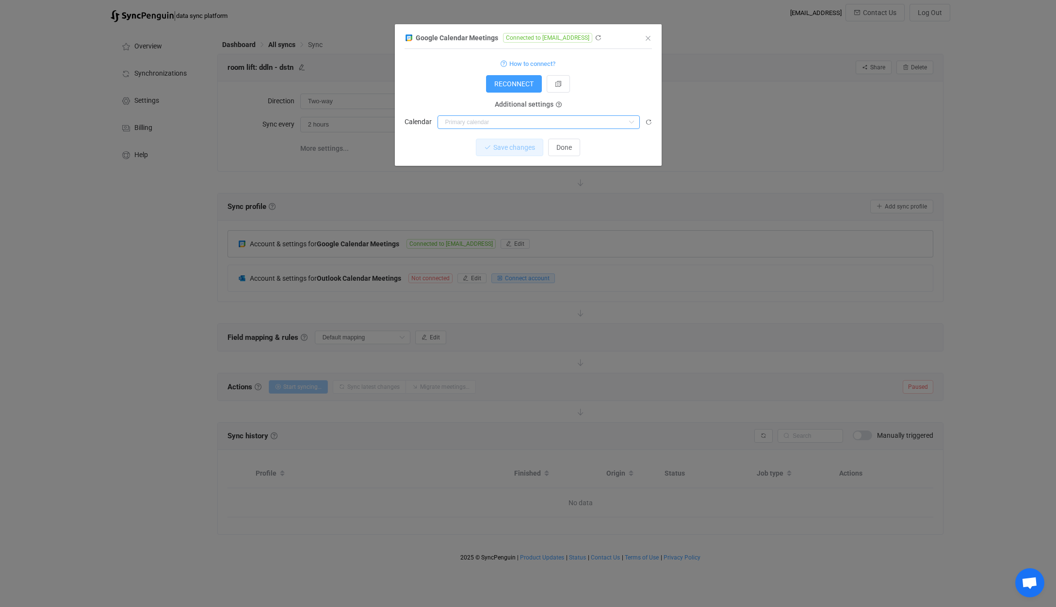
click at [523, 119] on input "dialog" at bounding box center [538, 122] width 202 height 14
paste input "[EMAIL_ADDRESS][DOMAIN_NAME]"
type input "[EMAIL_ADDRESS][DOMAIN_NAME]"
click at [509, 147] on span "[EMAIL_ADDRESS][DOMAIN_NAME]" at bounding box center [502, 147] width 108 height 8
click at [523, 153] on button "Save changes" at bounding box center [501, 147] width 67 height 17
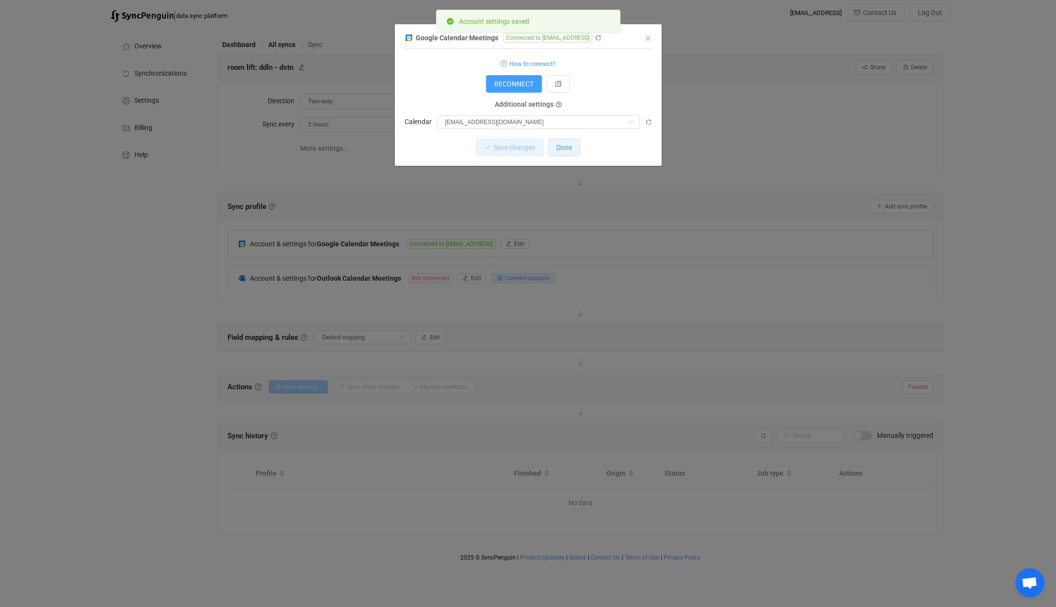
click at [569, 153] on button "Done" at bounding box center [564, 147] width 32 height 17
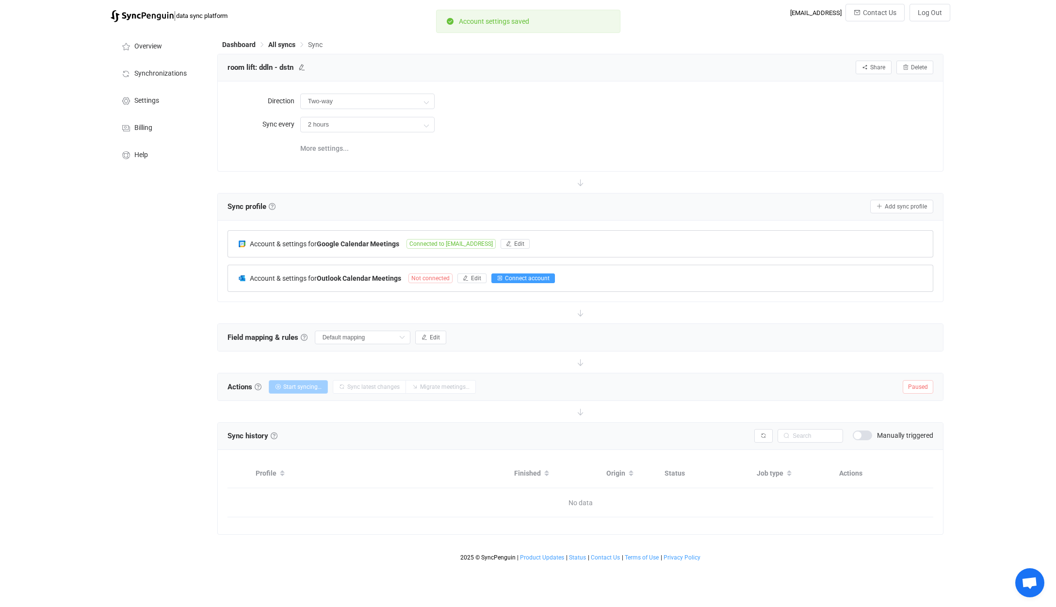
click at [515, 279] on span "Connect account" at bounding box center [527, 278] width 45 height 7
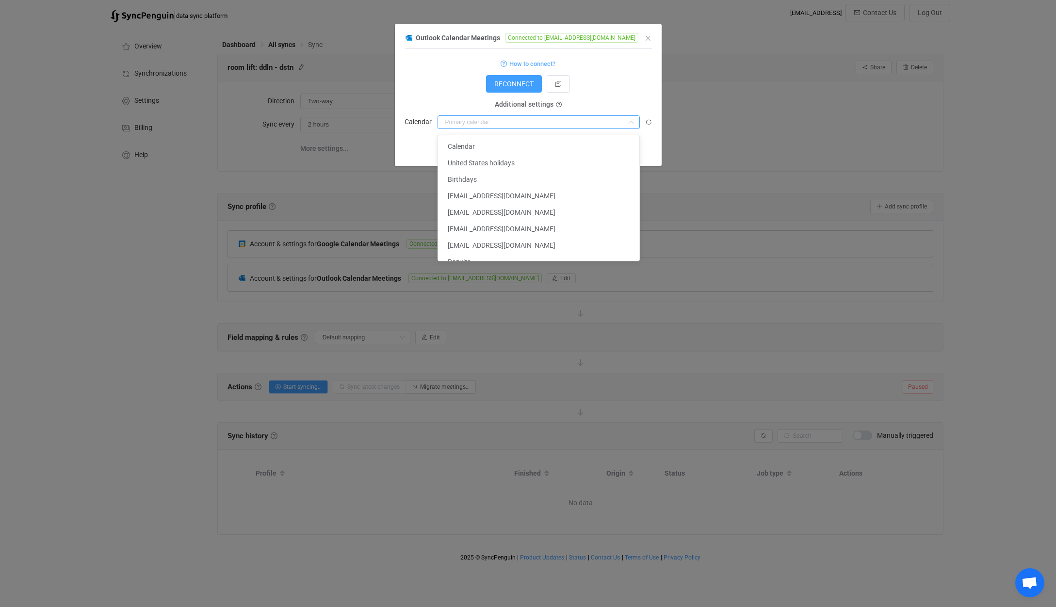
click at [572, 127] on input "dialog" at bounding box center [538, 122] width 202 height 14
click at [526, 232] on li "Lift" at bounding box center [542, 240] width 209 height 16
type input "Lift"
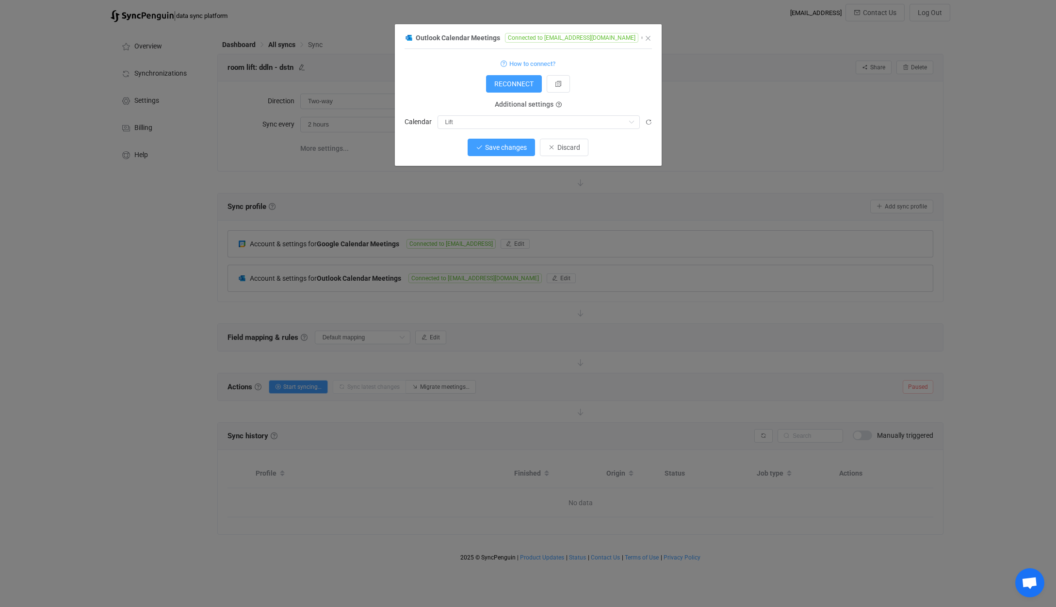
click at [516, 146] on span "Save changes" at bounding box center [506, 148] width 42 height 8
click at [563, 147] on span "Done" at bounding box center [564, 148] width 16 height 8
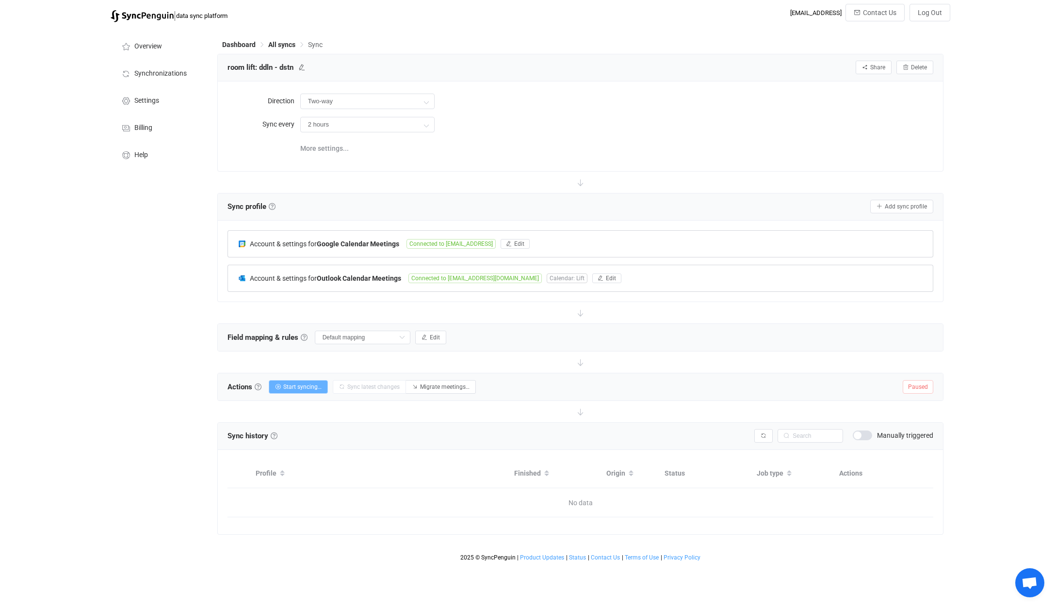
click at [307, 390] on button "Start syncing…" at bounding box center [298, 387] width 59 height 14
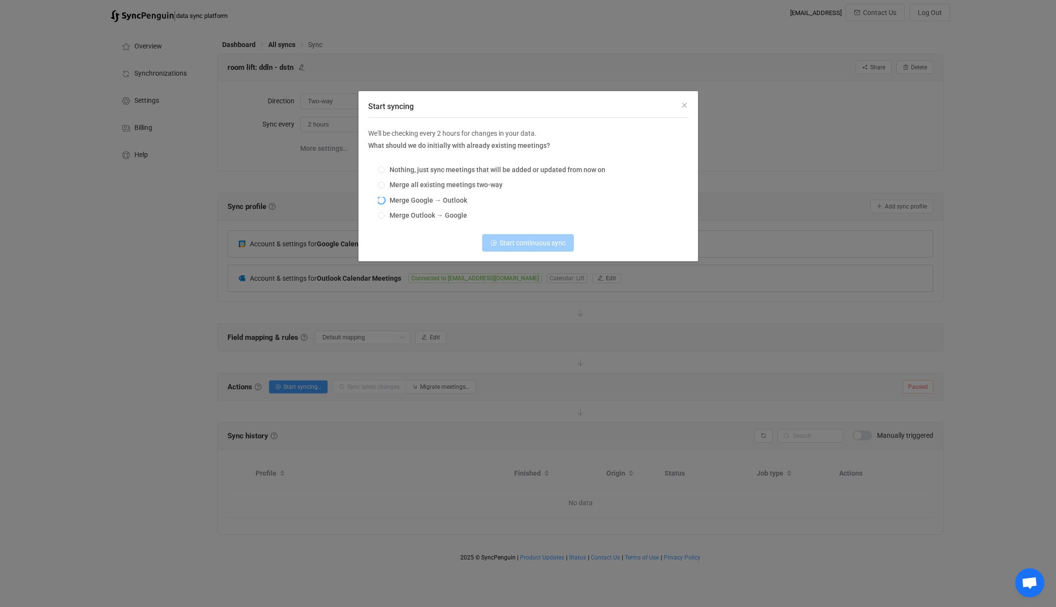
click at [452, 202] on span "Merge Google → Outlook" at bounding box center [426, 200] width 82 height 8
click at [385, 202] on input "Merge Google → Outlook" at bounding box center [381, 201] width 7 height 8
radio input "true"
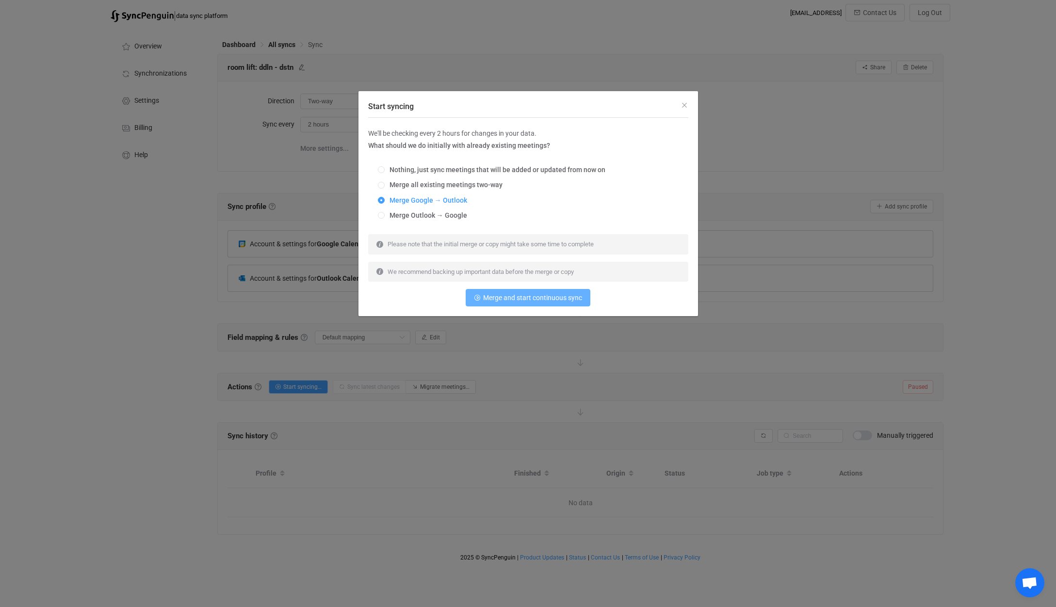
click at [537, 305] on button "Merge and start continuous sync" at bounding box center [528, 297] width 125 height 17
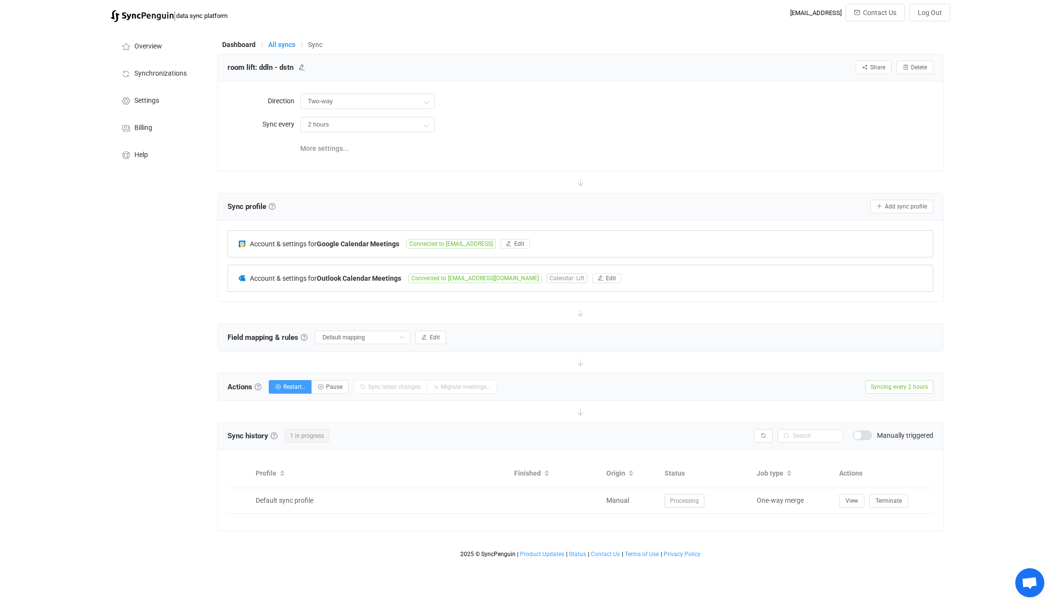
click at [283, 46] on span "All syncs" at bounding box center [281, 45] width 27 height 8
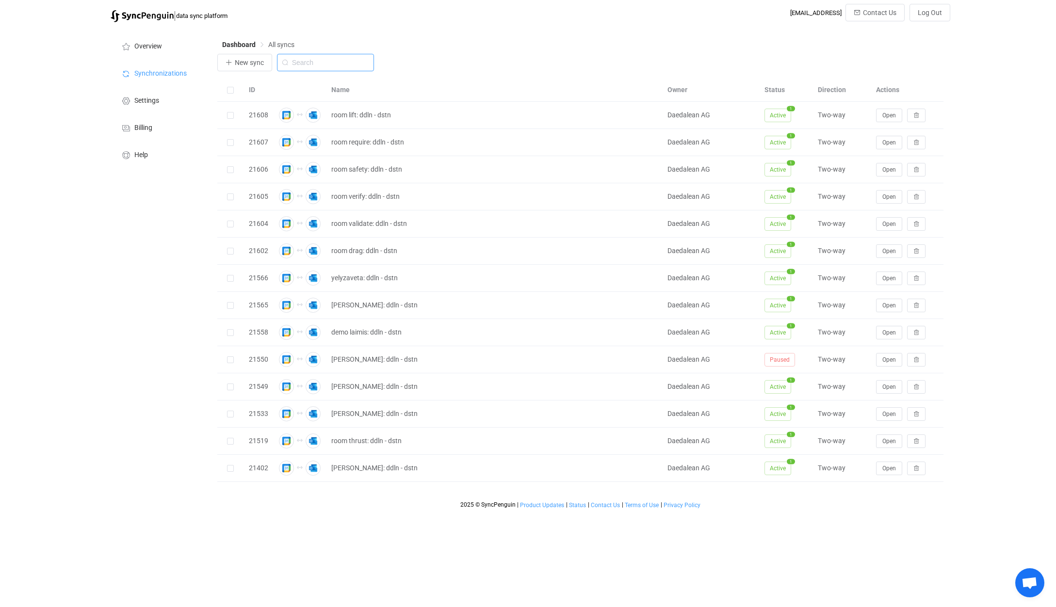
click at [311, 61] on input "text" at bounding box center [325, 62] width 97 height 17
type input "room"
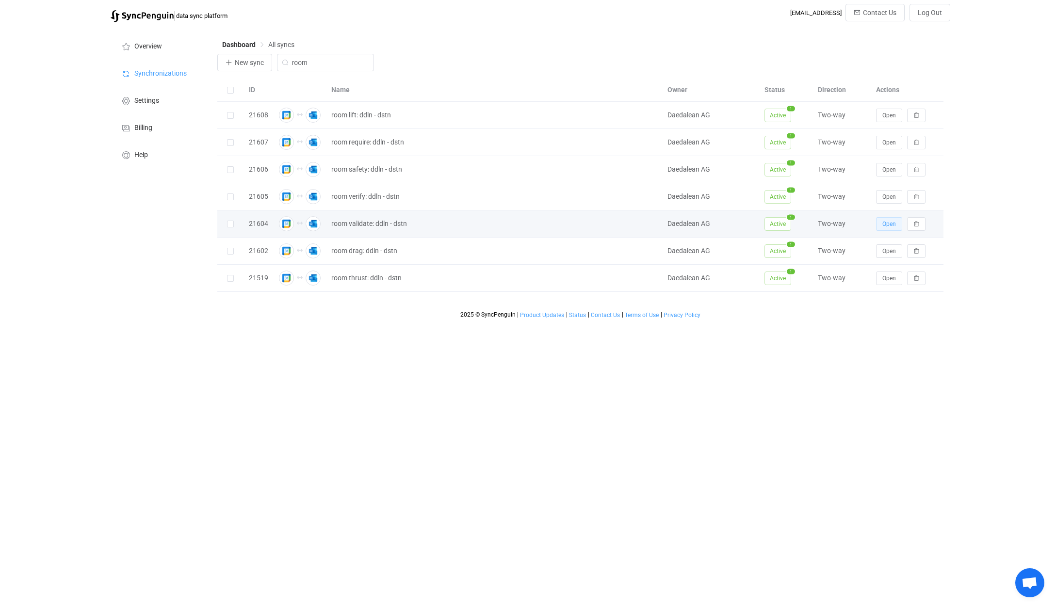
click at [894, 223] on span "Open" at bounding box center [889, 224] width 14 height 7
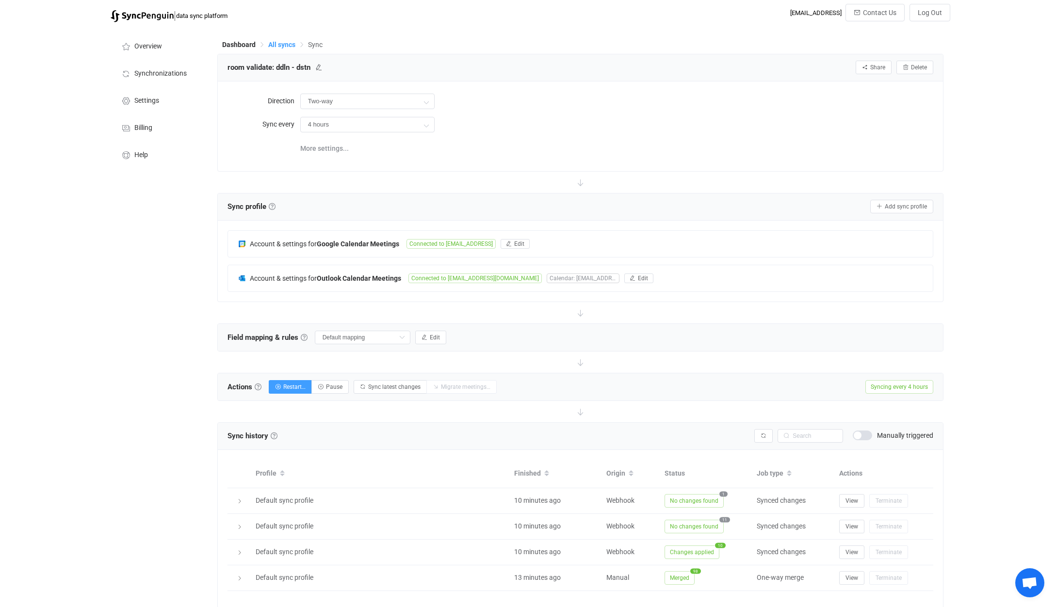
click at [287, 41] on span "All syncs" at bounding box center [281, 45] width 27 height 8
